Goal: Contribute content

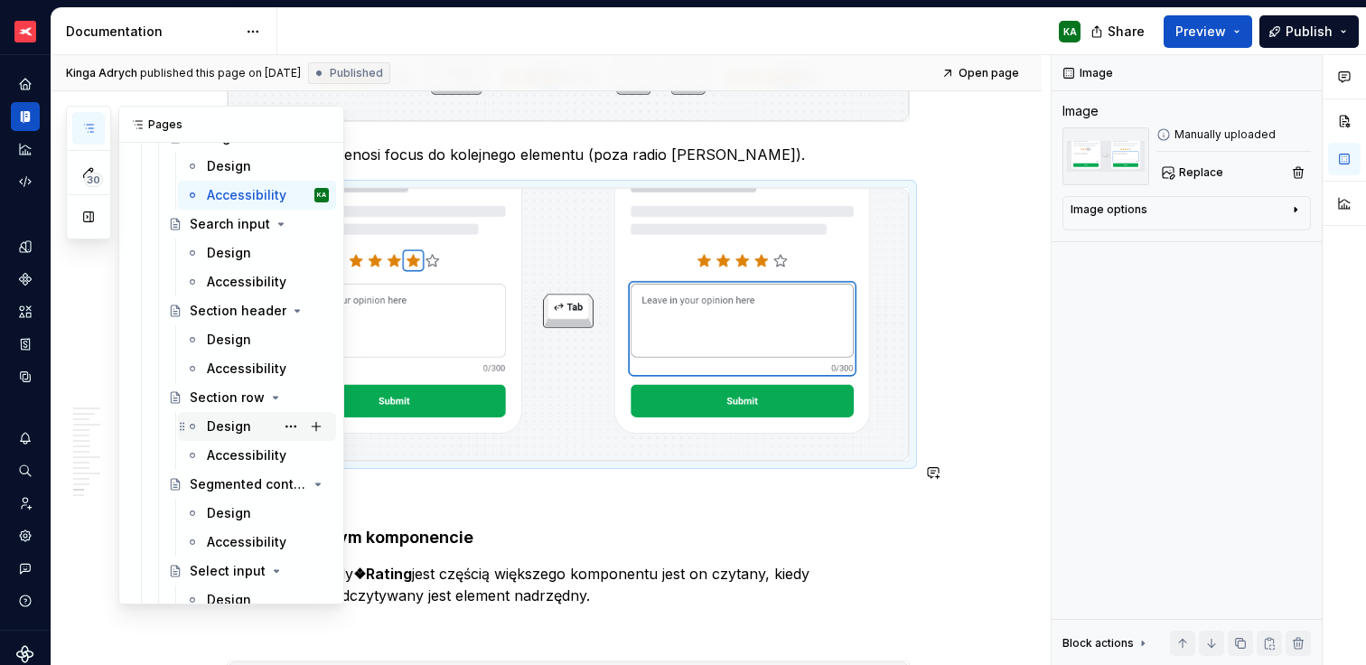
scroll to position [6913, 0]
click at [224, 341] on div "Design" at bounding box center [229, 338] width 44 height 18
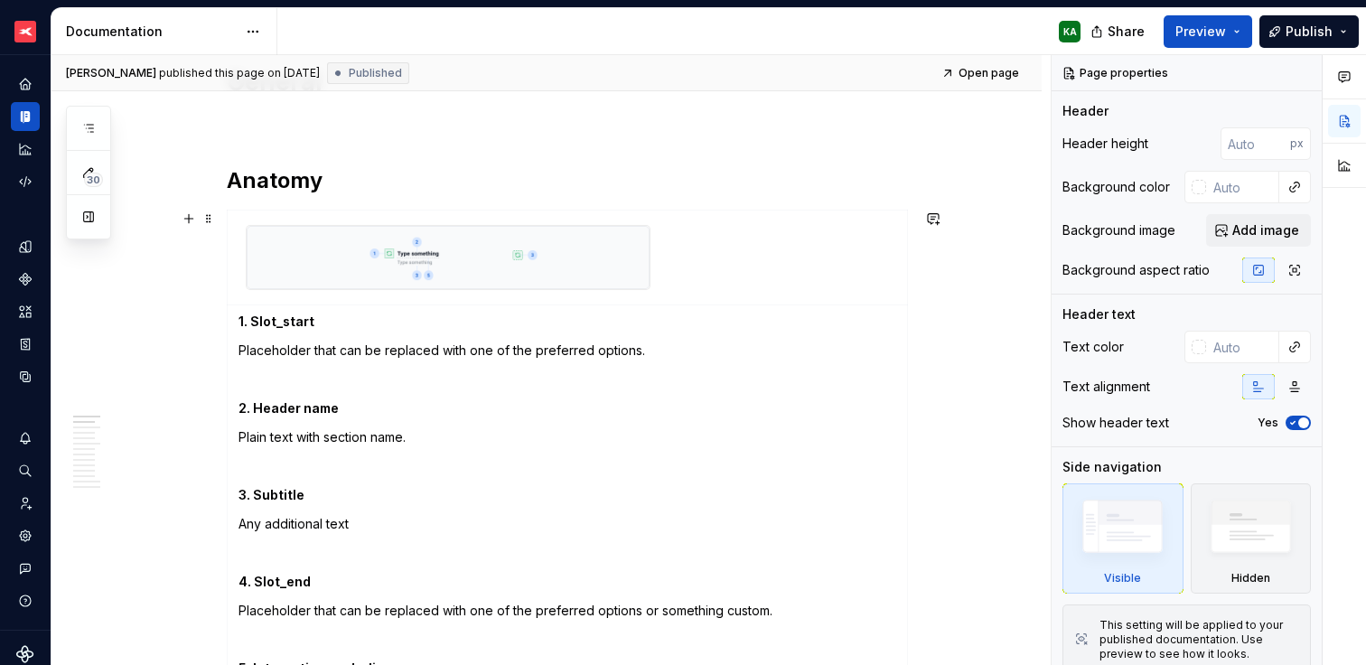
scroll to position [285, 0]
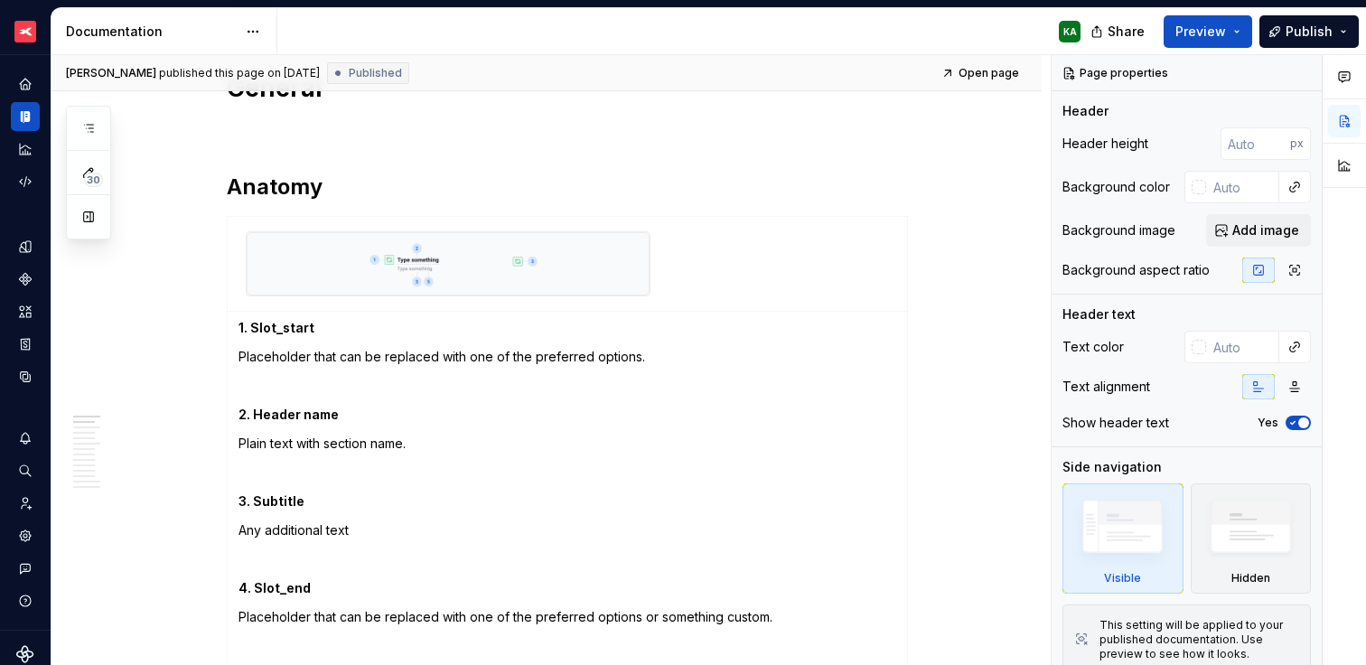
click at [602, 276] on img at bounding box center [448, 263] width 403 height 63
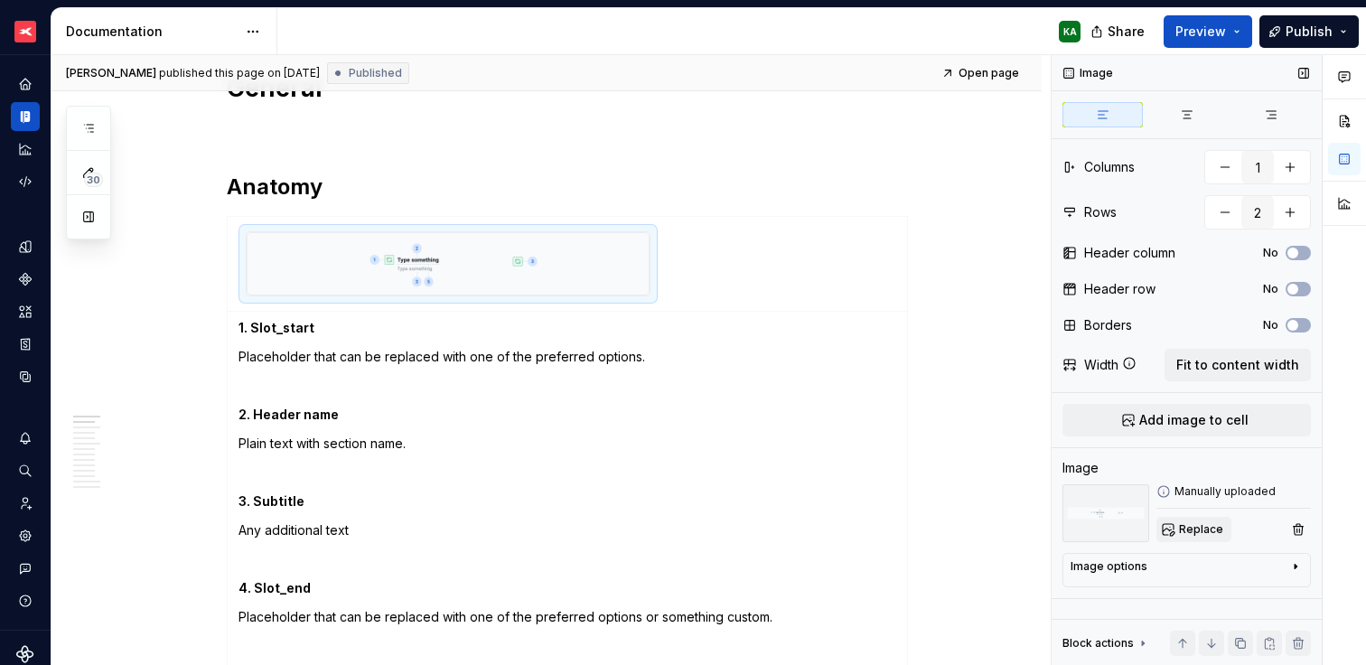
click at [1218, 527] on span "Replace" at bounding box center [1201, 529] width 44 height 14
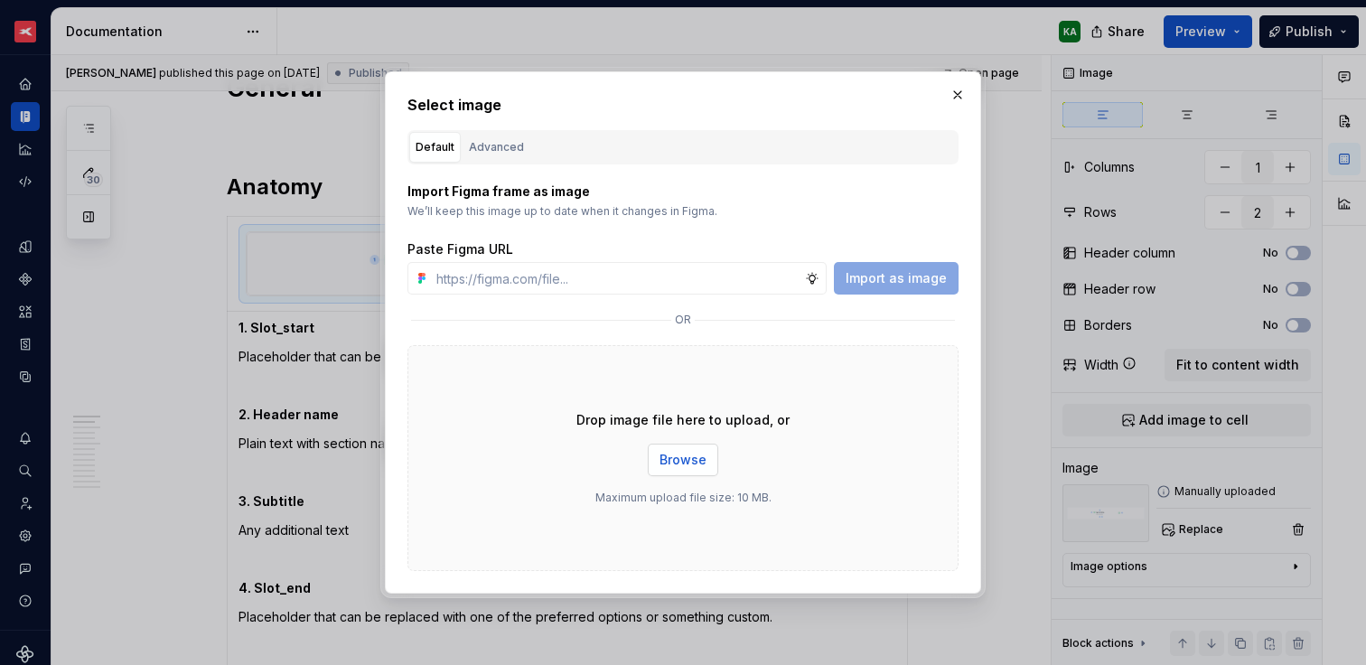
click at [680, 468] on span "Browse" at bounding box center [682, 460] width 47 height 18
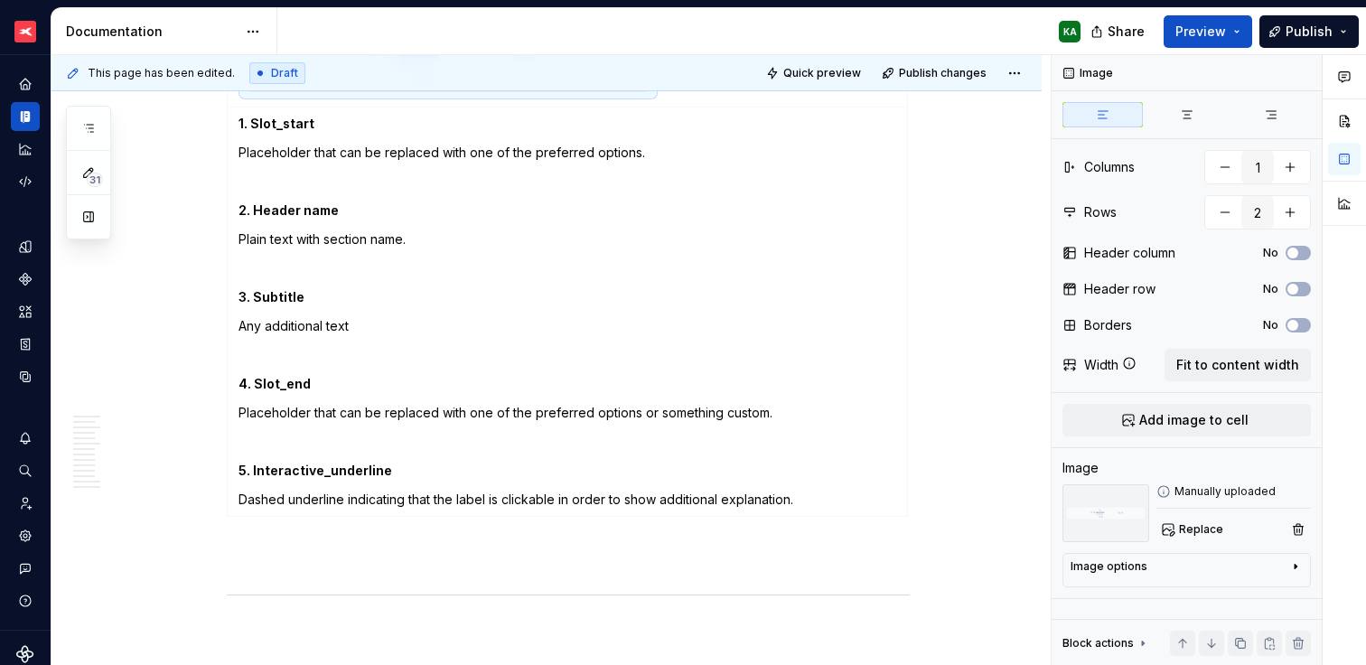
scroll to position [497, 0]
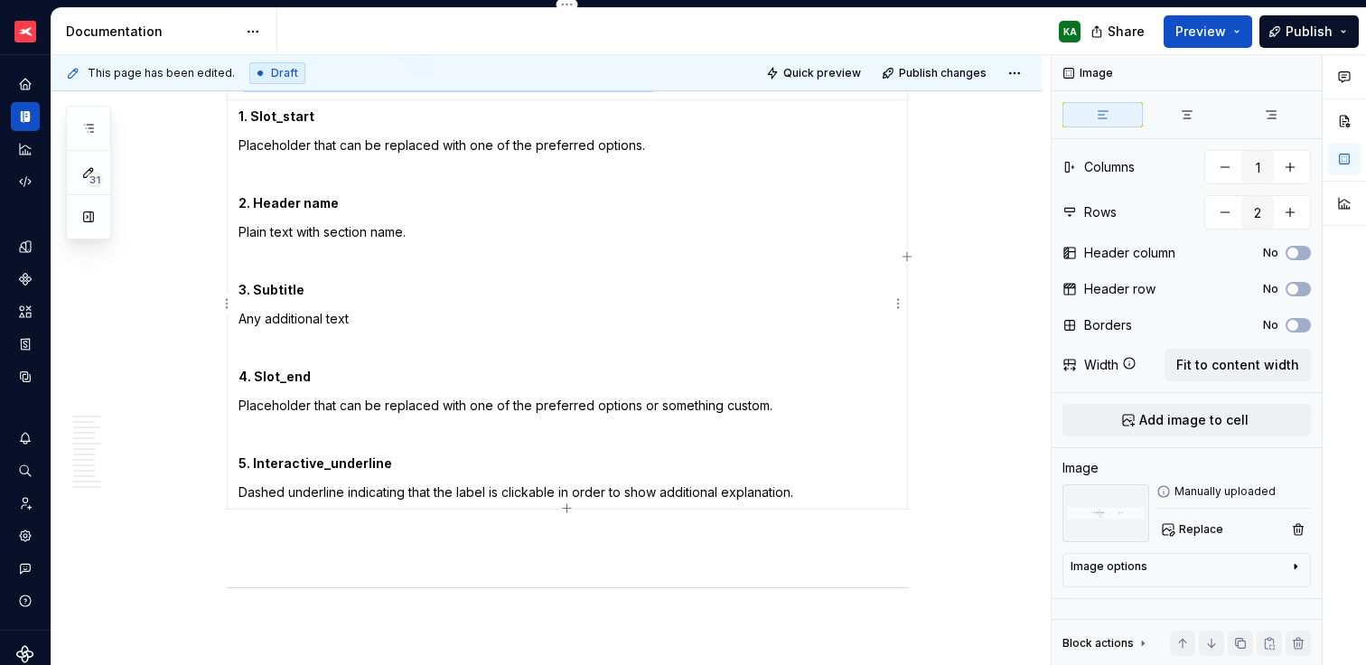
type textarea "*"
click at [350, 321] on p "Any additional text" at bounding box center [567, 319] width 658 height 18
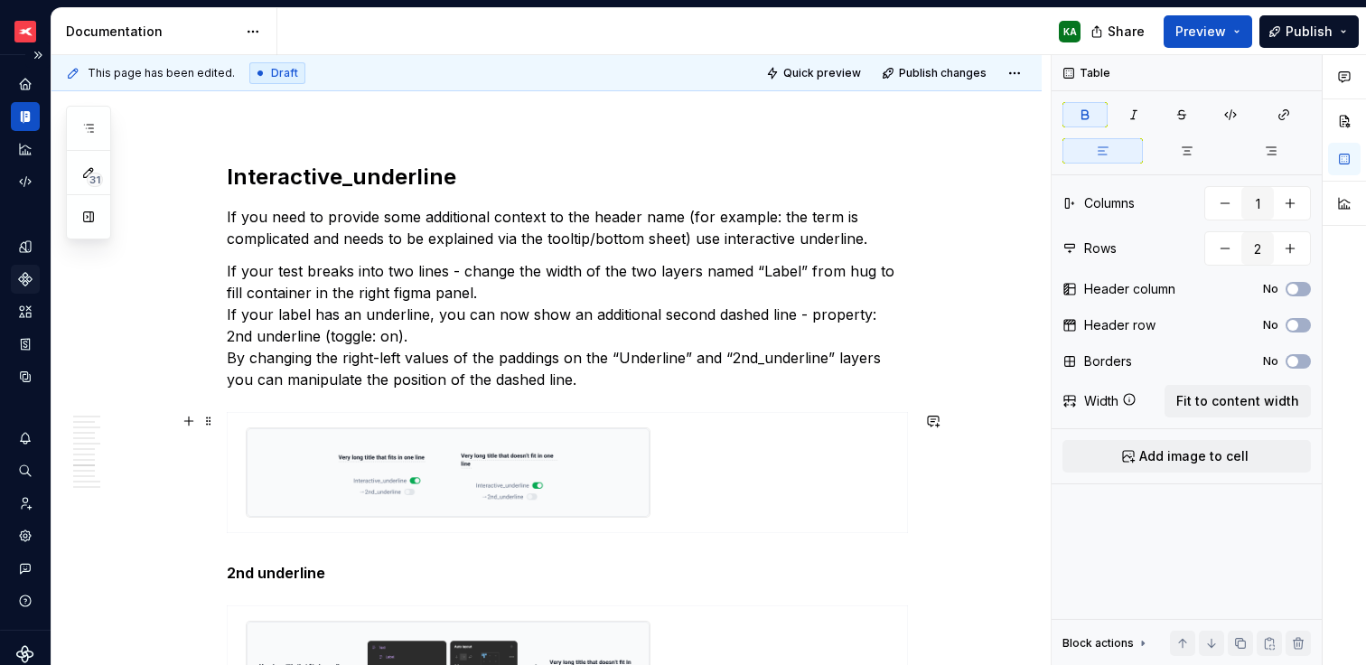
scroll to position [2474, 0]
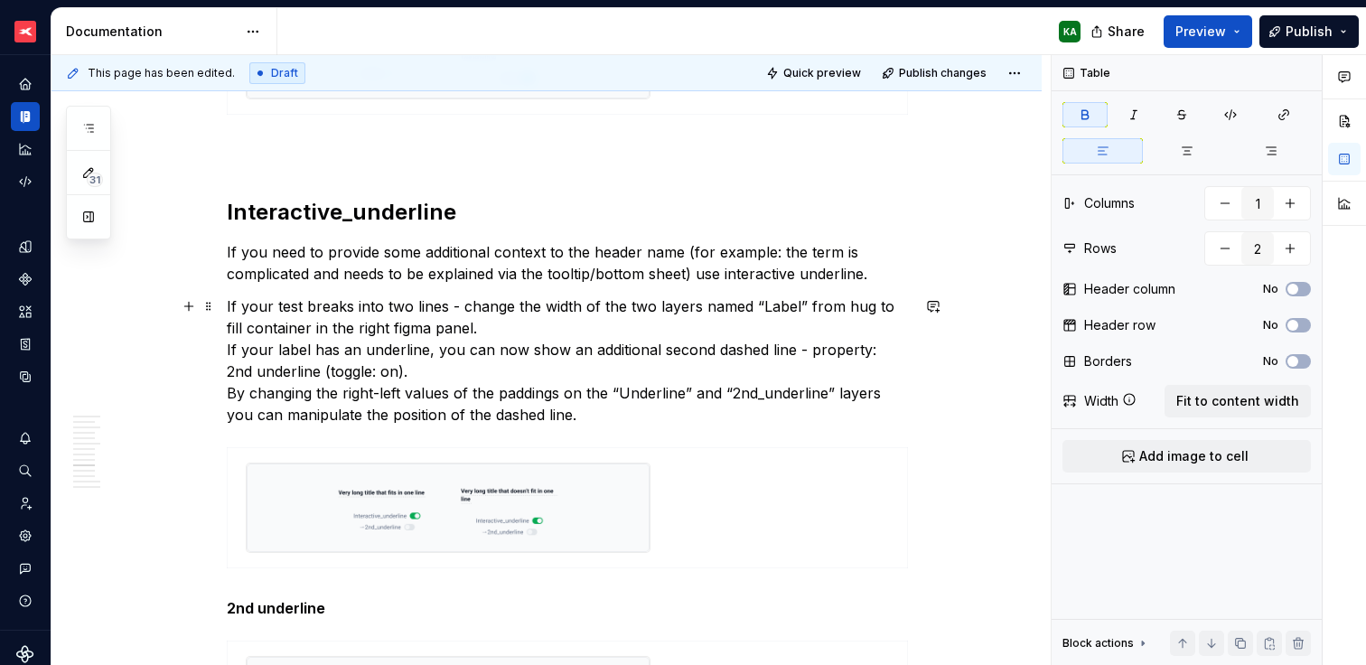
click at [296, 302] on p "If your test breaks into two lines - change the width of the two layers named “…" at bounding box center [568, 360] width 683 height 130
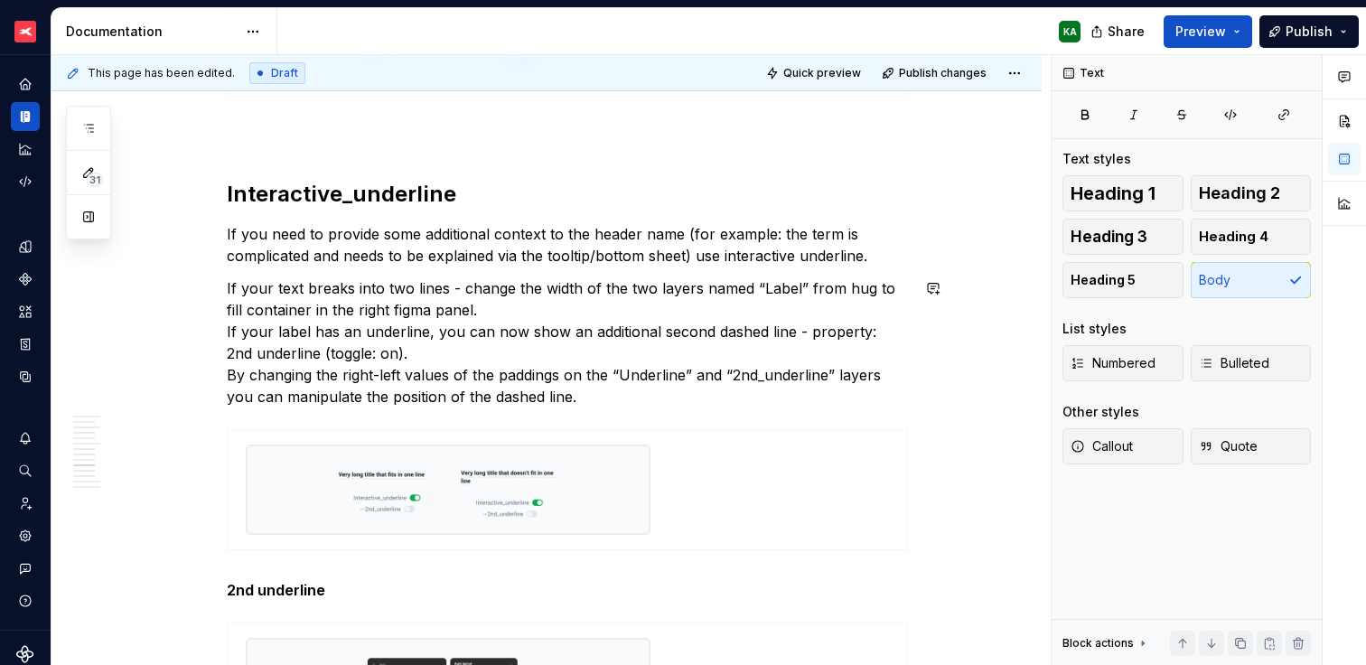
scroll to position [2524, 0]
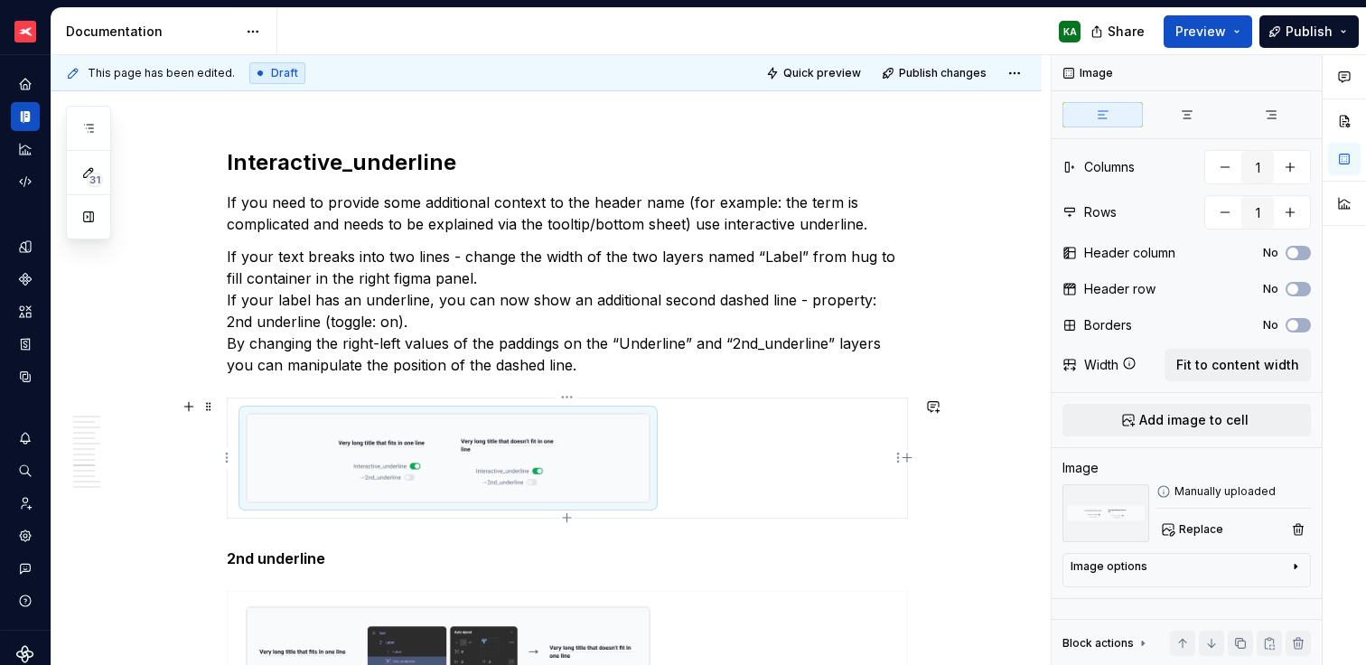
click at [565, 463] on img at bounding box center [448, 458] width 403 height 89
click at [1192, 528] on span "Replace" at bounding box center [1201, 529] width 44 height 14
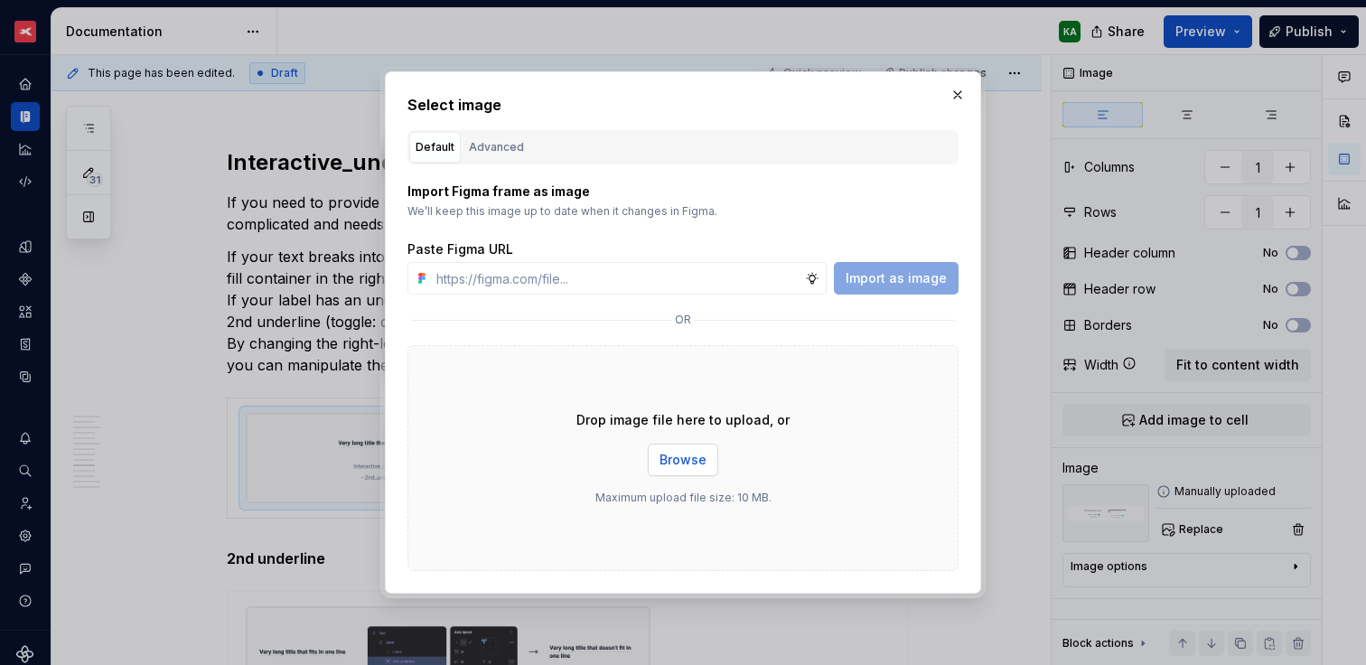
click at [711, 454] on button "Browse" at bounding box center [683, 460] width 70 height 33
type textarea "*"
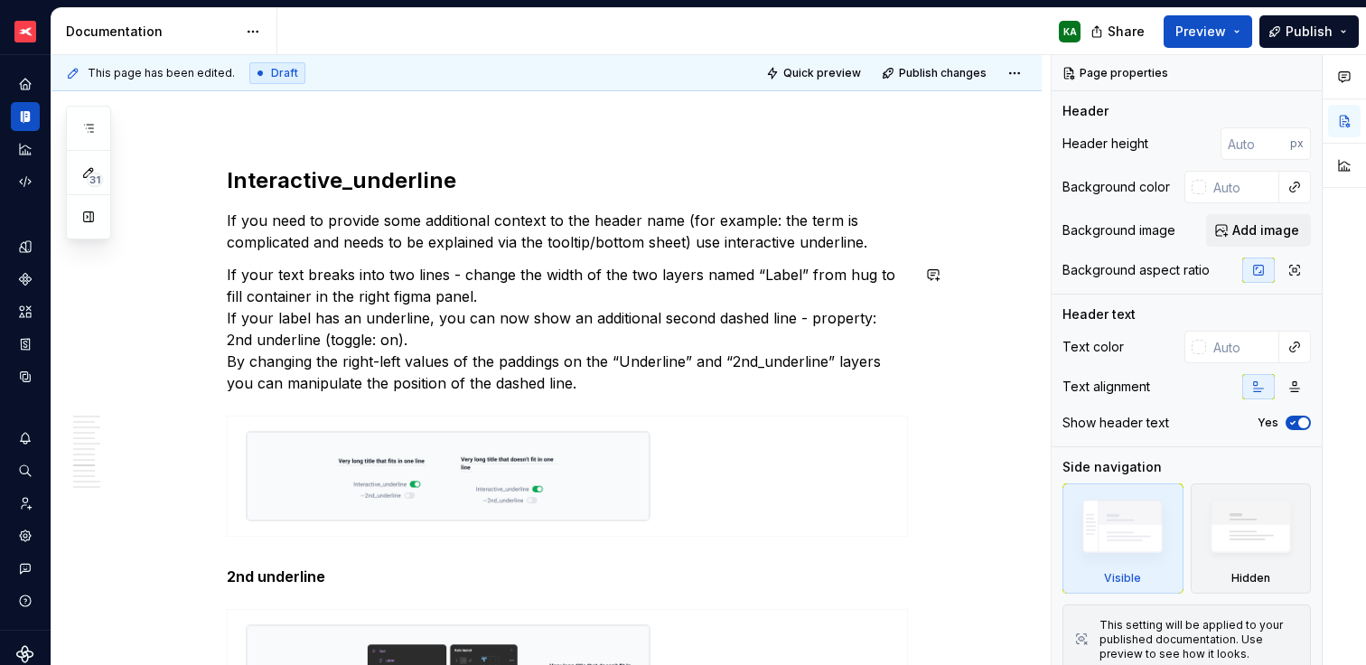
scroll to position [2641, 0]
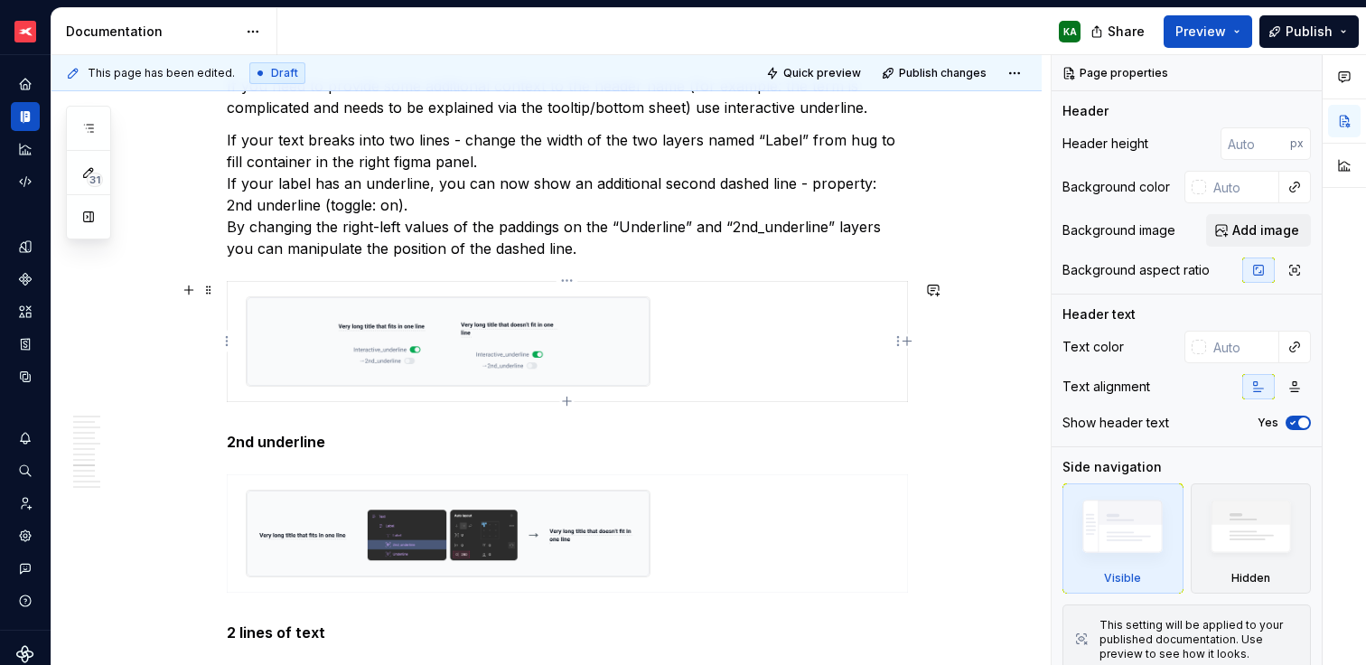
click at [639, 339] on img at bounding box center [448, 341] width 403 height 89
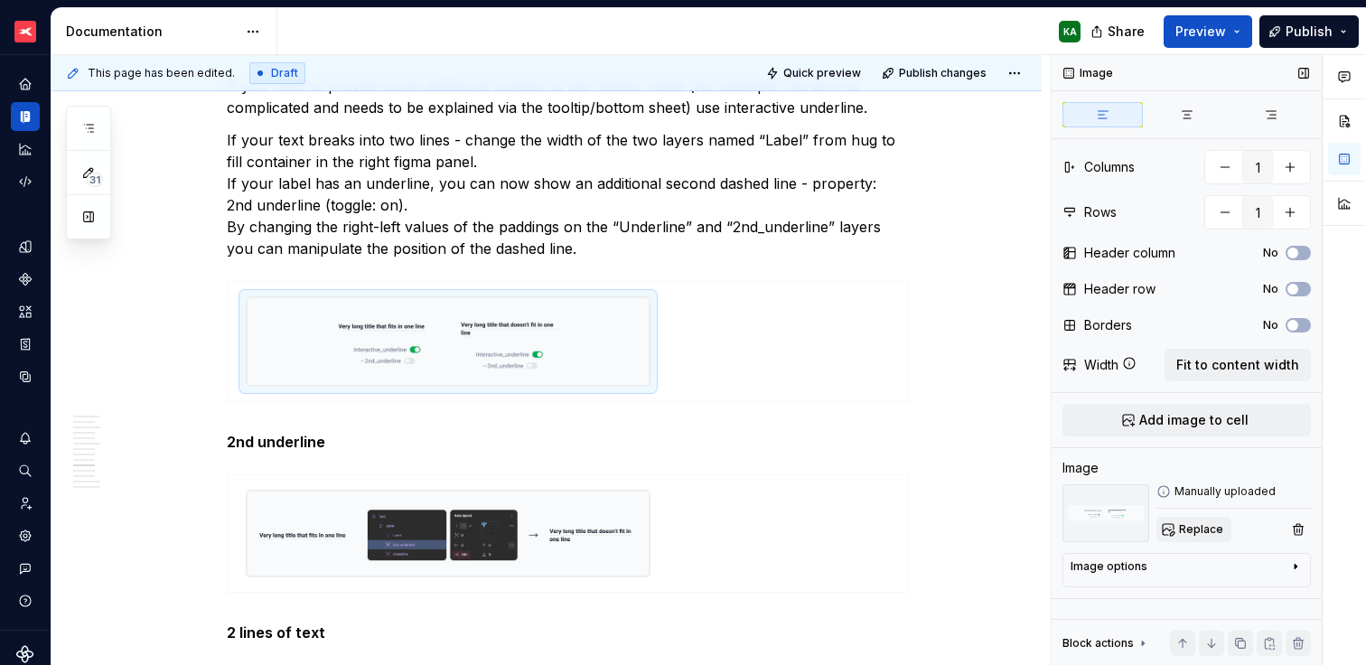
click at [1207, 530] on span "Replace" at bounding box center [1201, 529] width 44 height 14
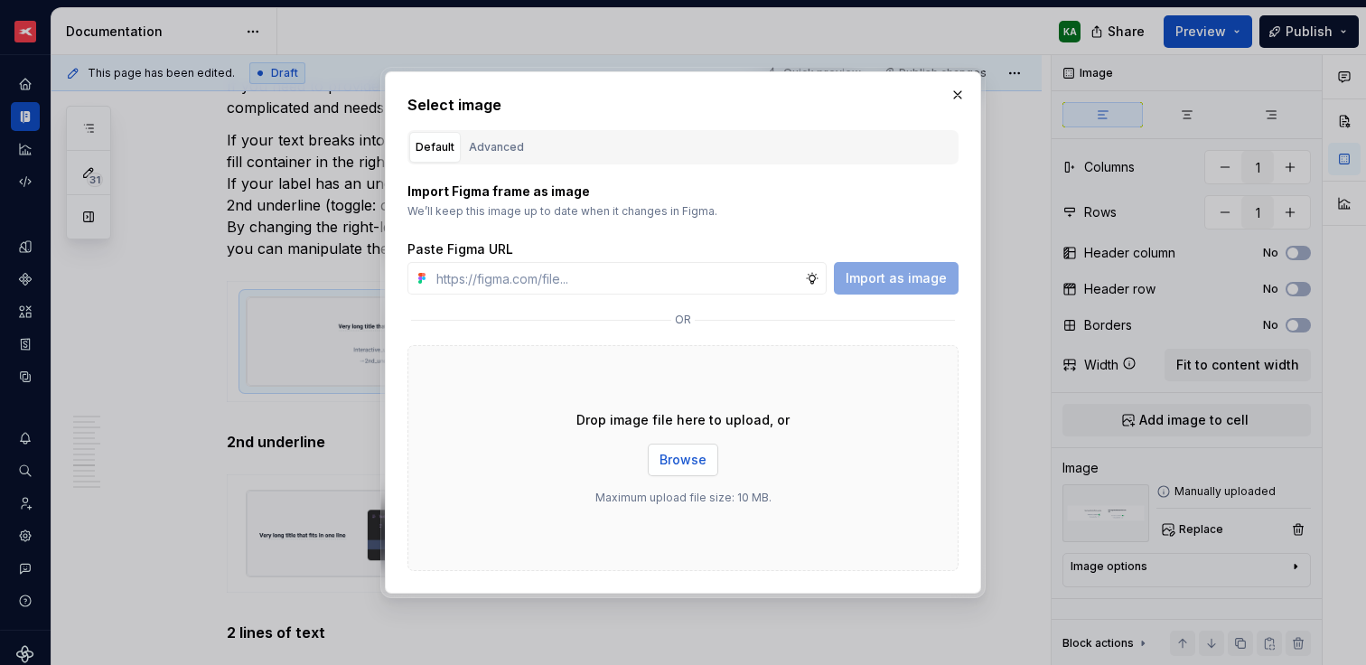
click at [701, 449] on button "Browse" at bounding box center [683, 460] width 70 height 33
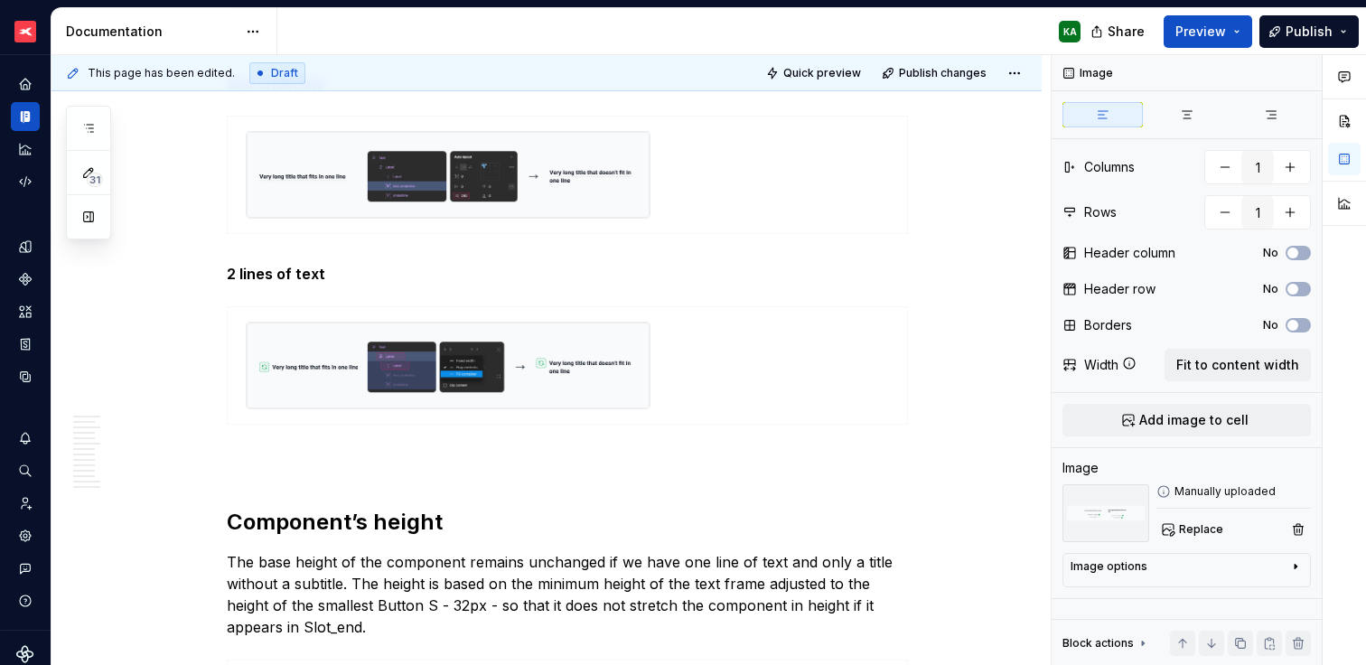
scroll to position [2999, 0]
click at [596, 199] on img at bounding box center [448, 175] width 403 height 86
click at [1190, 531] on span "Replace" at bounding box center [1201, 529] width 44 height 14
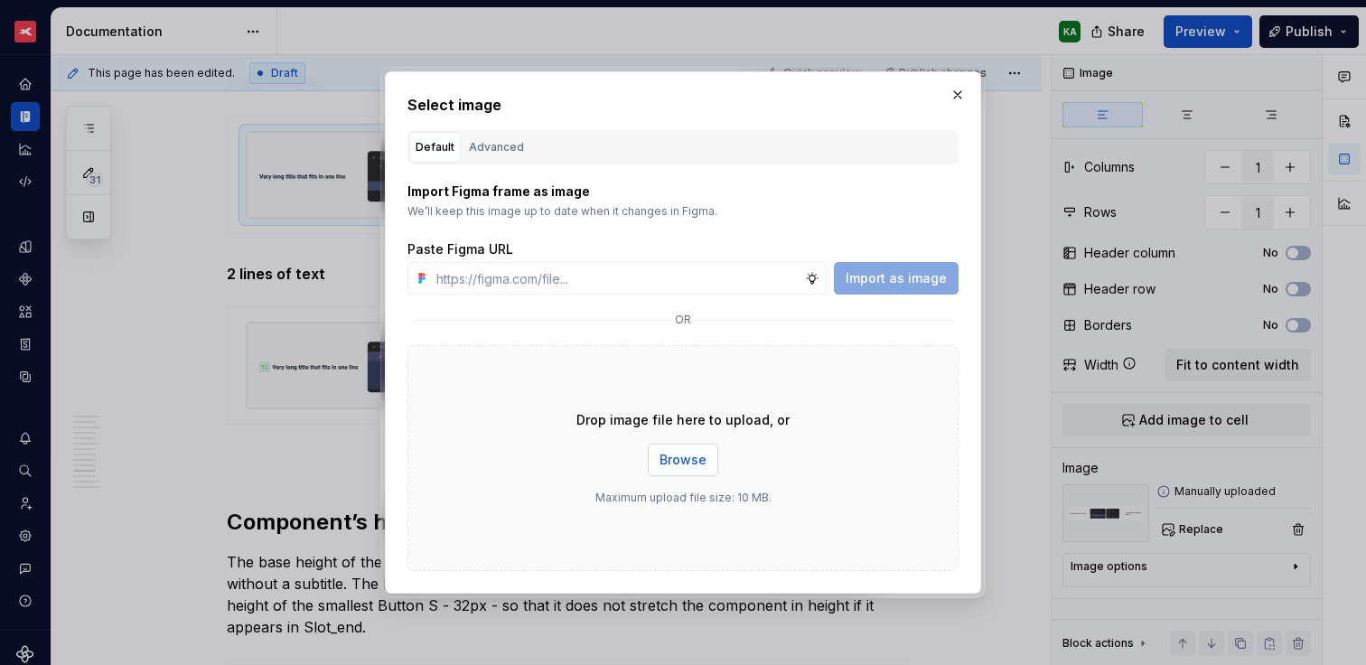
click at [693, 460] on span "Browse" at bounding box center [682, 460] width 47 height 18
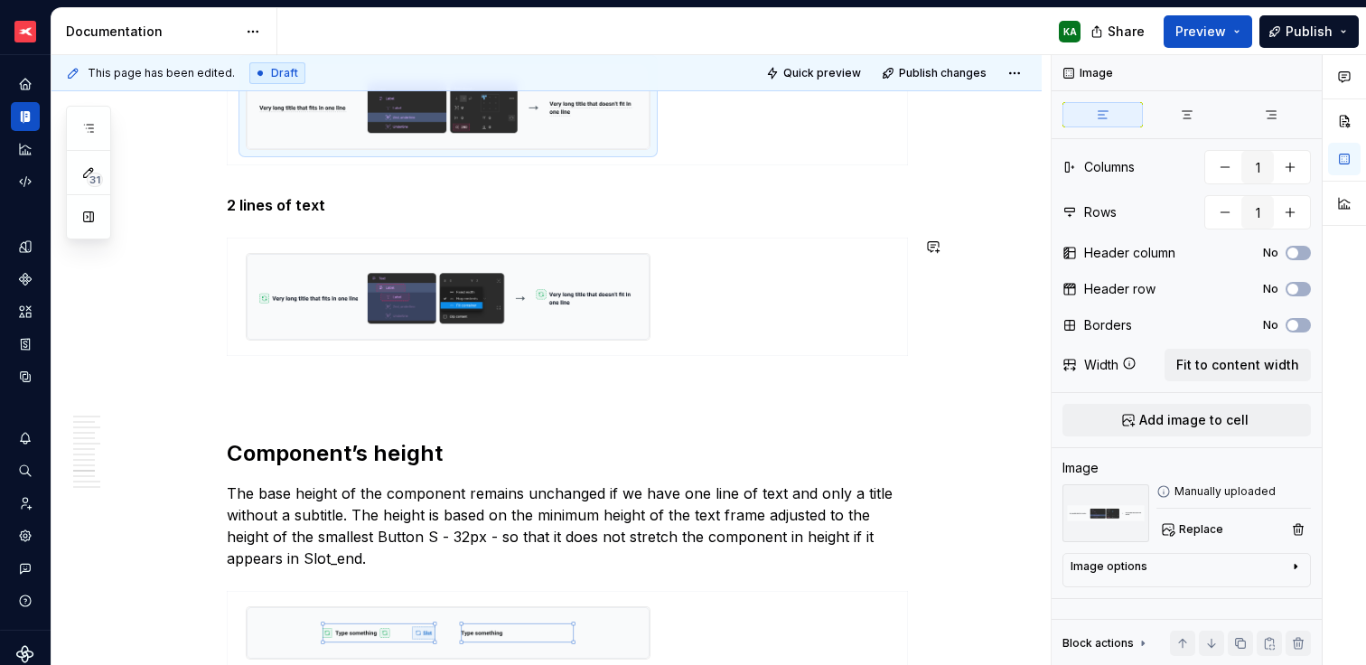
scroll to position [3089, 0]
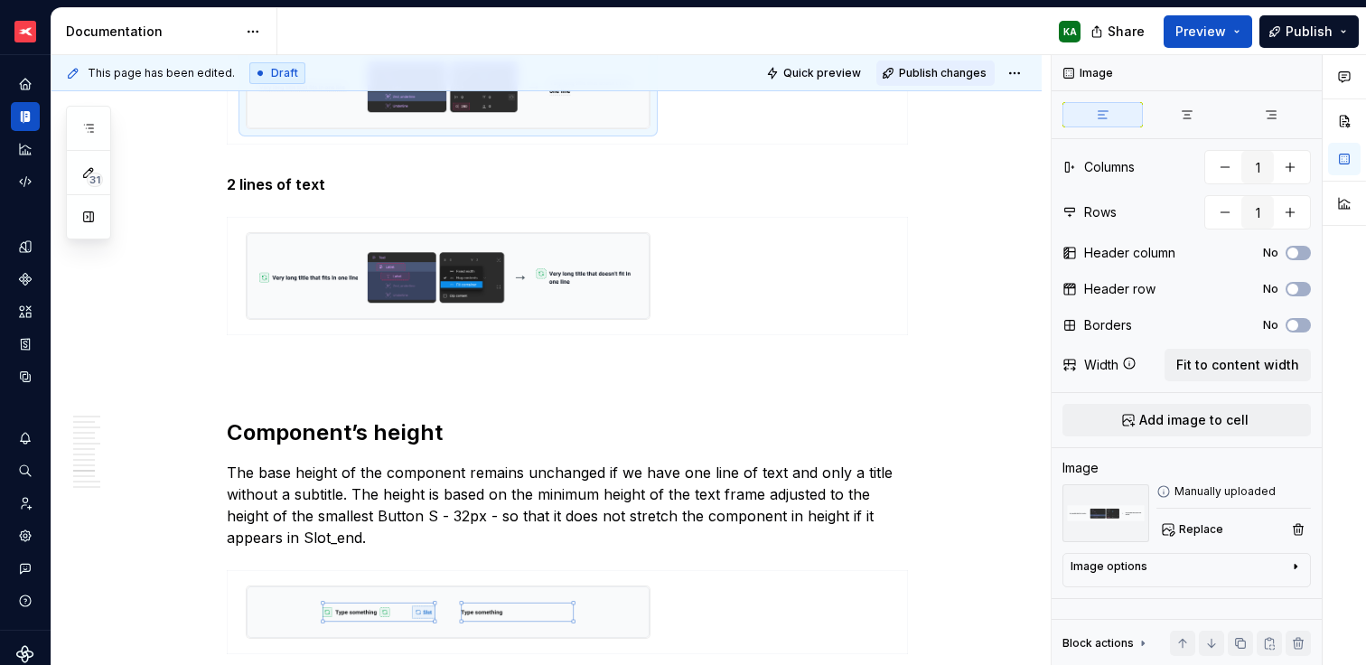
click at [936, 71] on span "Publish changes" at bounding box center [943, 73] width 88 height 14
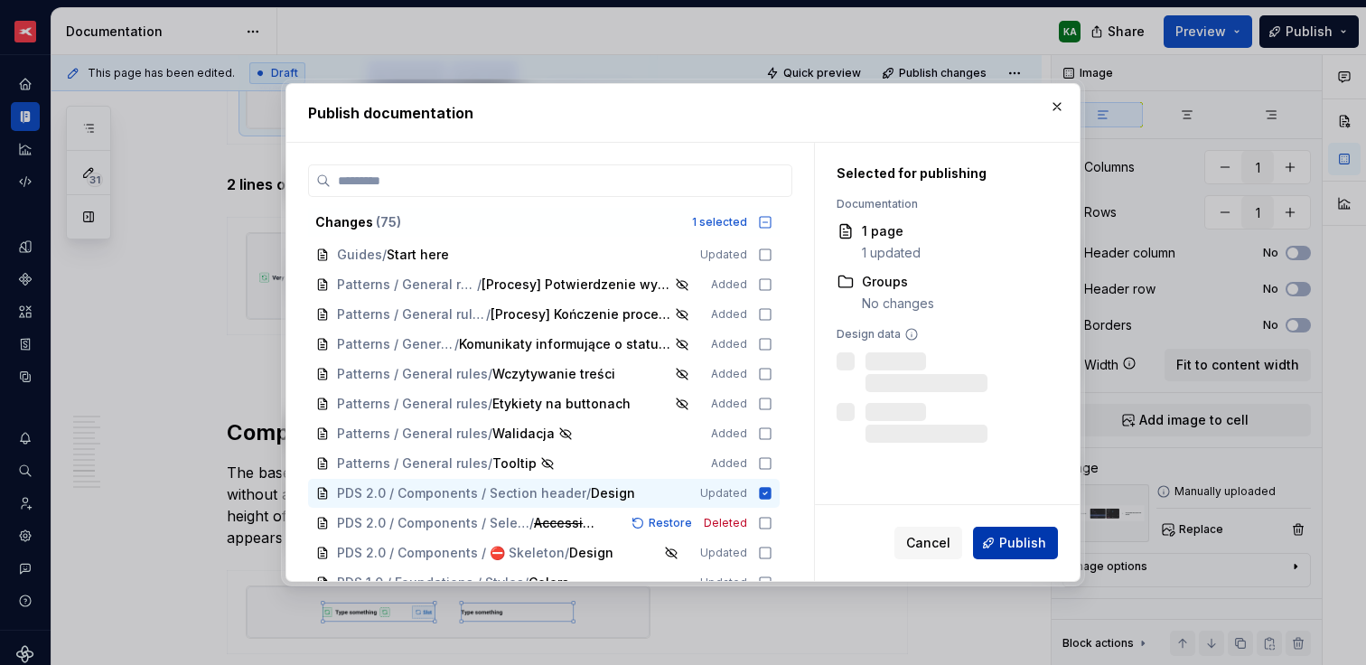
click at [1026, 540] on span "Publish" at bounding box center [1022, 543] width 47 height 18
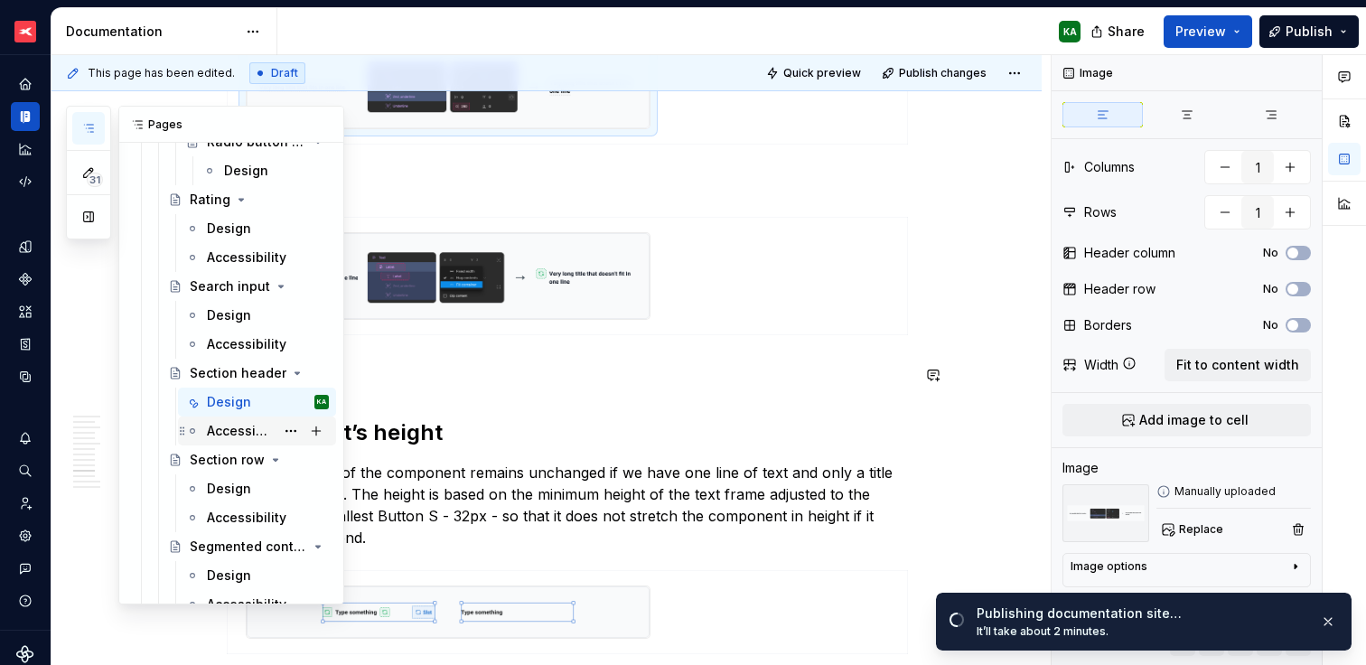
scroll to position [6849, 0]
click at [239, 431] on div "Accessibility" at bounding box center [241, 430] width 68 height 18
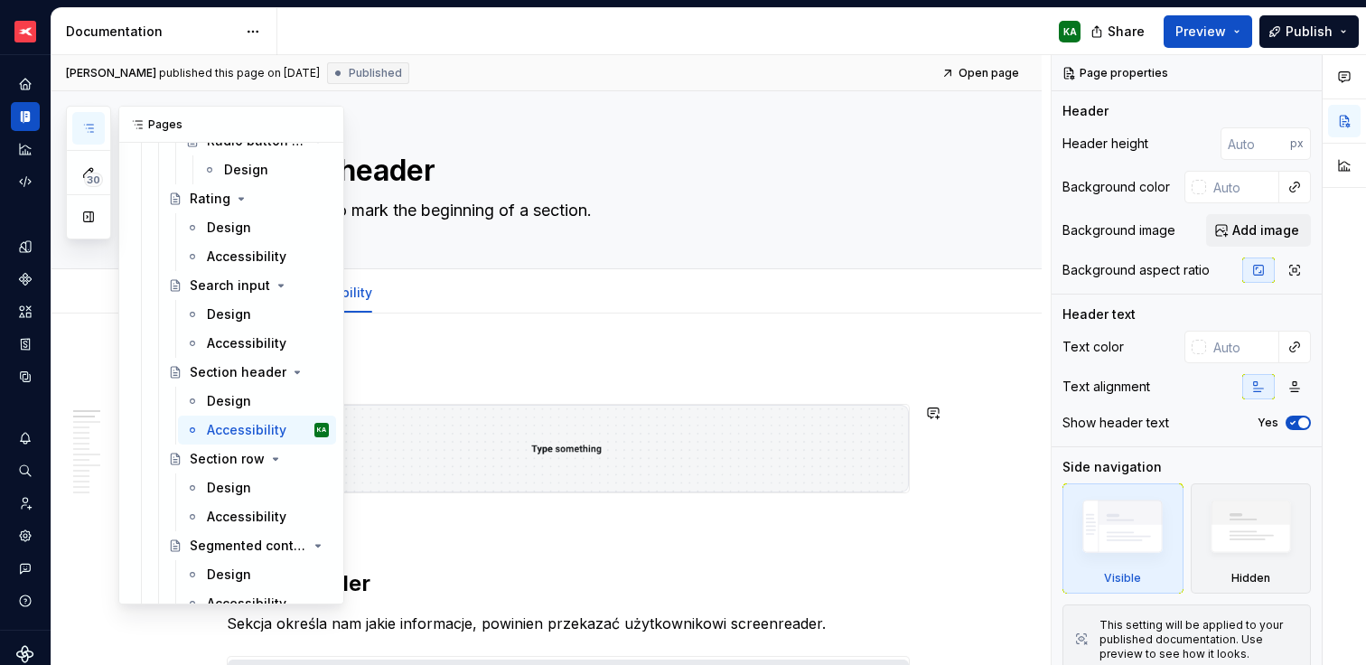
drag, startPoint x: 233, startPoint y: 405, endPoint x: 341, endPoint y: 385, distance: 110.2
click at [233, 405] on div "Design" at bounding box center [229, 401] width 44 height 18
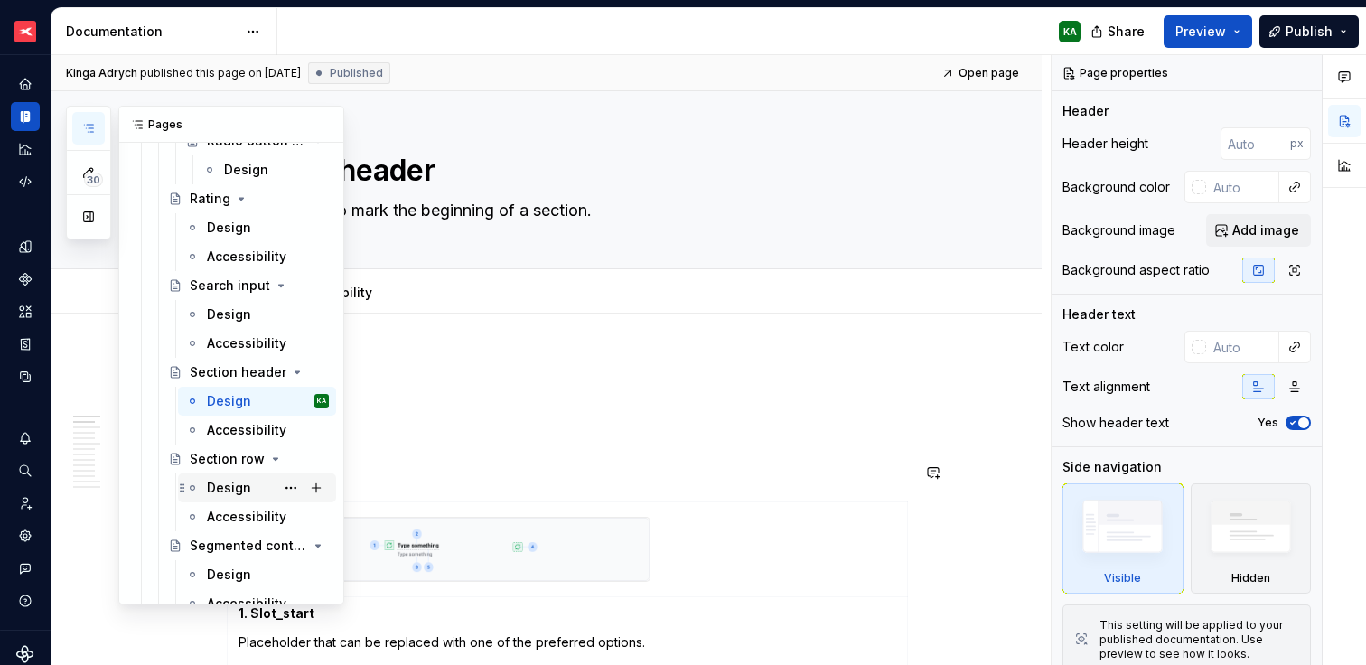
click at [221, 491] on div "Design" at bounding box center [229, 488] width 44 height 18
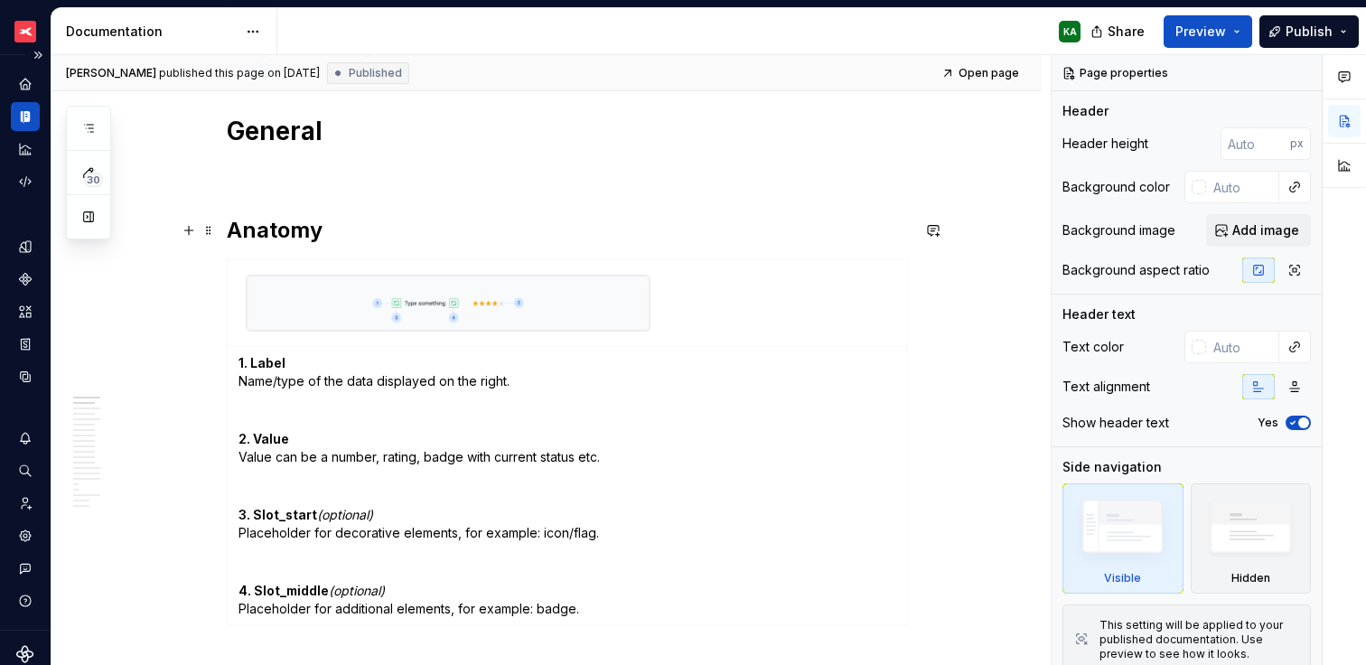
scroll to position [296, 0]
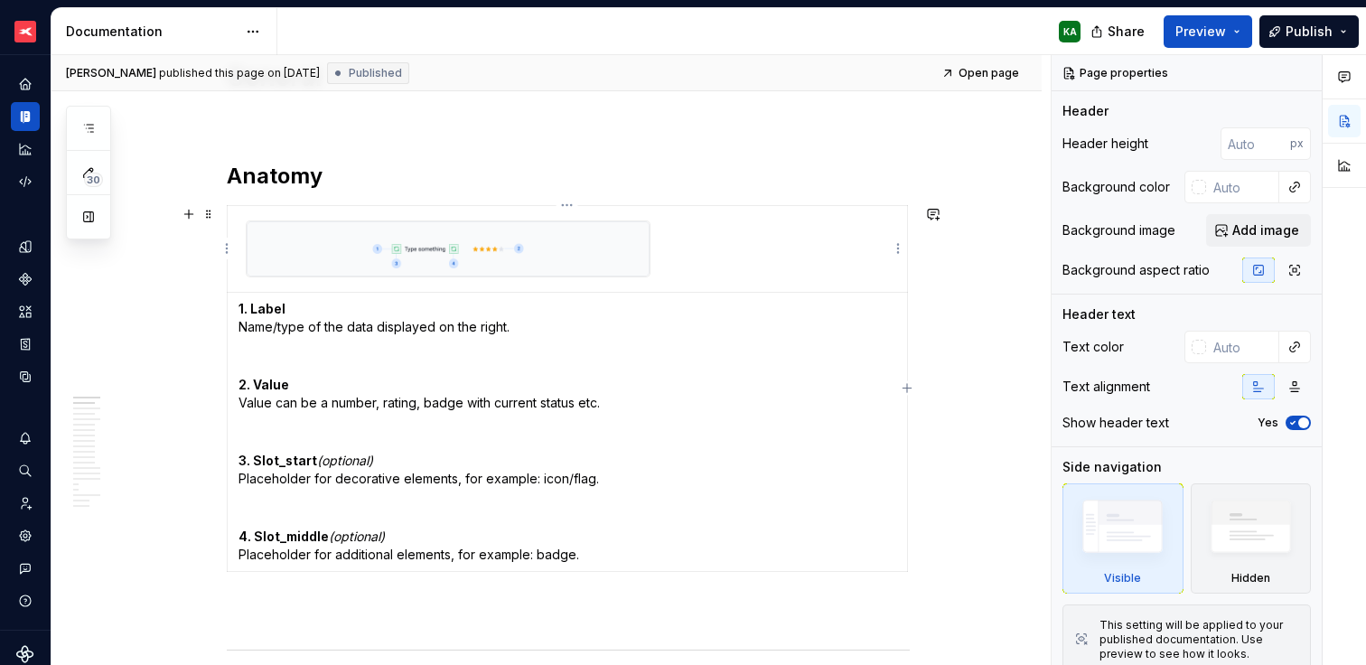
click at [578, 238] on img at bounding box center [448, 248] width 403 height 55
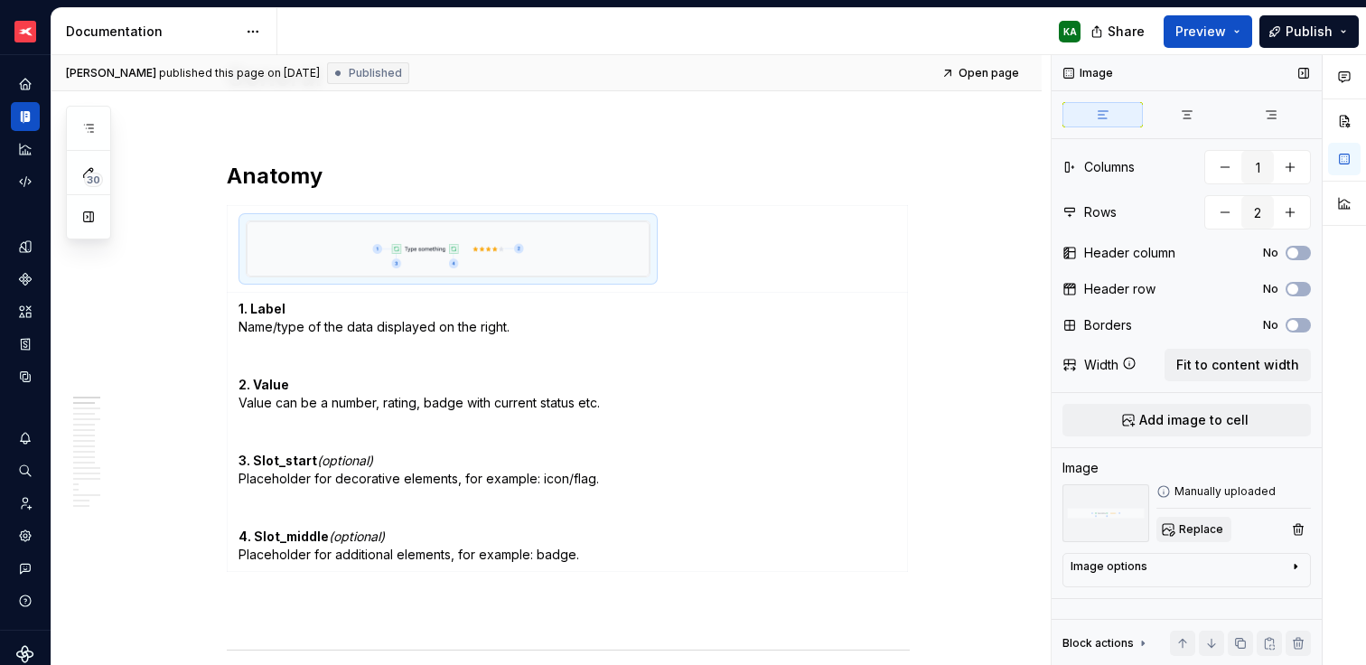
click at [1173, 524] on button "Replace" at bounding box center [1193, 529] width 75 height 25
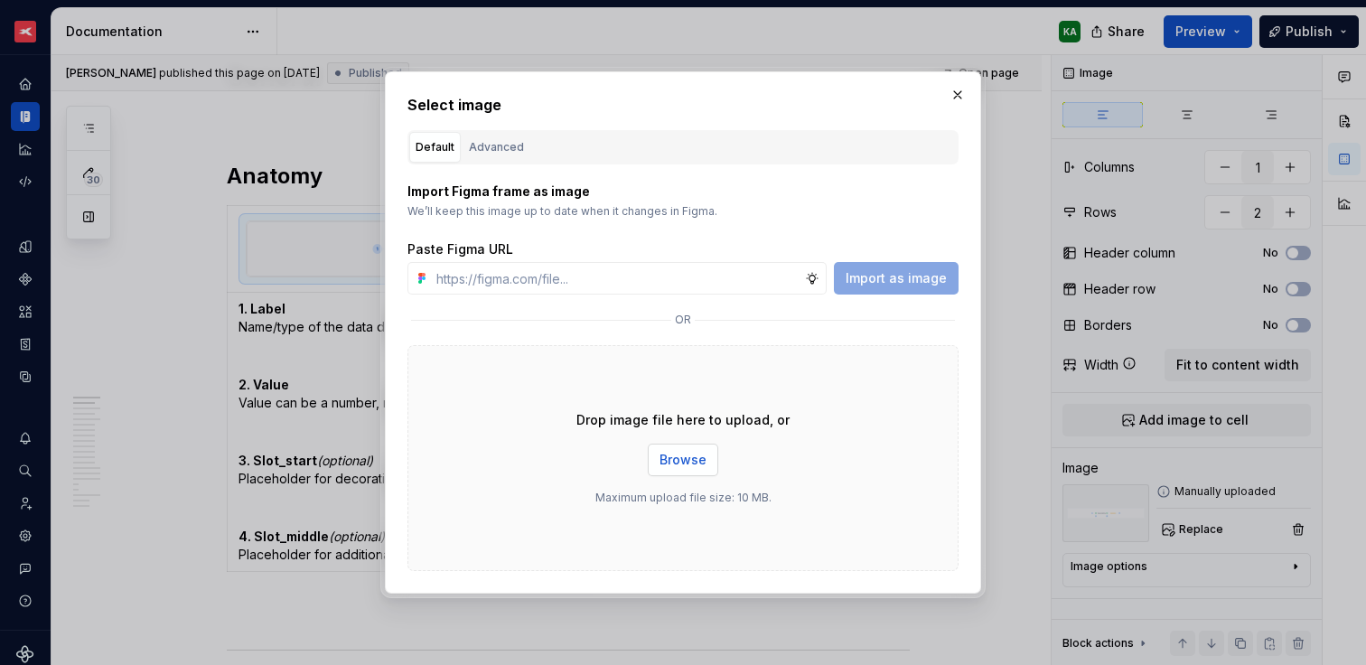
click at [684, 448] on button "Browse" at bounding box center [683, 460] width 70 height 33
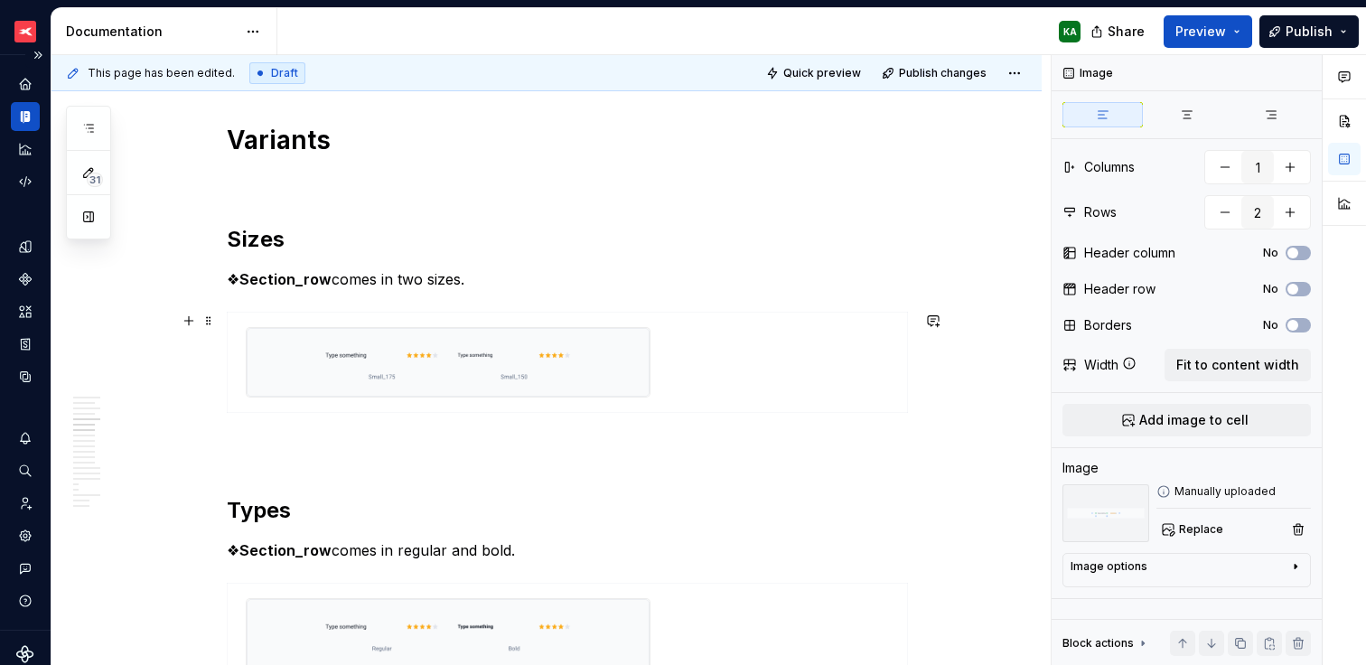
scroll to position [1358, 0]
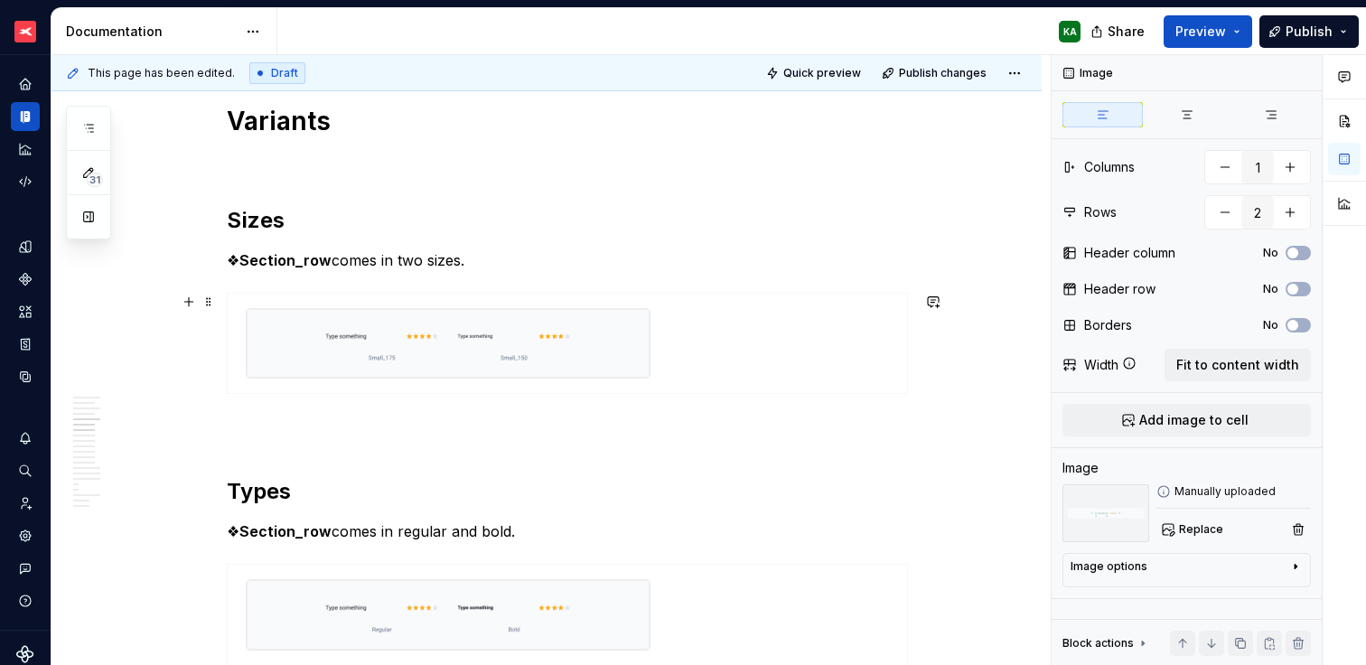
click at [620, 340] on img at bounding box center [448, 344] width 403 height 70
type textarea "*"
type input "1"
click at [620, 340] on img at bounding box center [448, 344] width 403 height 70
click at [1204, 534] on span "Replace" at bounding box center [1201, 529] width 44 height 14
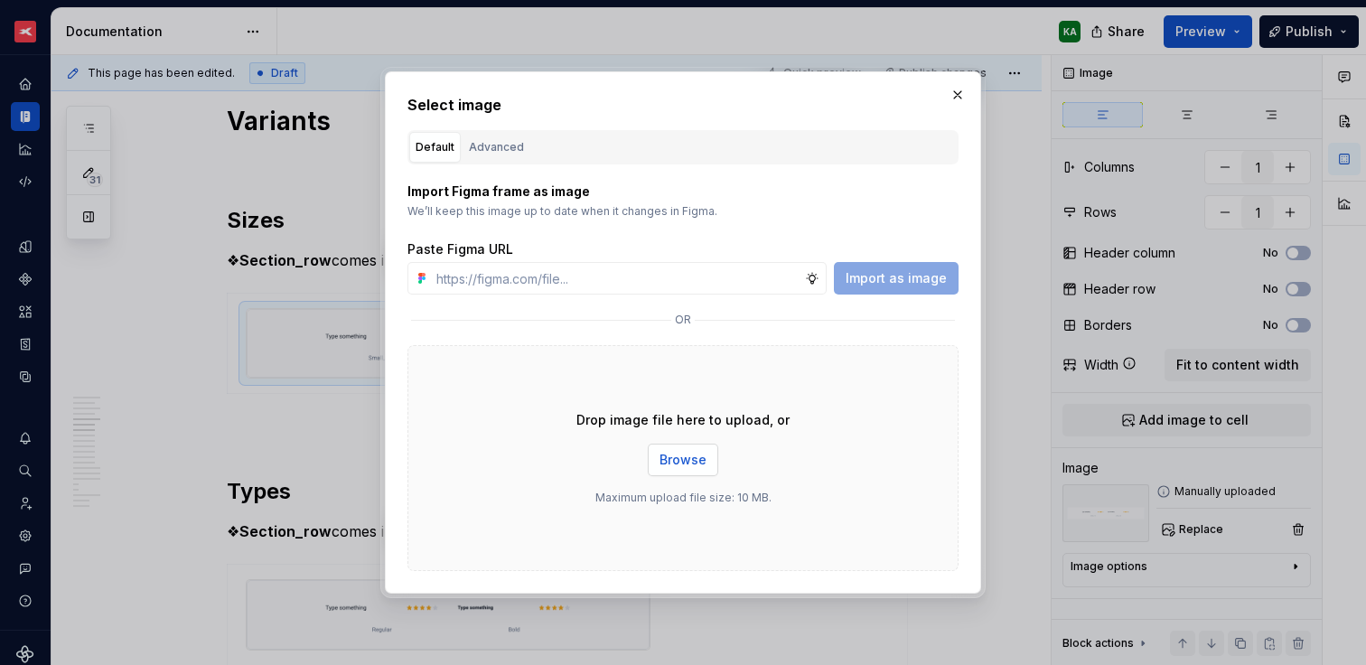
click at [708, 466] on button "Browse" at bounding box center [683, 460] width 70 height 33
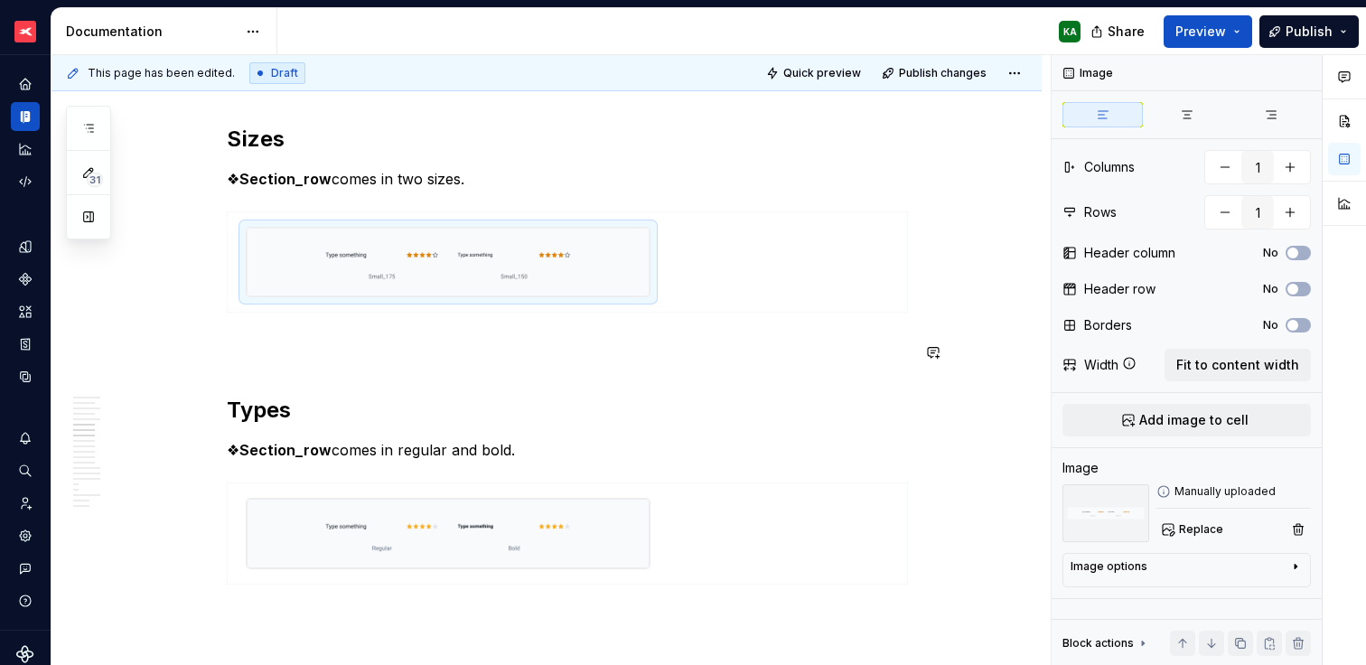
scroll to position [1583, 0]
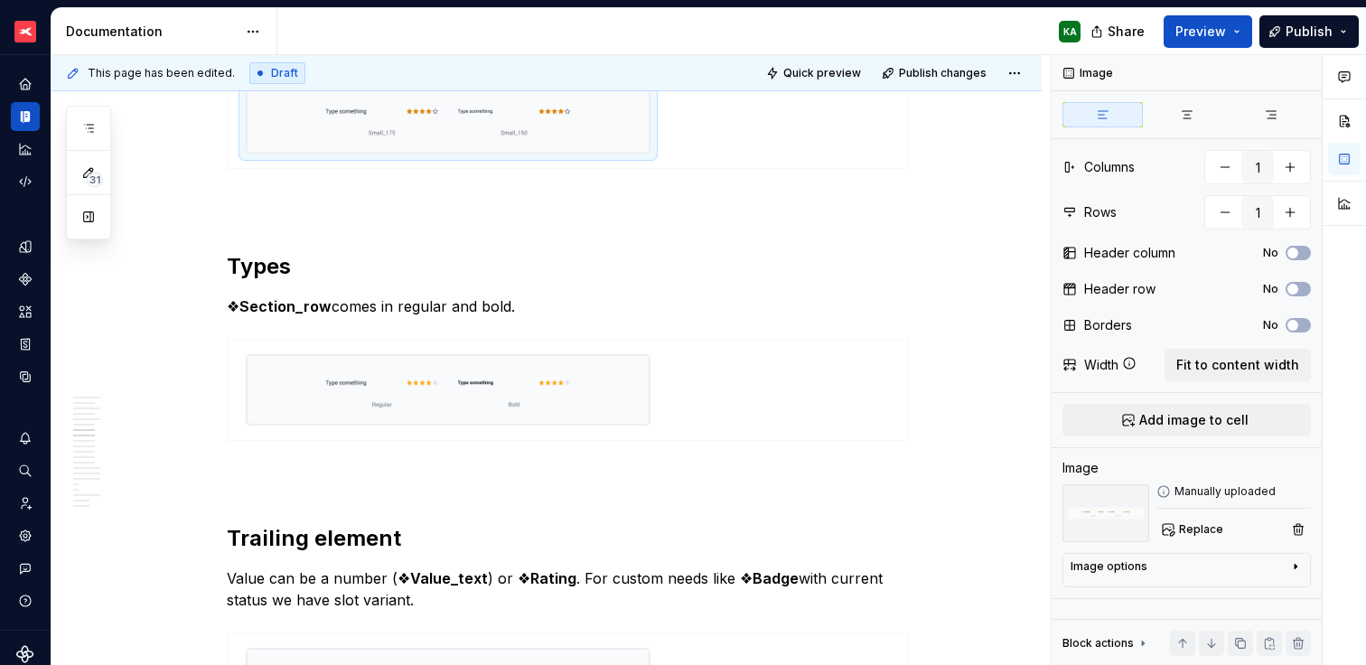
click at [618, 402] on img at bounding box center [448, 390] width 403 height 70
click at [1213, 532] on span "Replace" at bounding box center [1201, 529] width 44 height 14
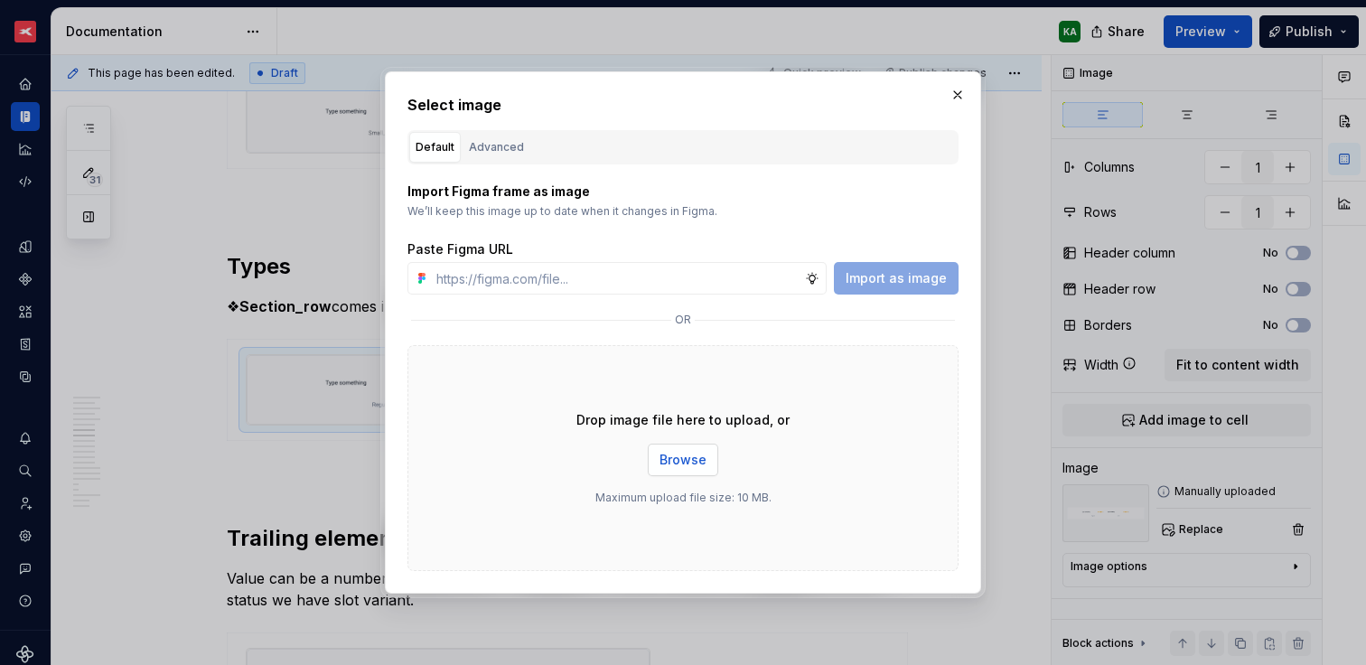
click at [707, 458] on button "Browse" at bounding box center [683, 460] width 70 height 33
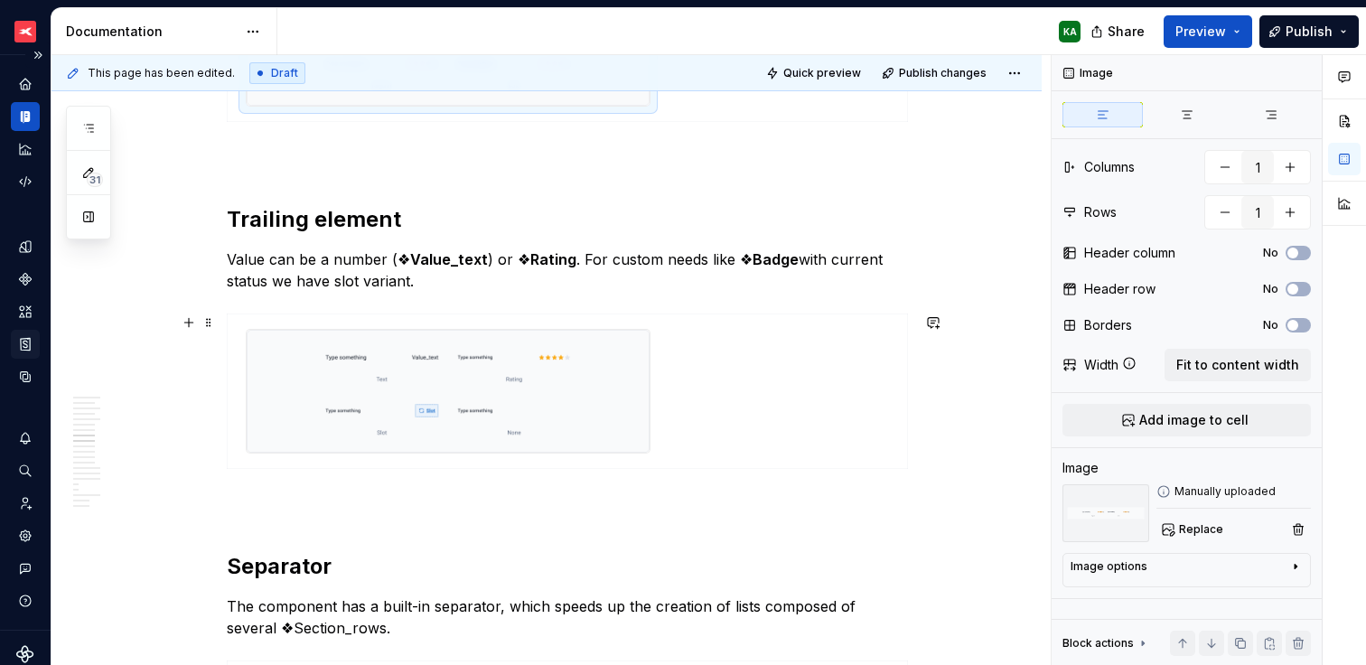
scroll to position [1903, 0]
click at [596, 426] on img at bounding box center [448, 389] width 403 height 123
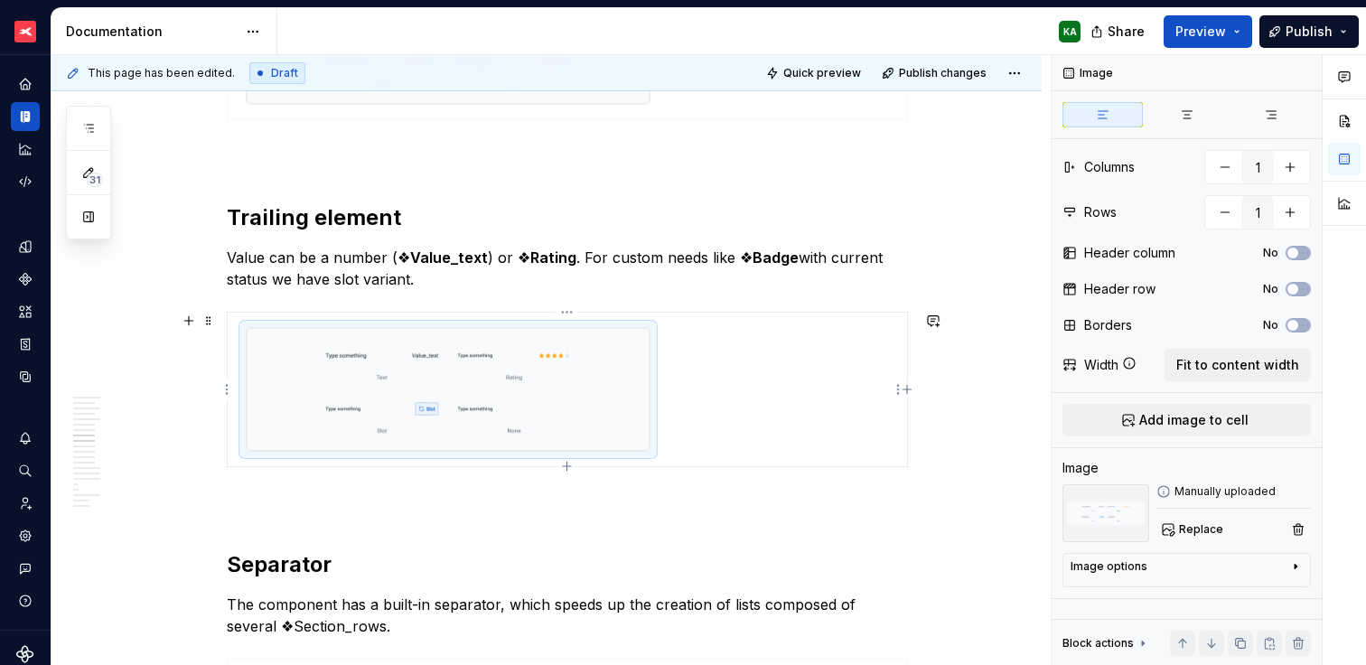
click at [596, 426] on img at bounding box center [448, 389] width 403 height 123
click at [1219, 530] on span "Replace" at bounding box center [1201, 529] width 44 height 14
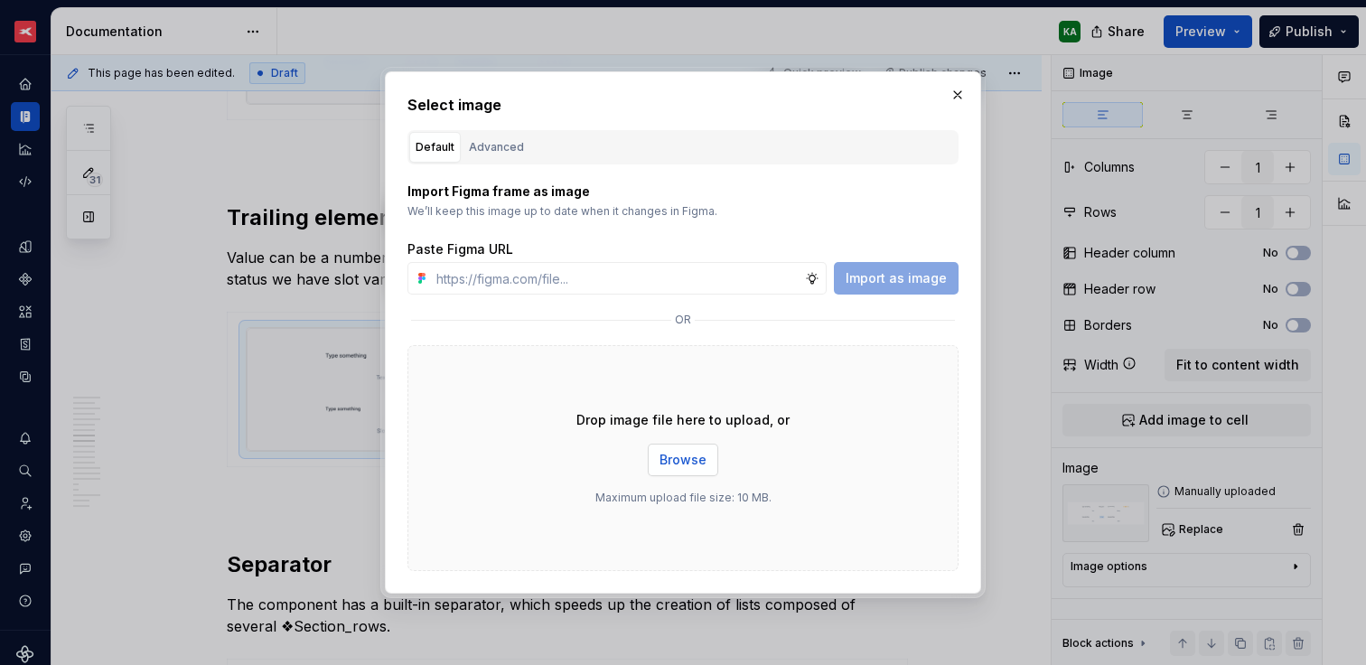
click at [680, 463] on span "Browse" at bounding box center [682, 460] width 47 height 18
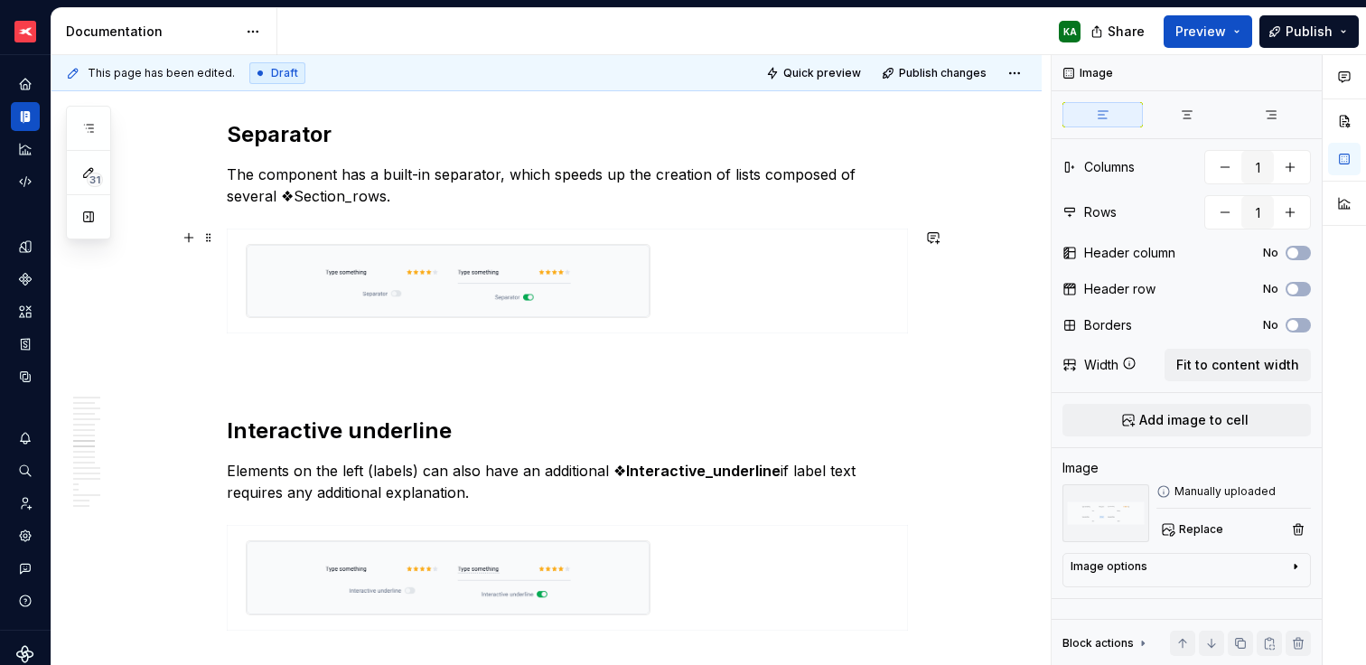
scroll to position [2446, 0]
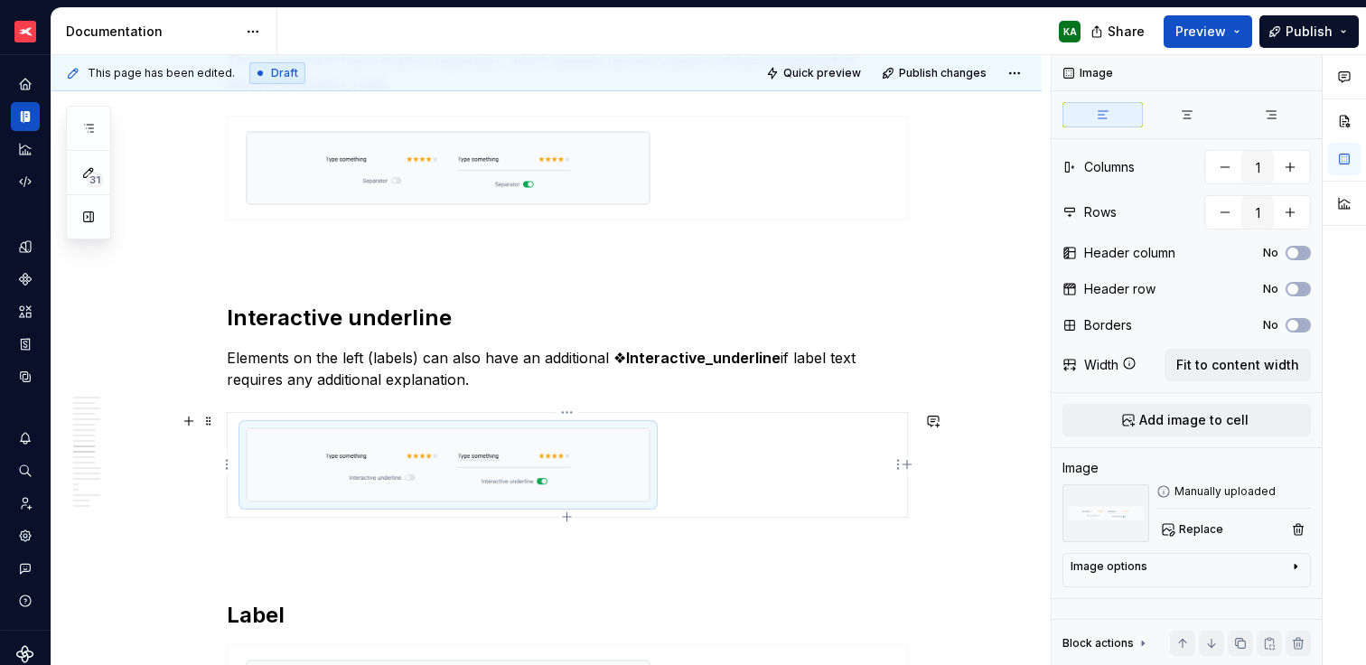
click at [609, 455] on img at bounding box center [448, 464] width 403 height 73
click at [1199, 527] on span "Replace" at bounding box center [1201, 529] width 44 height 14
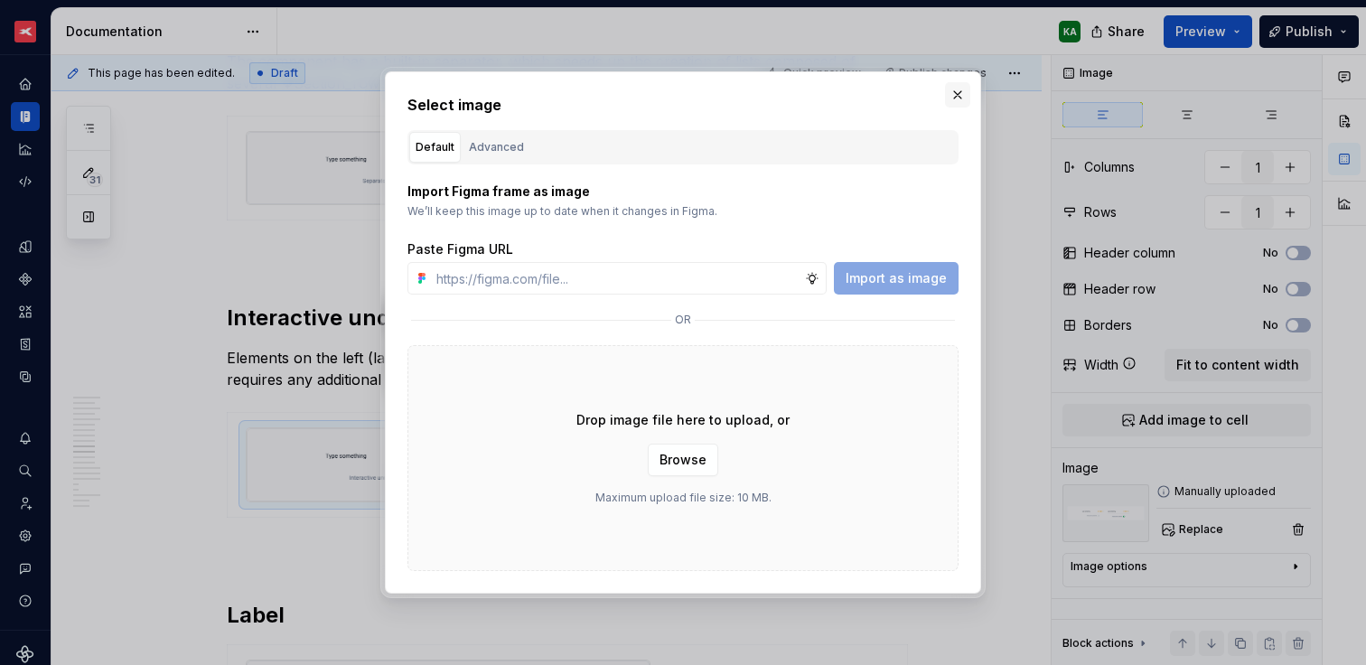
click at [963, 92] on button "button" at bounding box center [957, 94] width 25 height 25
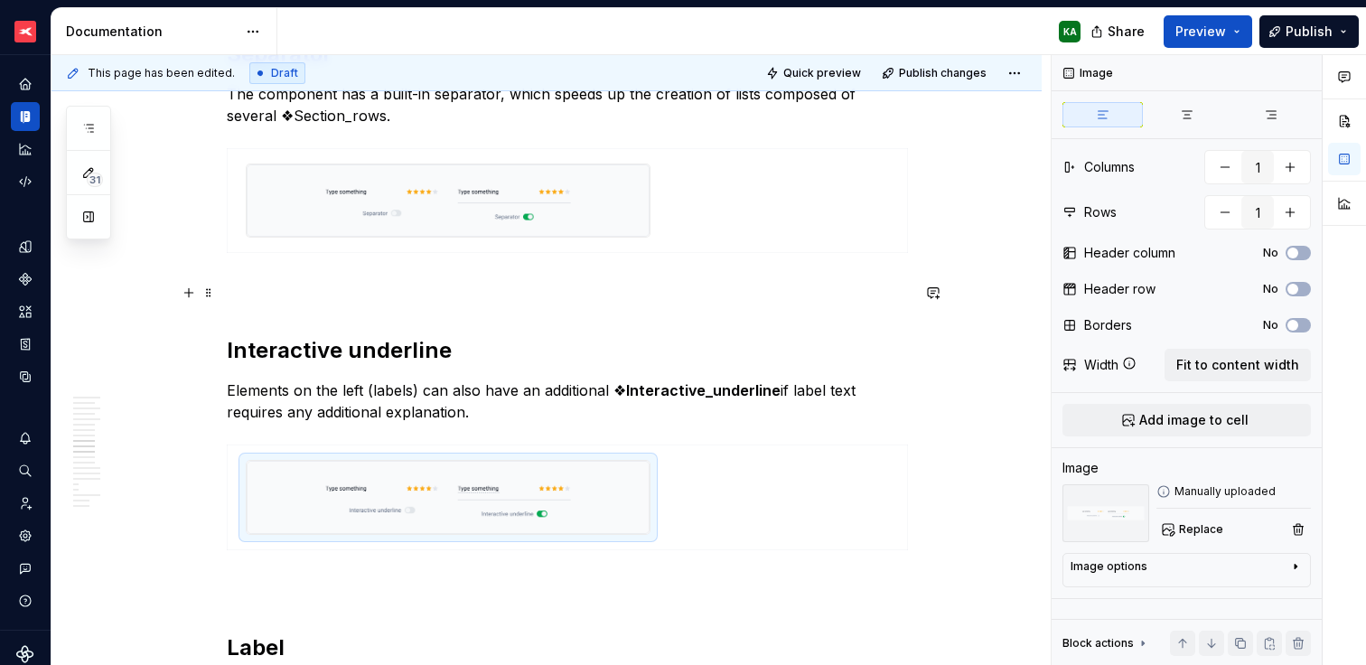
scroll to position [2412, 0]
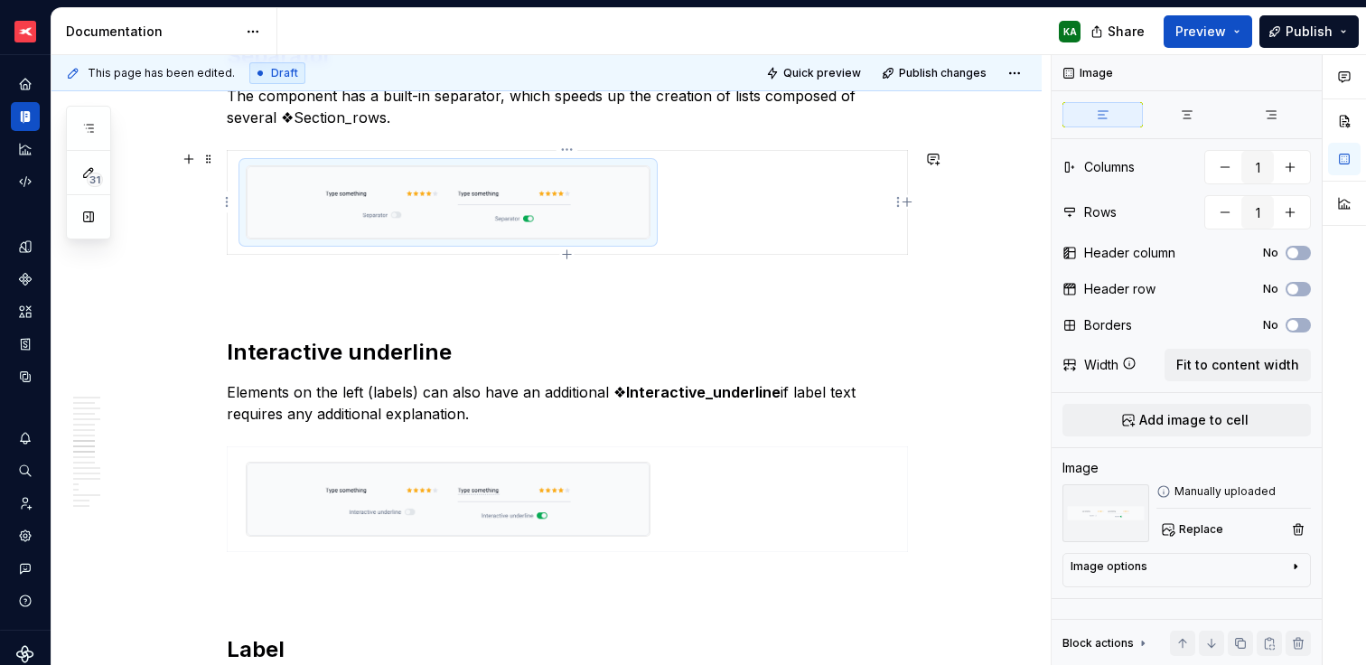
click at [591, 220] on img at bounding box center [448, 202] width 403 height 73
click at [1195, 530] on span "Replace" at bounding box center [1201, 529] width 44 height 14
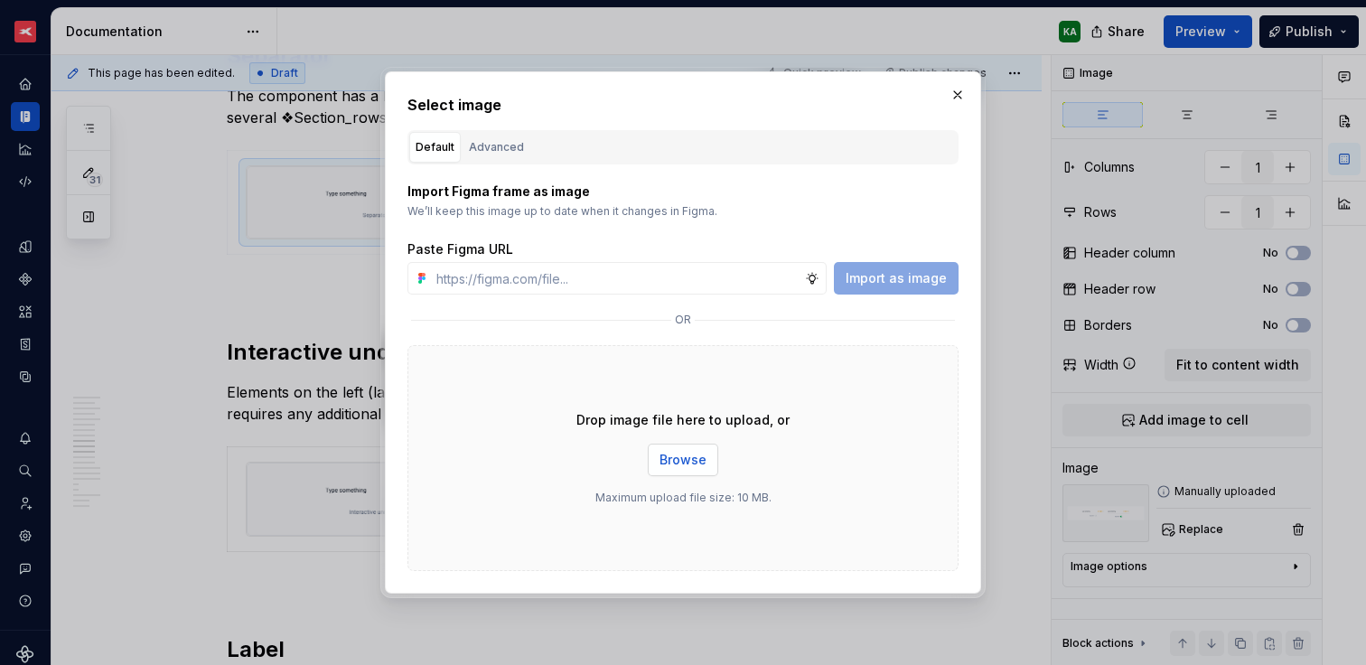
click at [698, 469] on button "Browse" at bounding box center [683, 460] width 70 height 33
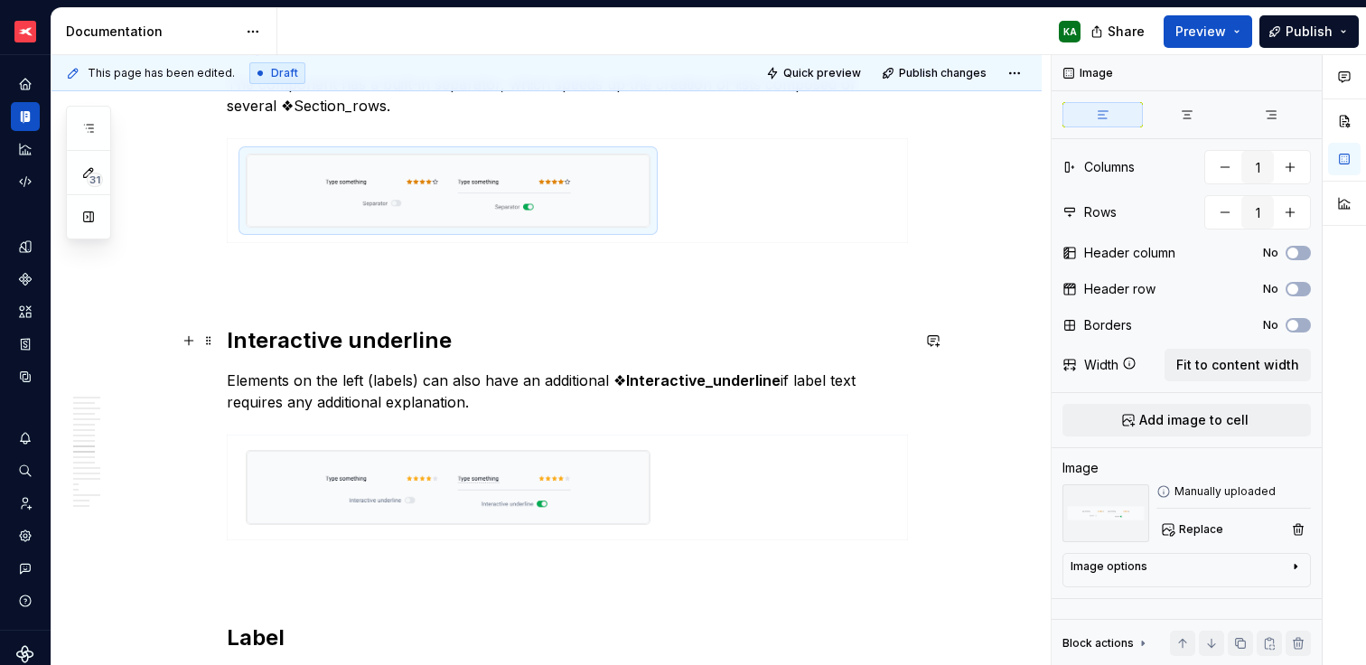
scroll to position [2546, 0]
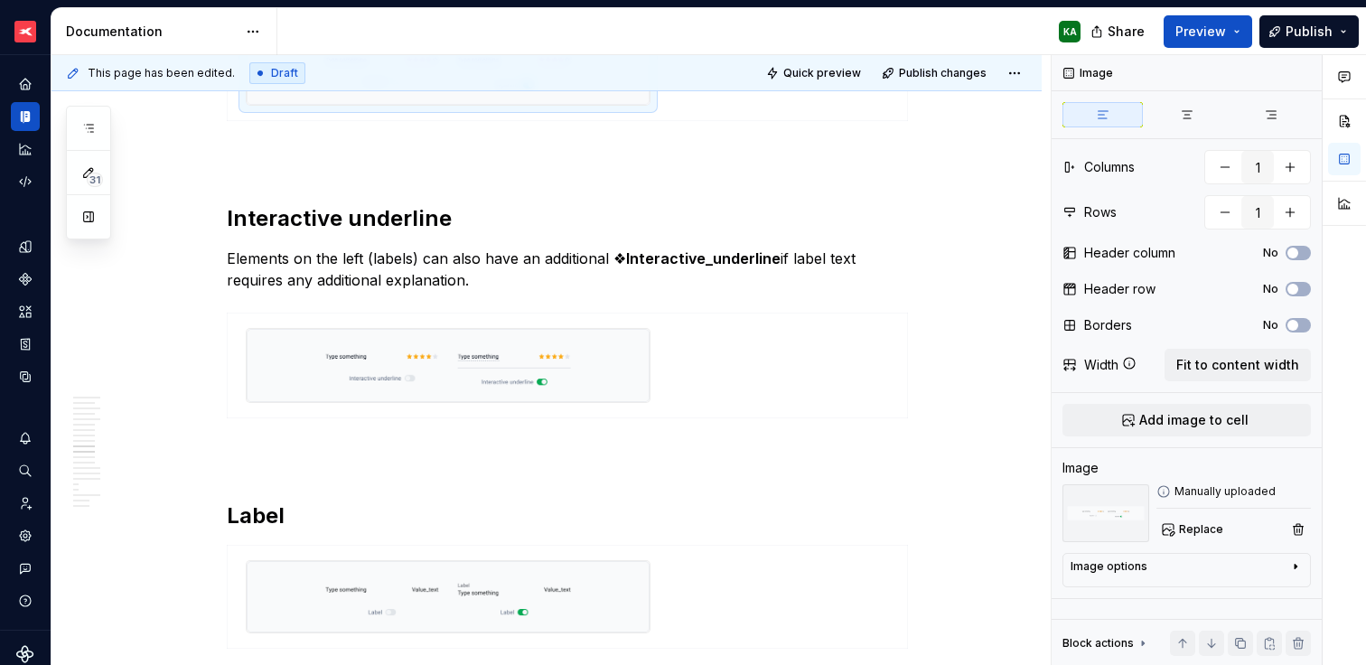
click at [607, 379] on img at bounding box center [448, 365] width 403 height 73
click at [1194, 523] on span "Replace" at bounding box center [1201, 529] width 44 height 14
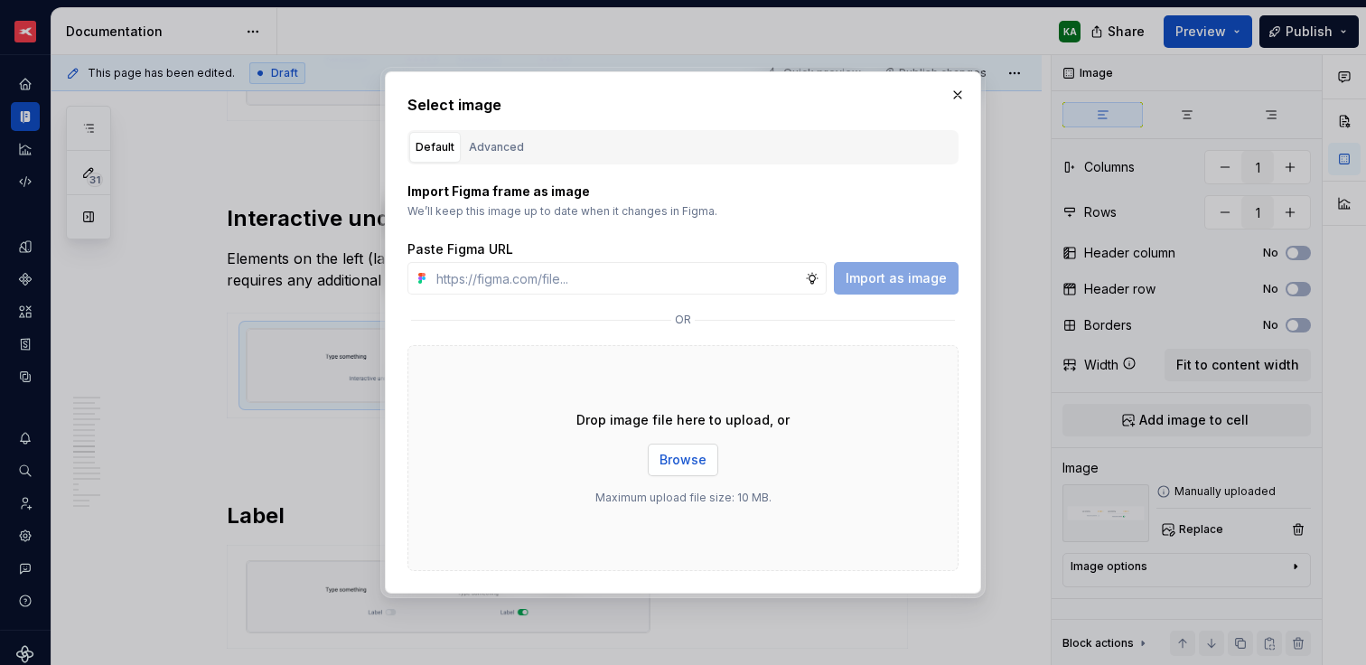
click at [674, 449] on button "Browse" at bounding box center [683, 460] width 70 height 33
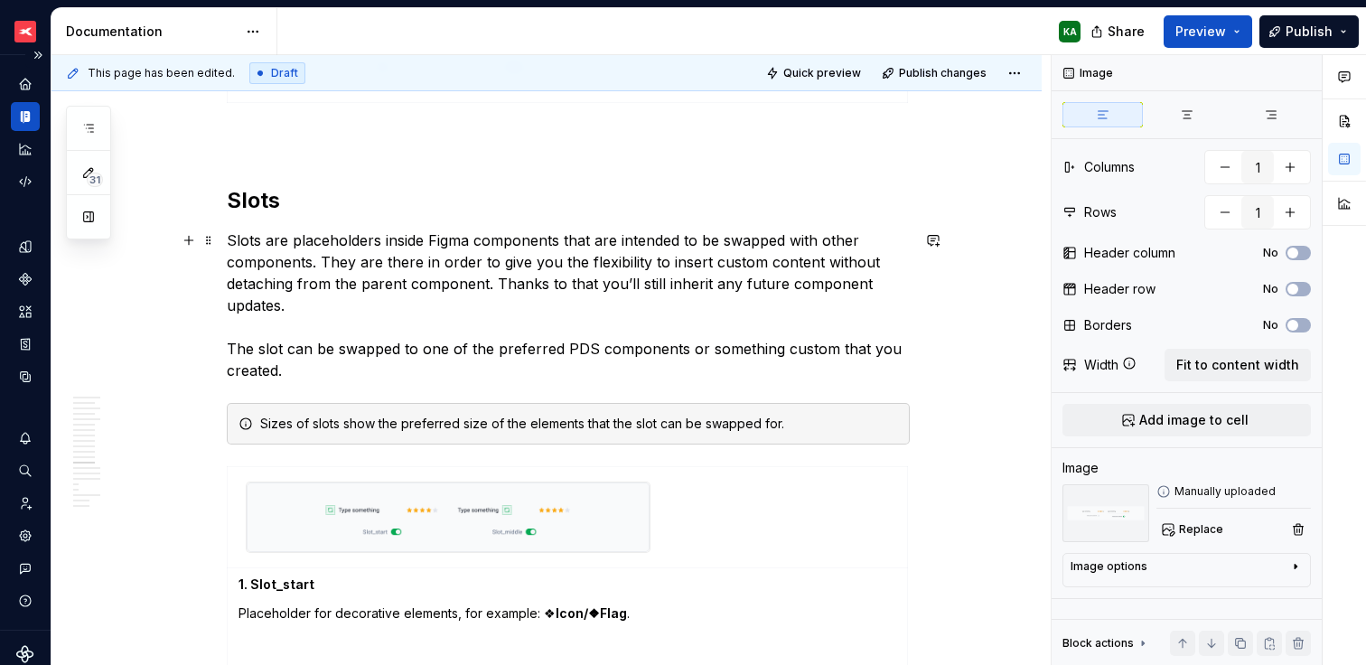
scroll to position [3579, 0]
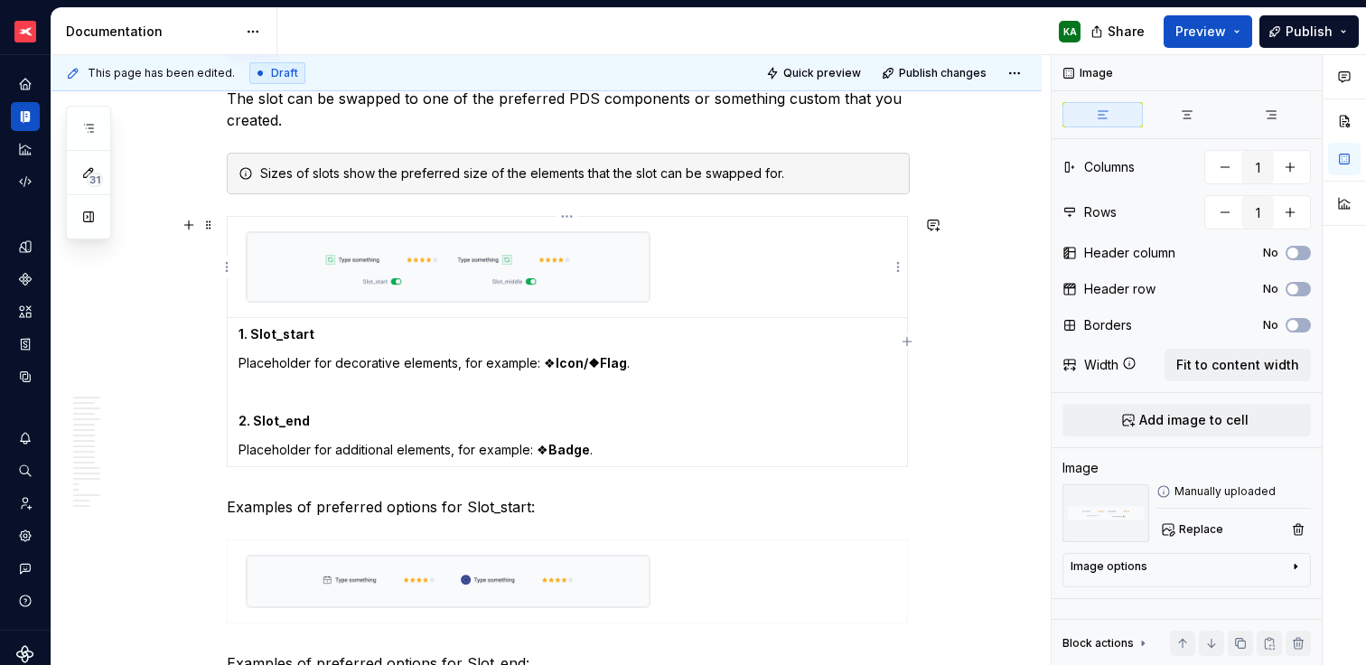
type textarea "*"
type input "2"
click at [598, 280] on img at bounding box center [448, 267] width 403 height 70
click at [1191, 528] on span "Replace" at bounding box center [1201, 529] width 44 height 14
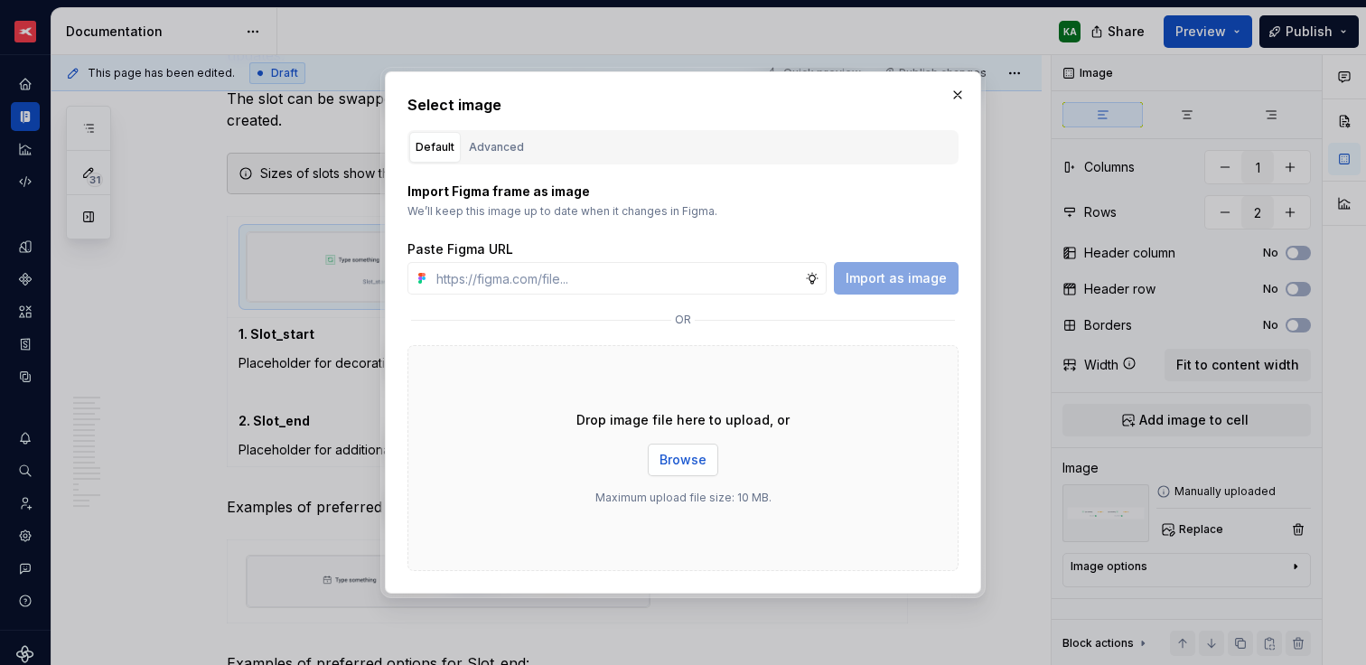
click at [676, 461] on span "Browse" at bounding box center [682, 460] width 47 height 18
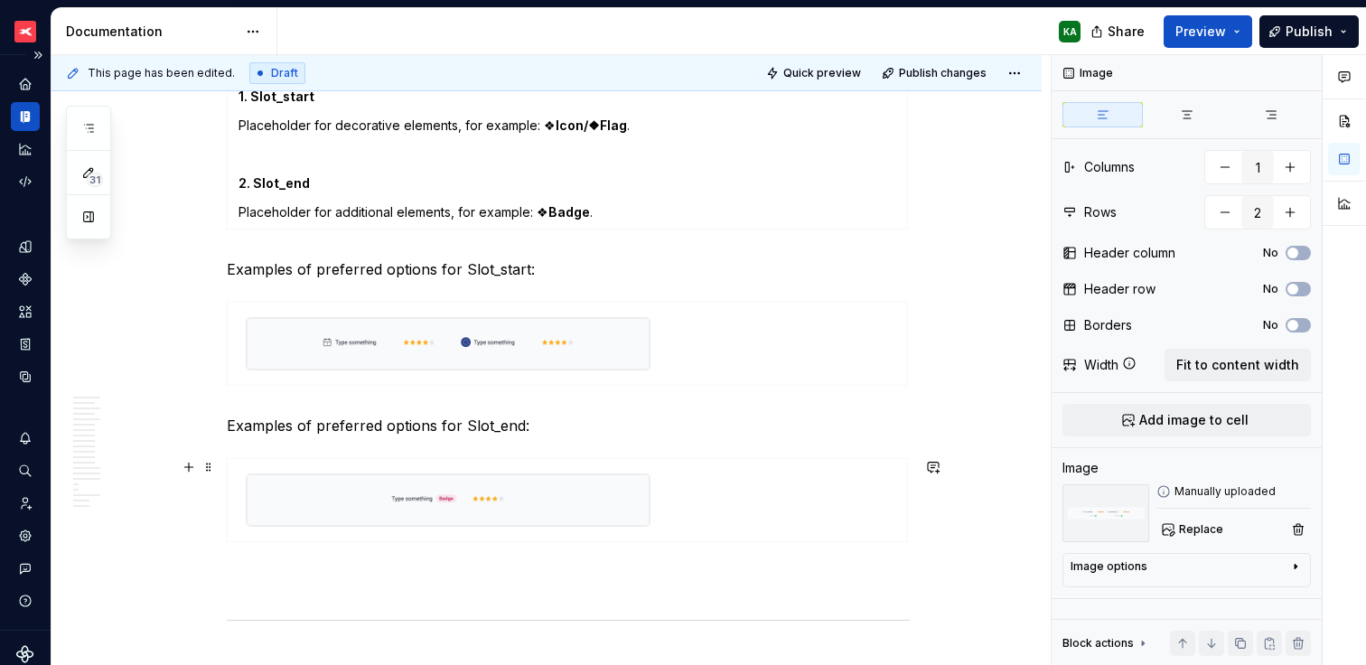
scroll to position [3823, 0]
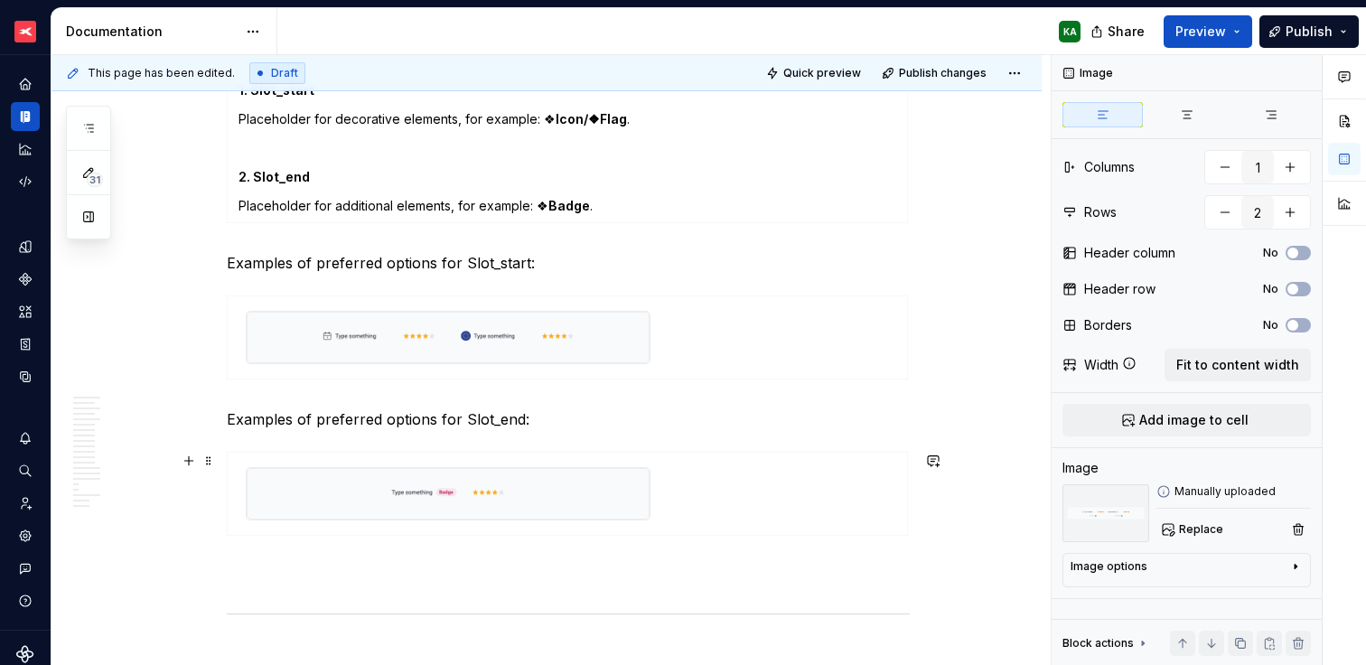
click at [603, 339] on img at bounding box center [448, 337] width 403 height 51
type textarea "*"
type input "1"
click at [603, 339] on img at bounding box center [448, 337] width 403 height 51
click at [1190, 530] on span "Replace" at bounding box center [1201, 529] width 44 height 14
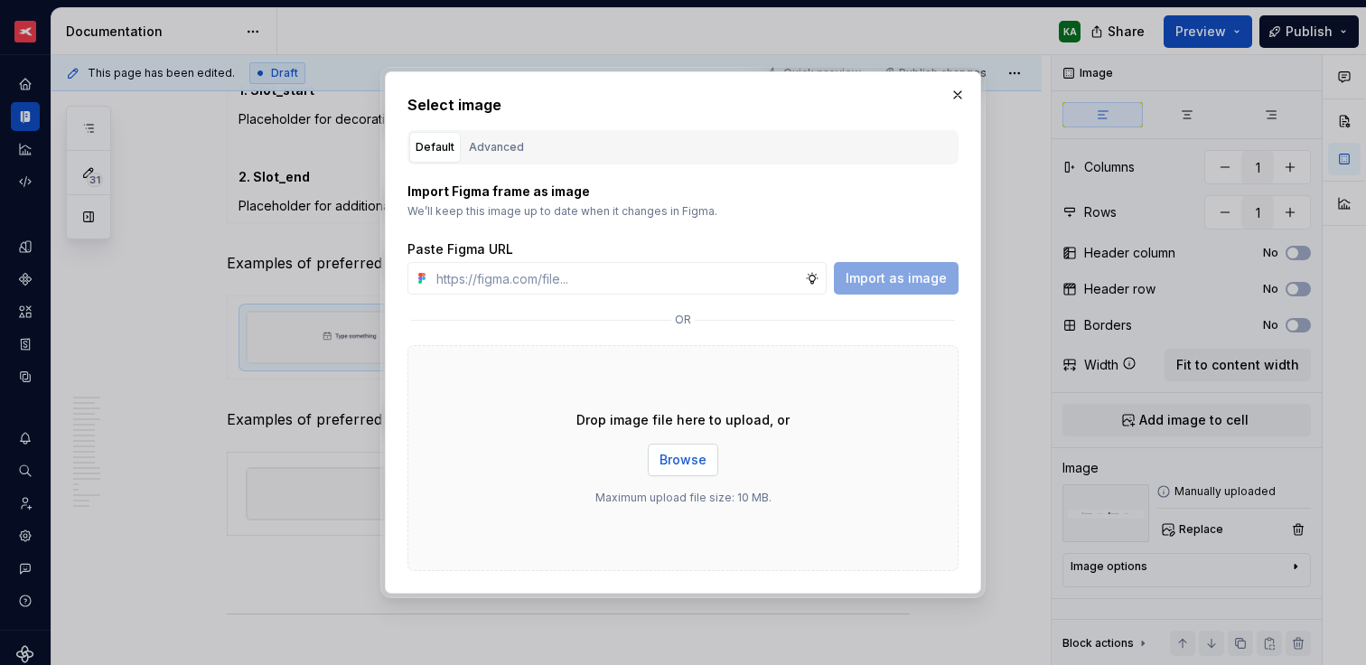
click at [700, 456] on span "Browse" at bounding box center [682, 460] width 47 height 18
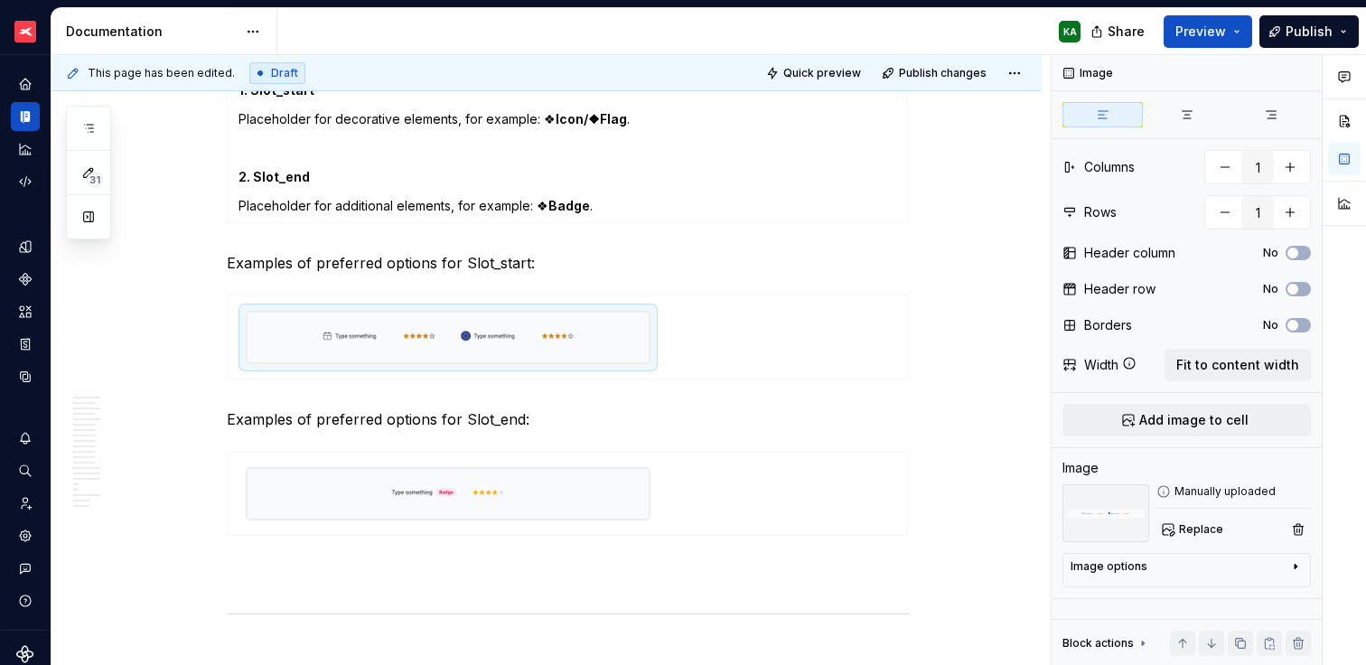
click at [540, 483] on img at bounding box center [448, 493] width 403 height 51
click at [1193, 525] on span "Replace" at bounding box center [1201, 529] width 44 height 14
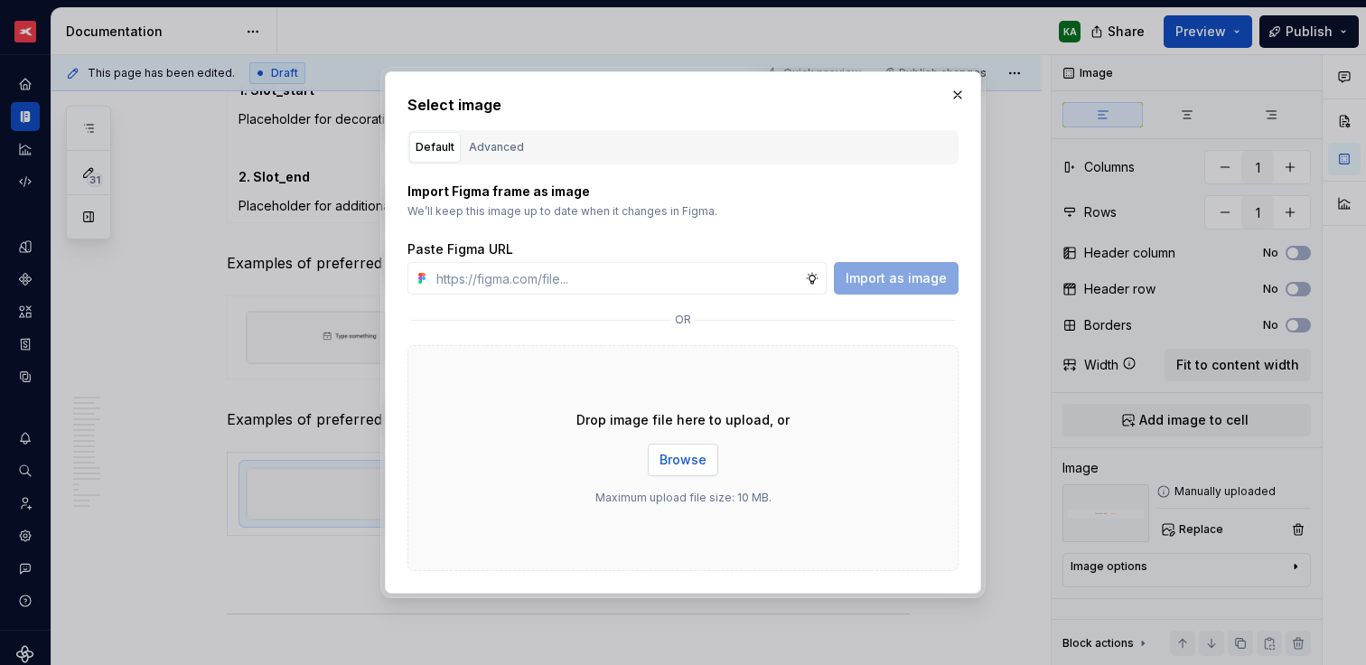
click at [682, 466] on span "Browse" at bounding box center [682, 460] width 47 height 18
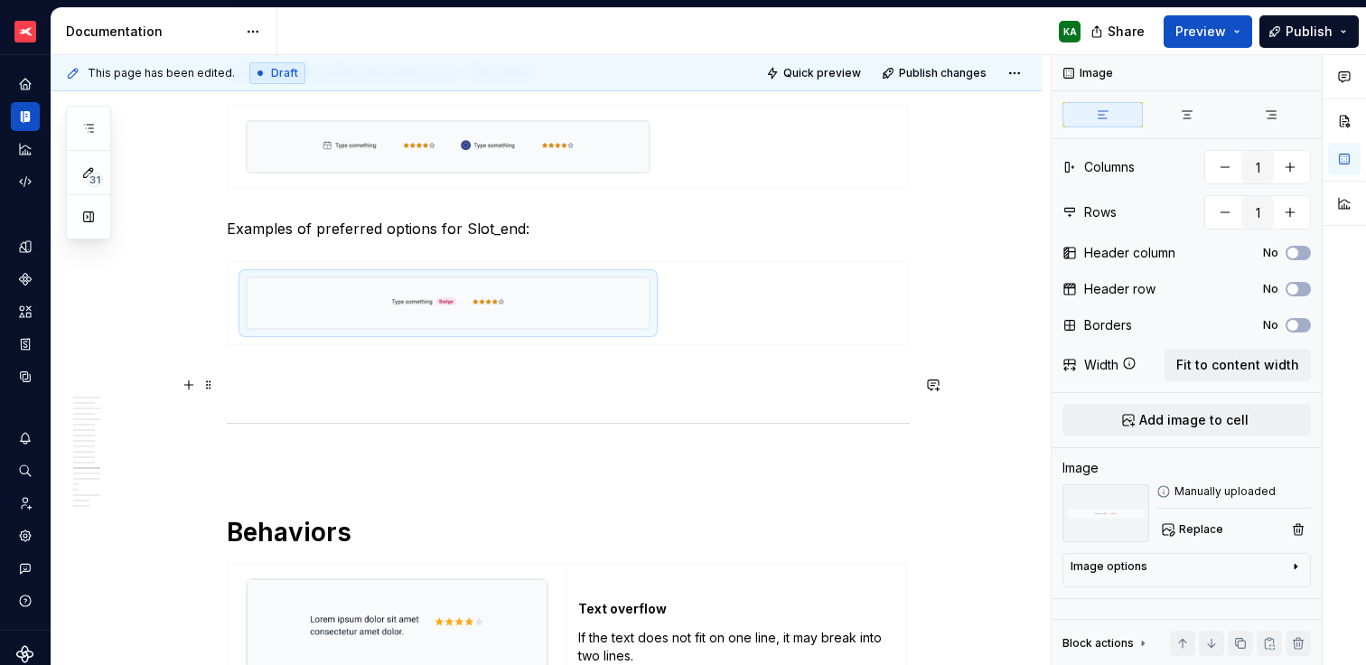
scroll to position [4243, 0]
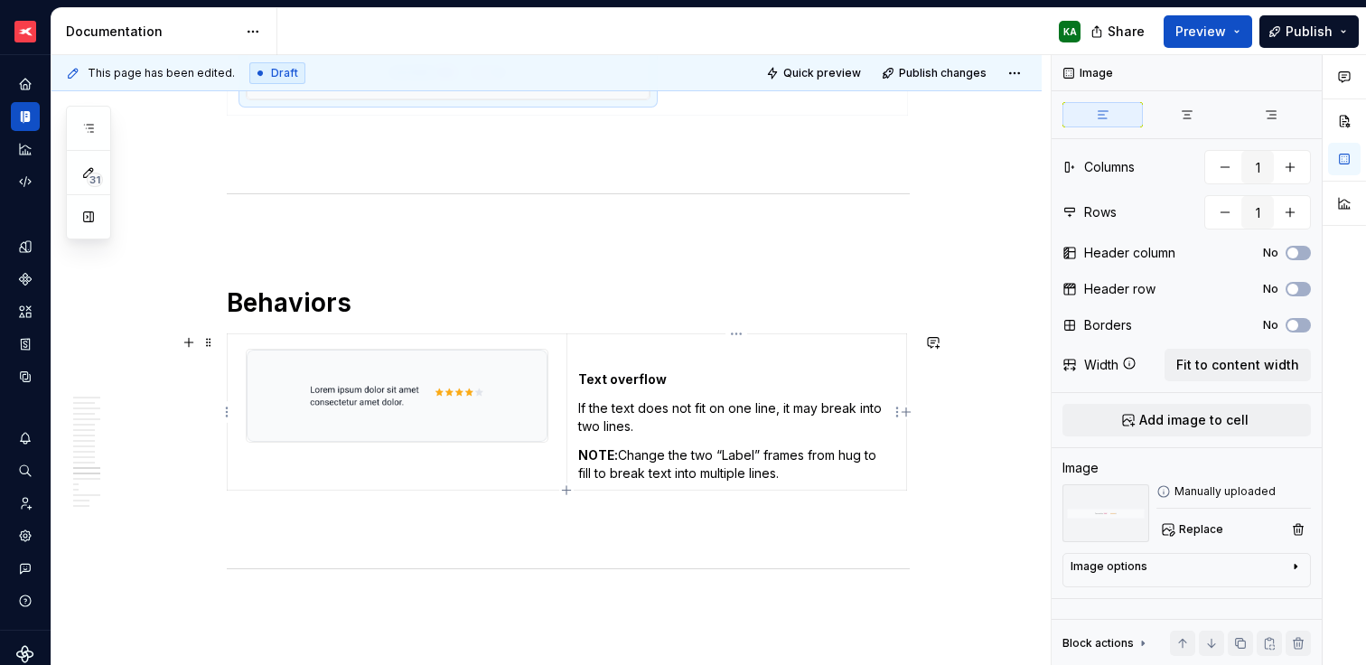
click at [574, 374] on td "Text overflow If the text does not fit on one line, it may break into two lines…" at bounding box center [737, 411] width 340 height 156
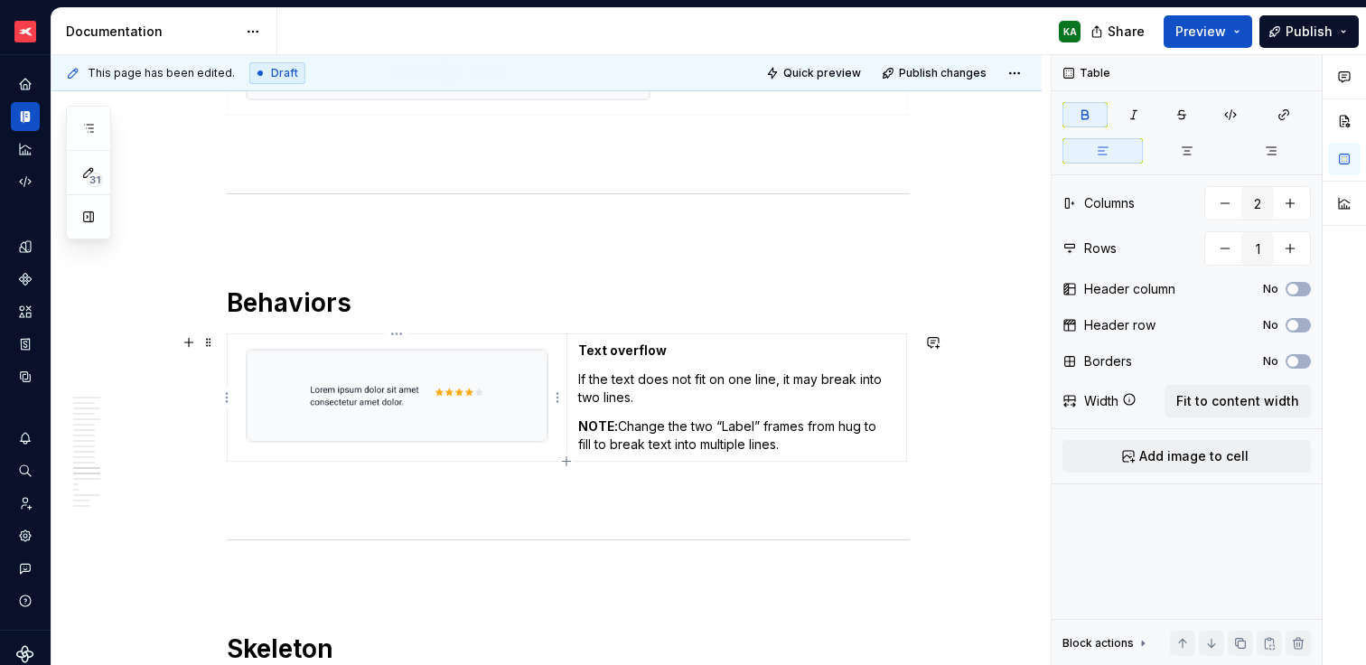
click at [477, 376] on img at bounding box center [397, 396] width 301 height 92
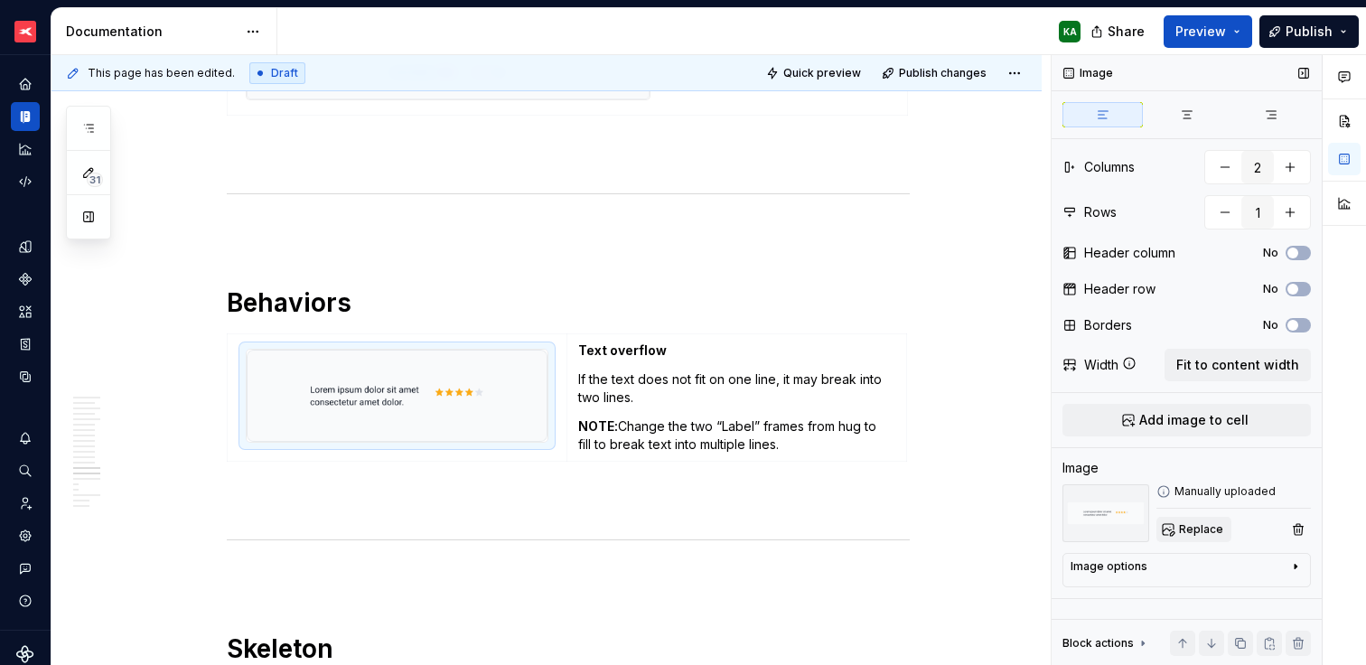
click at [1193, 527] on span "Replace" at bounding box center [1201, 529] width 44 height 14
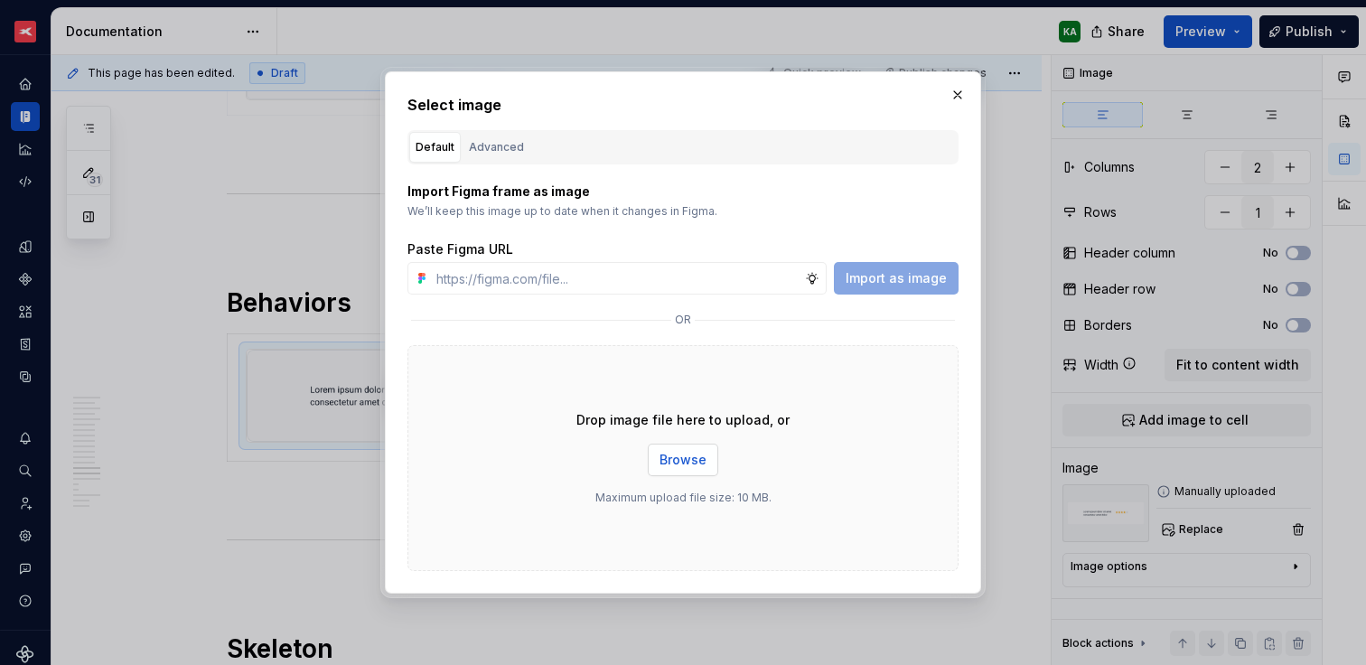
click at [687, 445] on button "Browse" at bounding box center [683, 460] width 70 height 33
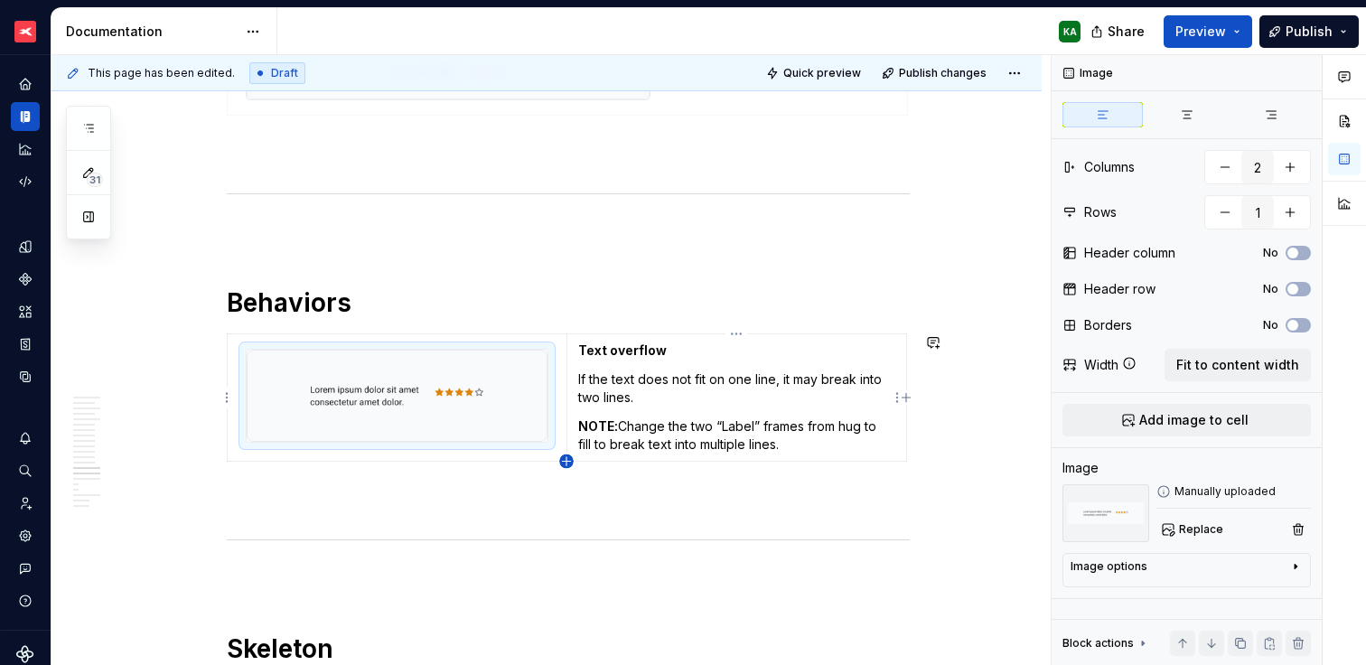
click at [569, 458] on icon "button" at bounding box center [566, 461] width 14 height 14
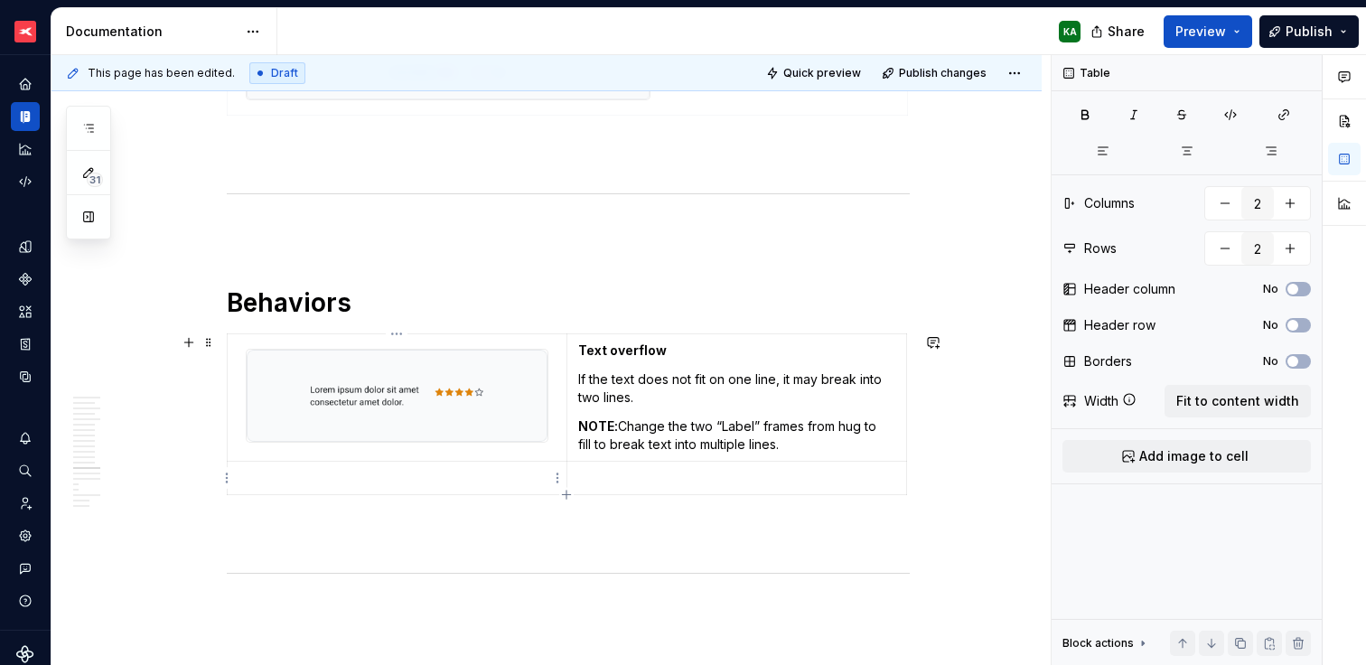
click at [469, 477] on p at bounding box center [396, 478] width 317 height 18
click at [1164, 456] on span "Add image to cell" at bounding box center [1193, 456] width 109 height 18
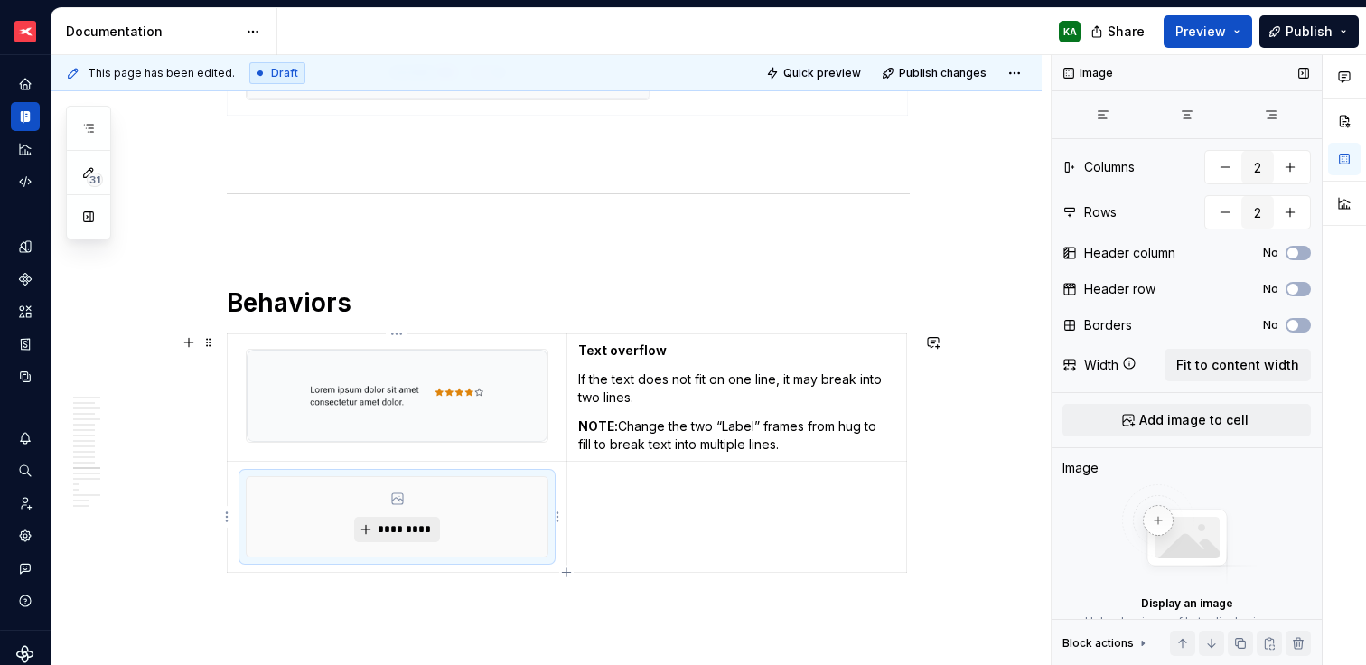
click at [431, 528] on button "*********" at bounding box center [397, 529] width 86 height 25
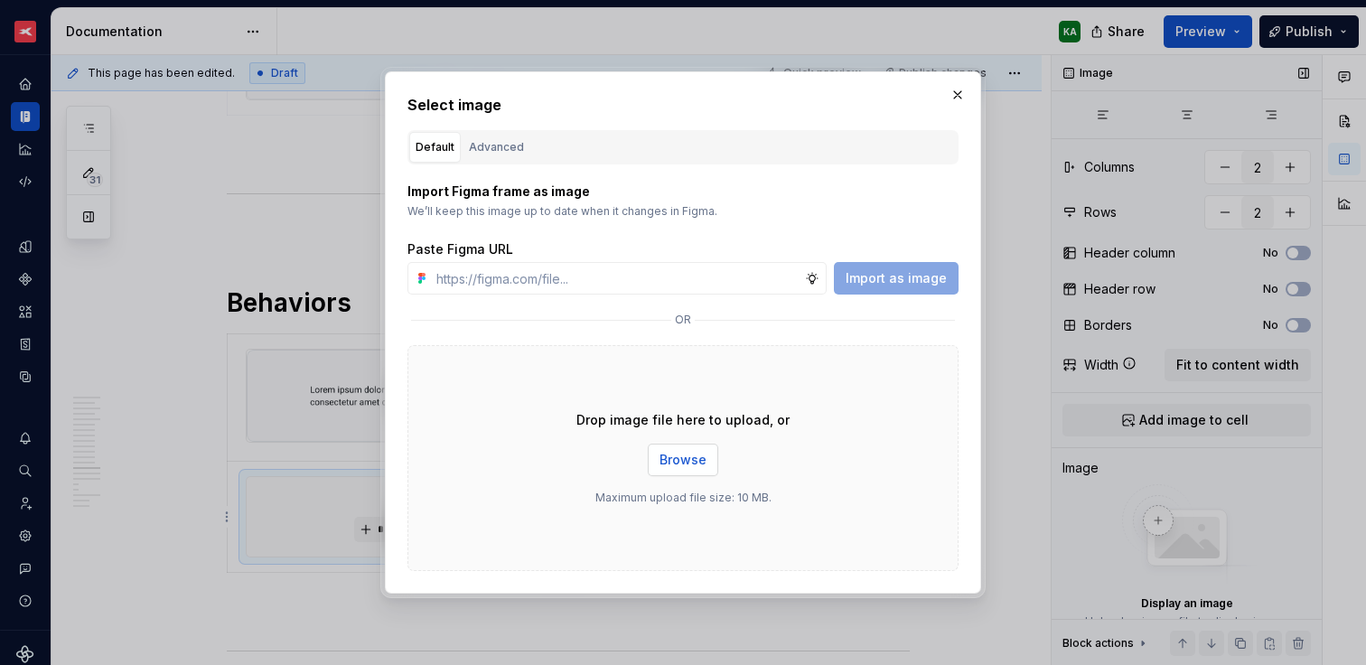
drag, startPoint x: 683, startPoint y: 441, endPoint x: 684, endPoint y: 453, distance: 12.7
click at [683, 442] on div "Drop image file here to upload, or Browse Maximum upload file size: 10 MB." at bounding box center [682, 458] width 551 height 226
click at [685, 457] on span "Browse" at bounding box center [682, 460] width 47 height 18
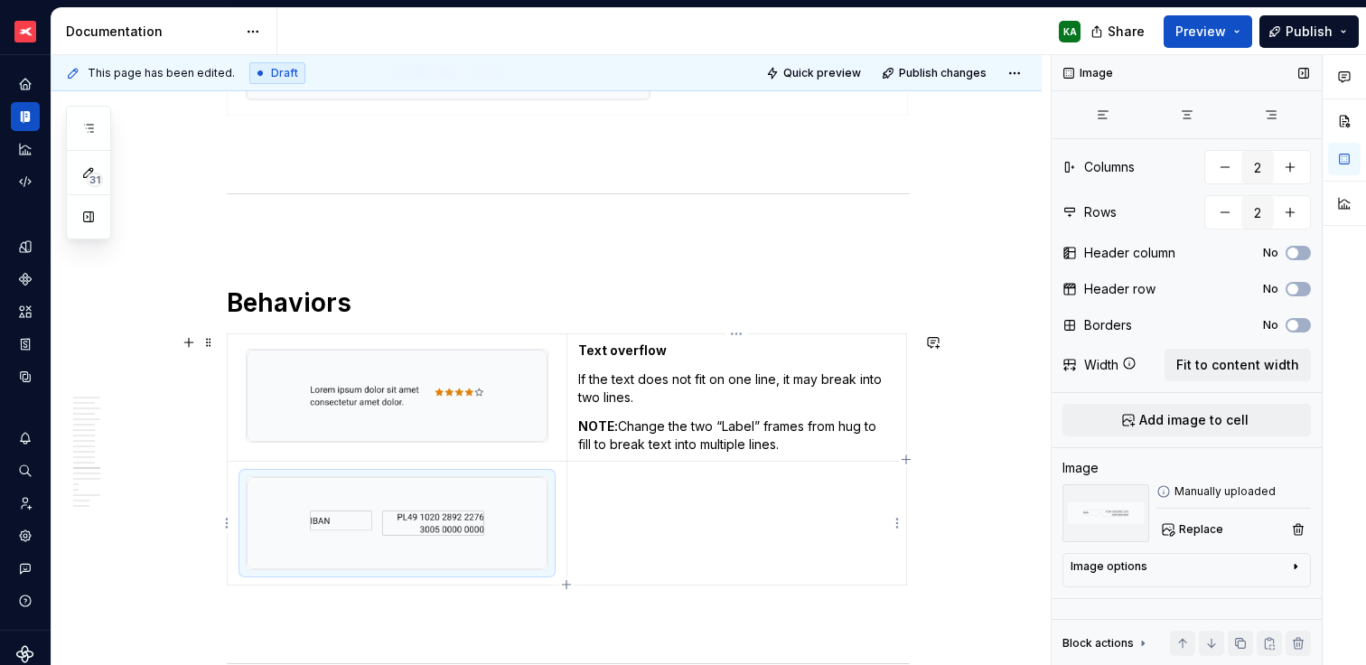
click at [687, 535] on td at bounding box center [737, 523] width 340 height 124
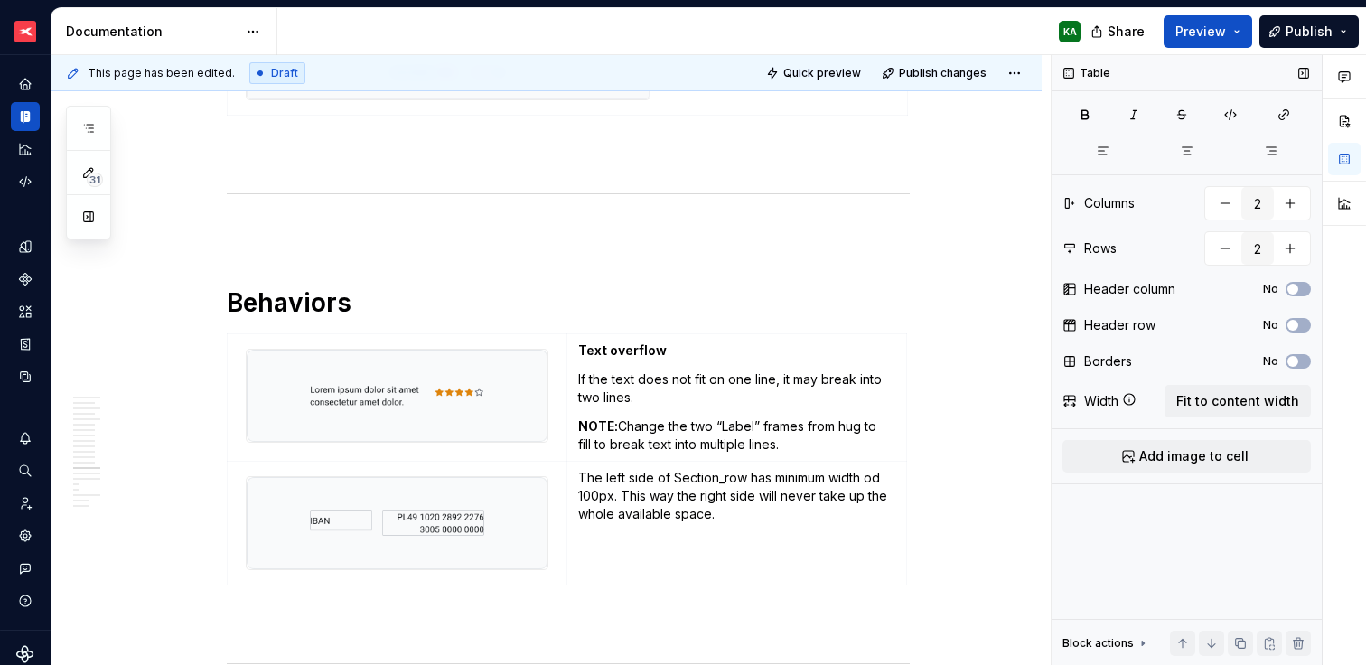
click at [596, 475] on p "The left side of Section_row has minimum width od 100px. This way the right sid…" at bounding box center [736, 496] width 317 height 54
click at [581, 472] on p "The left side of Section_row has minimum width od 100px. This way the right sid…" at bounding box center [736, 496] width 317 height 54
click at [579, 473] on p "The left side of Section_row has minimum width od 100px. This way the right sid…" at bounding box center [736, 496] width 317 height 54
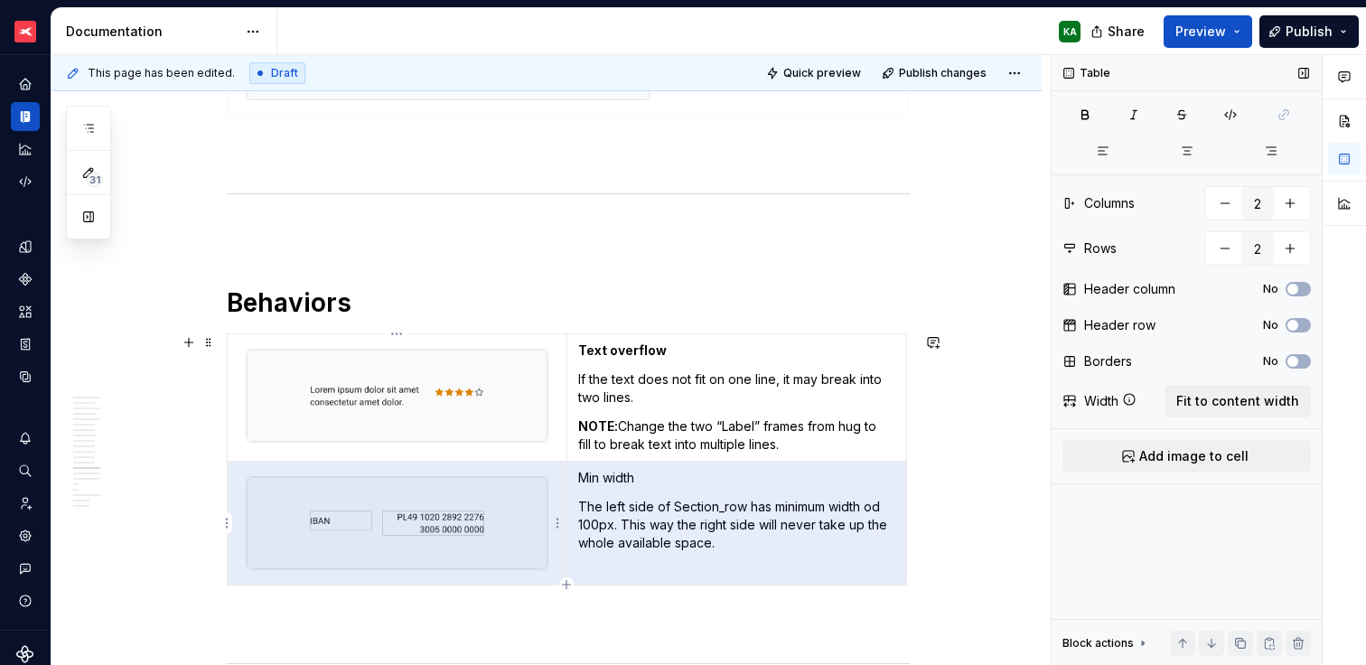
drag, startPoint x: 643, startPoint y: 476, endPoint x: 554, endPoint y: 480, distance: 89.5
click at [554, 480] on tr "Min width The left side of Section_row has minimum width od 100px. This way the…" at bounding box center [567, 523] width 679 height 124
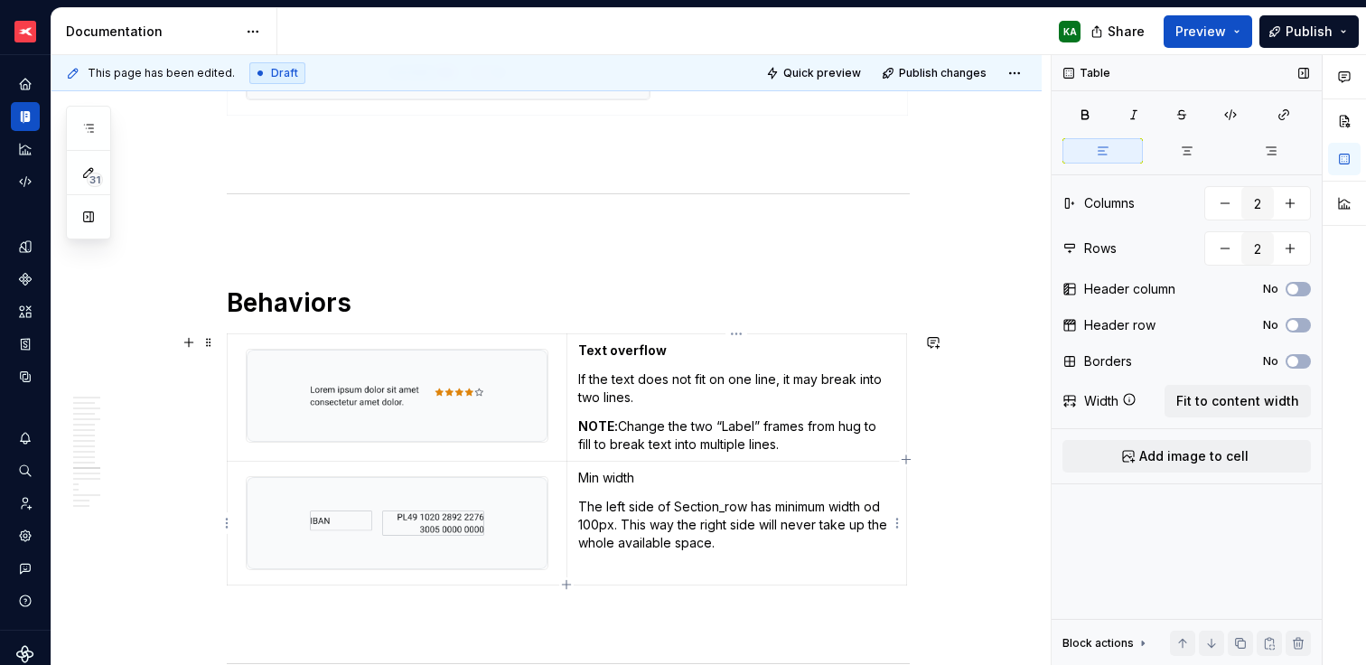
click at [585, 482] on p "Min width" at bounding box center [736, 478] width 317 height 18
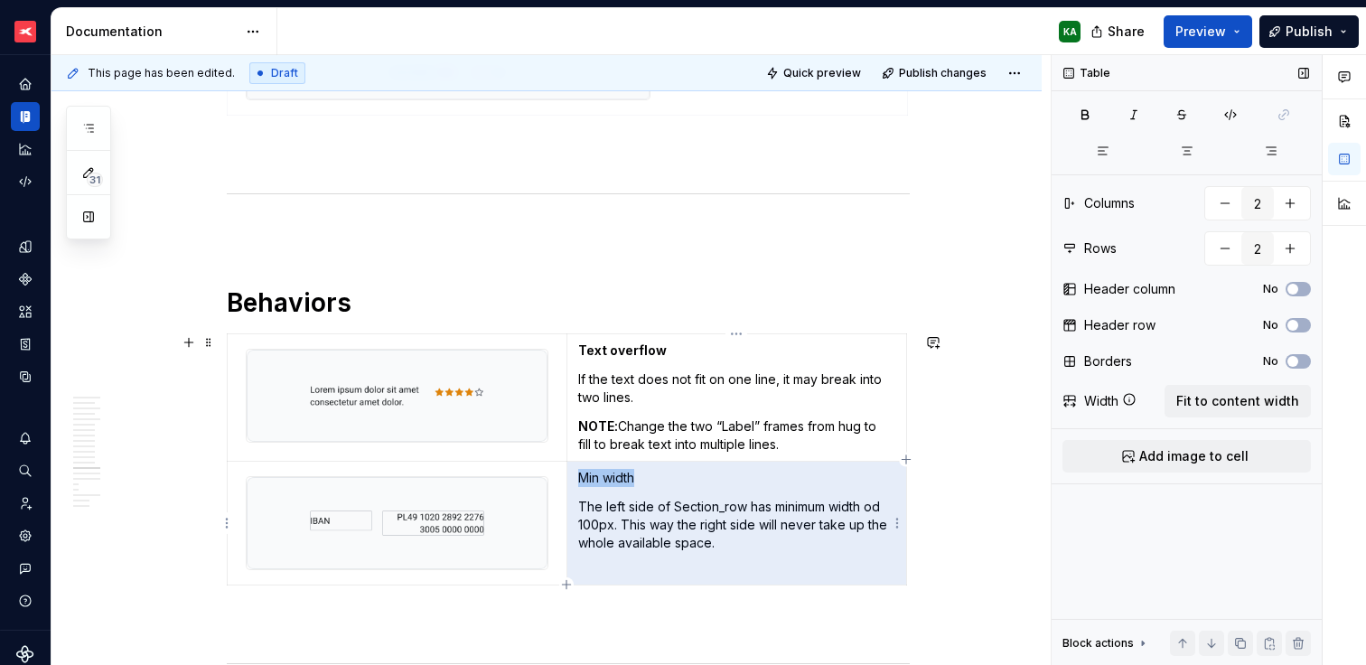
click at [585, 482] on p "Min width" at bounding box center [736, 478] width 317 height 18
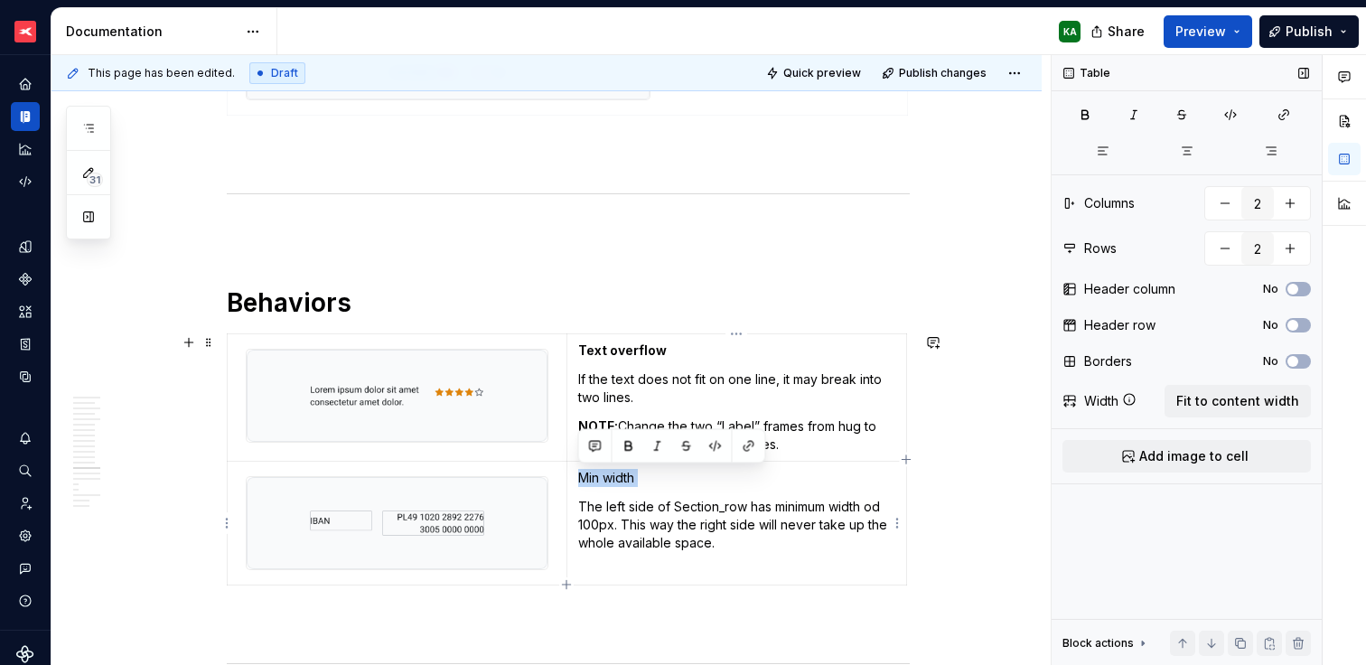
click at [578, 477] on p "Min width" at bounding box center [736, 478] width 317 height 18
click at [603, 478] on p "Min width" at bounding box center [736, 478] width 317 height 18
click at [590, 473] on p "Min width" at bounding box center [736, 478] width 317 height 18
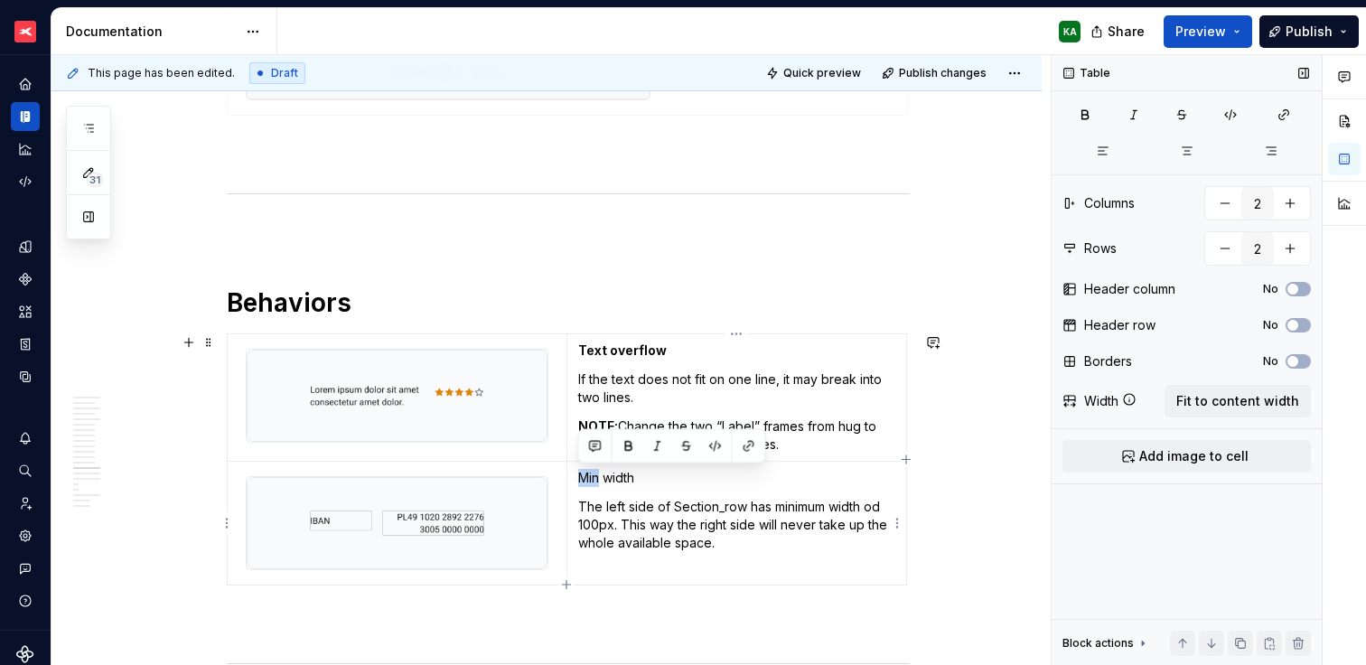
click at [589, 478] on p "Min width" at bounding box center [736, 478] width 317 height 18
drag, startPoint x: 579, startPoint y: 475, endPoint x: 650, endPoint y: 469, distance: 71.6
click at [650, 474] on p "Min width" at bounding box center [736, 478] width 317 height 18
click at [632, 449] on button "button" at bounding box center [628, 446] width 25 height 25
click at [660, 482] on p "Min width" at bounding box center [736, 478] width 317 height 18
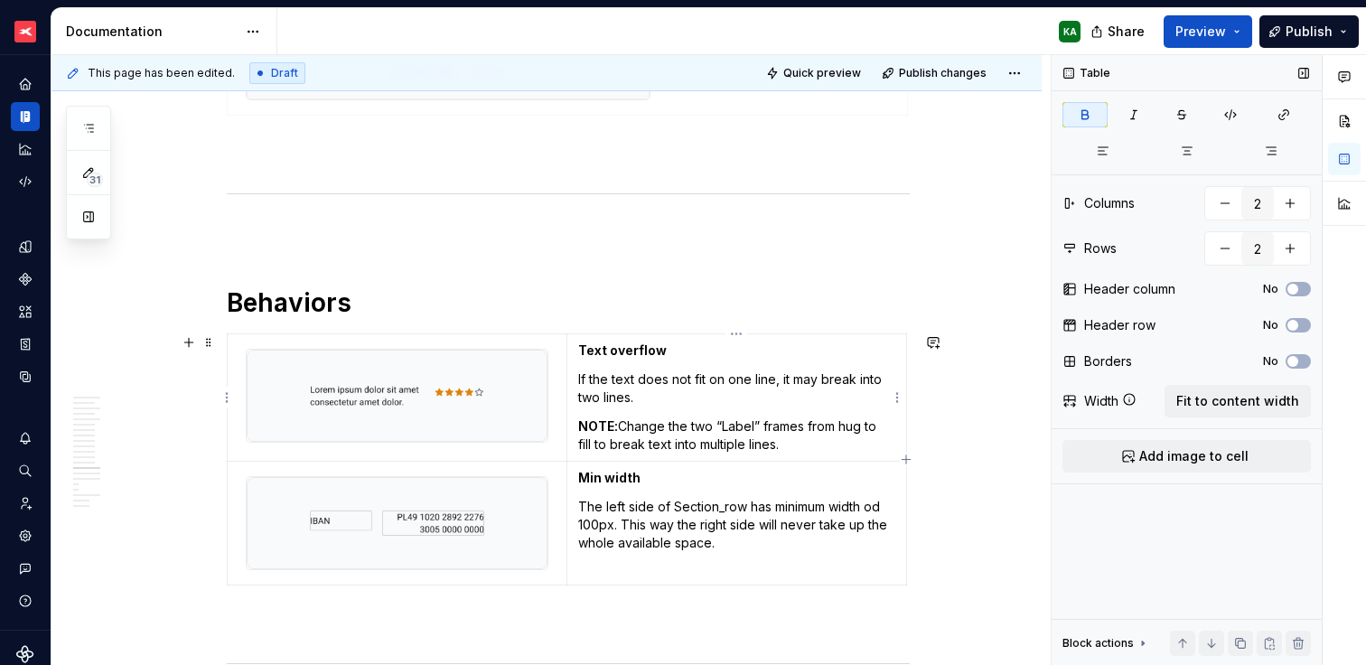
click at [644, 347] on strong "Text overflow" at bounding box center [622, 349] width 89 height 15
click at [631, 477] on strong "Min width" at bounding box center [609, 477] width 62 height 15
click at [622, 398] on p "If the text does not fit on one line, it may break into two lines." at bounding box center [736, 388] width 317 height 36
click at [614, 352] on strong "Text overflow" at bounding box center [622, 349] width 89 height 15
click at [620, 470] on strong "Min width" at bounding box center [609, 477] width 62 height 15
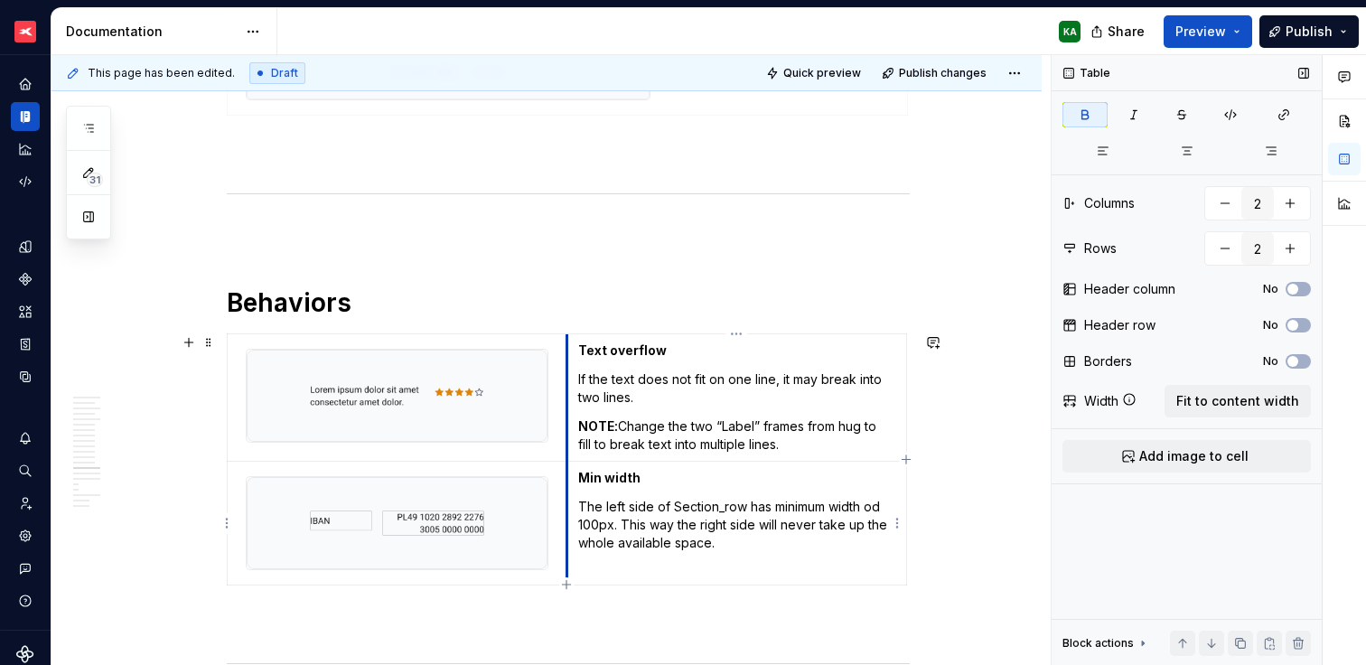
drag, startPoint x: 569, startPoint y: 471, endPoint x: 610, endPoint y: 482, distance: 42.3
click at [610, 482] on td "Min width The left side of Section_row has minimum width od 100px. This way the…" at bounding box center [737, 523] width 340 height 124
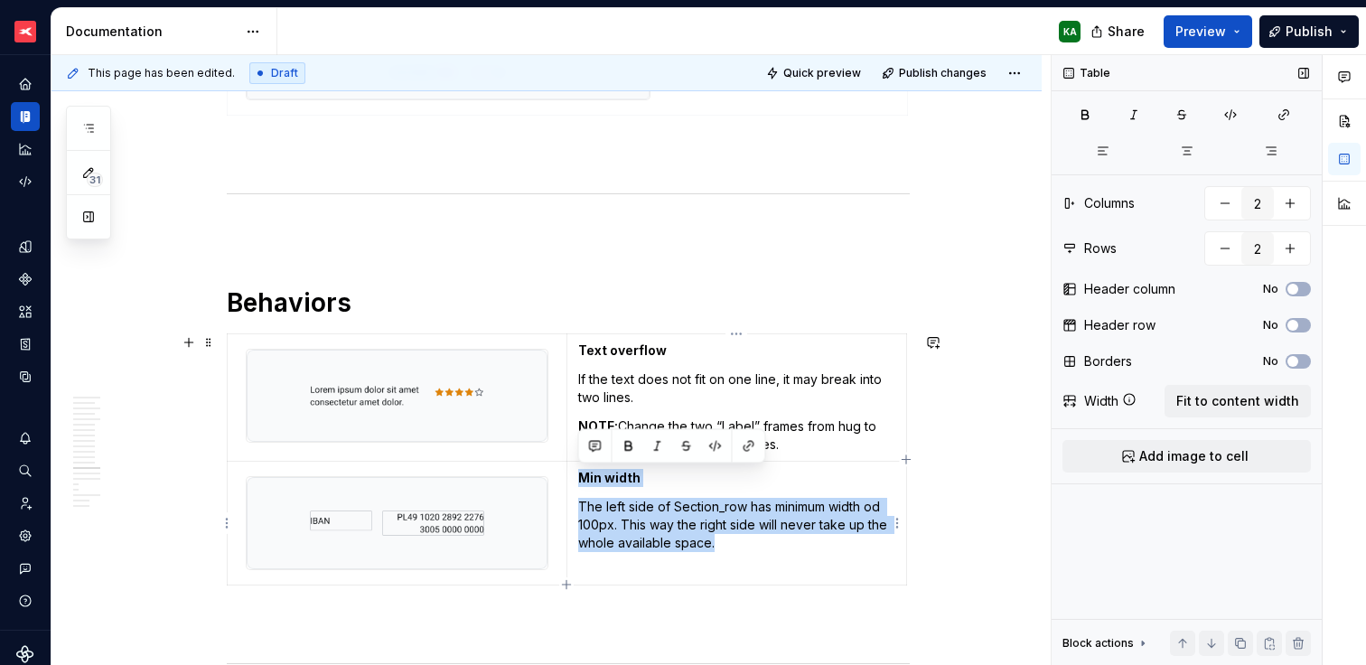
drag, startPoint x: 578, startPoint y: 476, endPoint x: 857, endPoint y: 539, distance: 286.2
click at [822, 550] on td "Min width The left side of Section_row has minimum width od 100px. This way the…" at bounding box center [737, 523] width 340 height 124
click at [1096, 154] on icon "button" at bounding box center [1103, 151] width 14 height 14
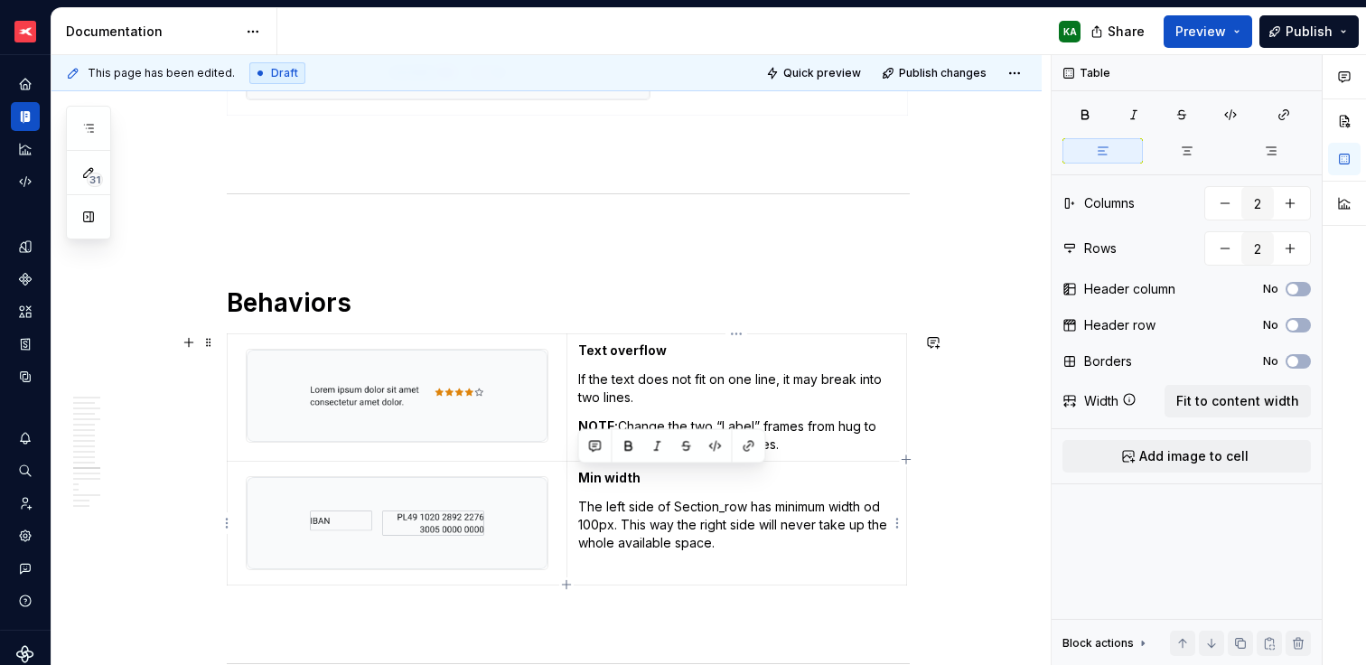
click at [728, 512] on p "The left side of Section_row has minimum width od 100px. This way the right sid…" at bounding box center [736, 525] width 317 height 54
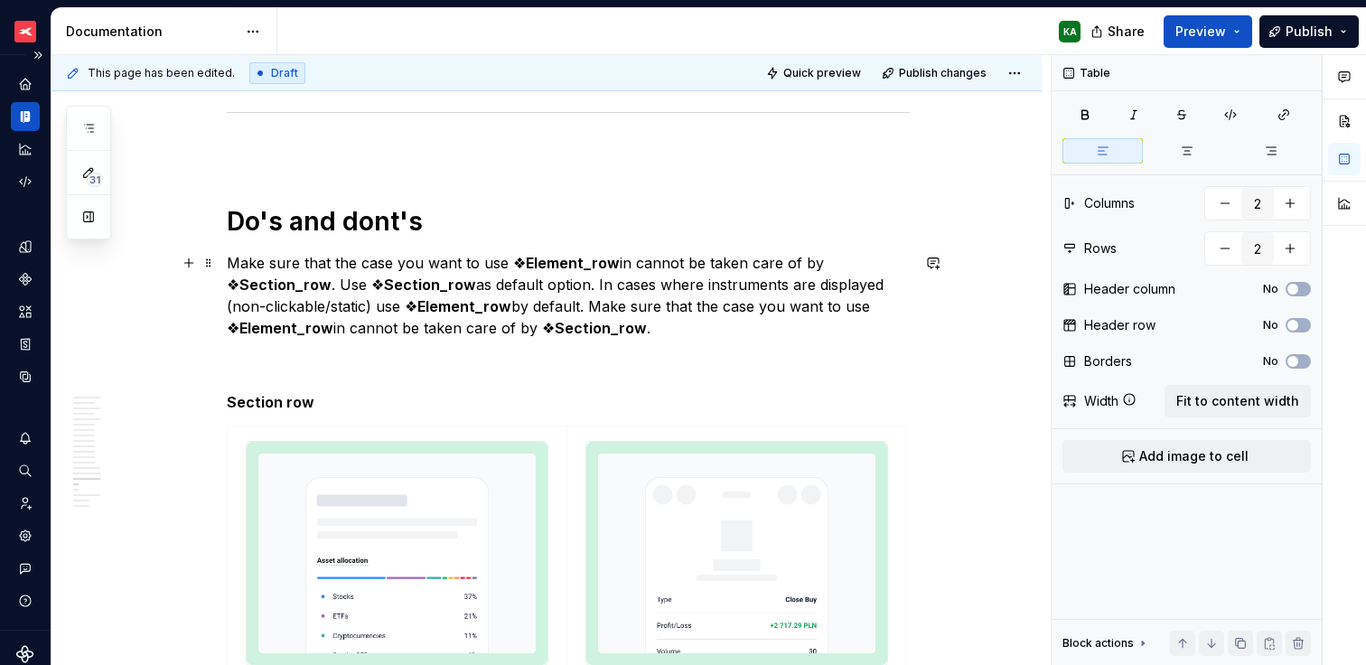
scroll to position [5170, 0]
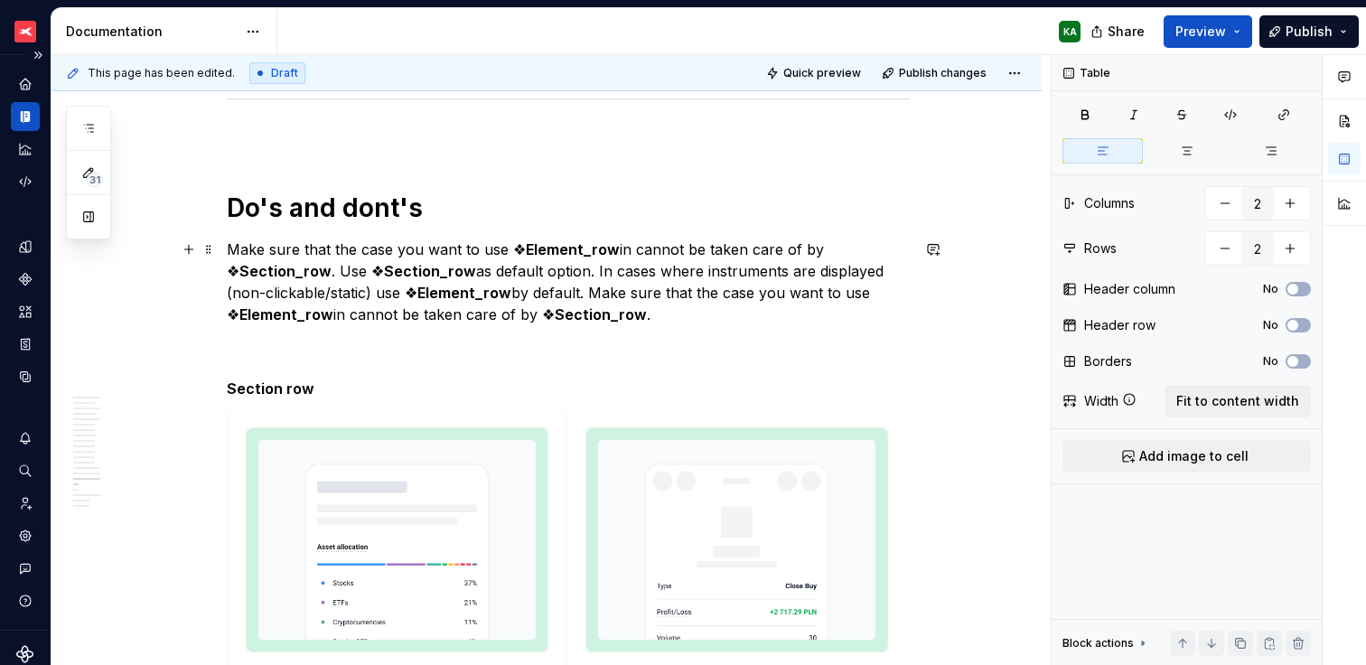
type textarea "*"
